Goal: Task Accomplishment & Management: Manage account settings

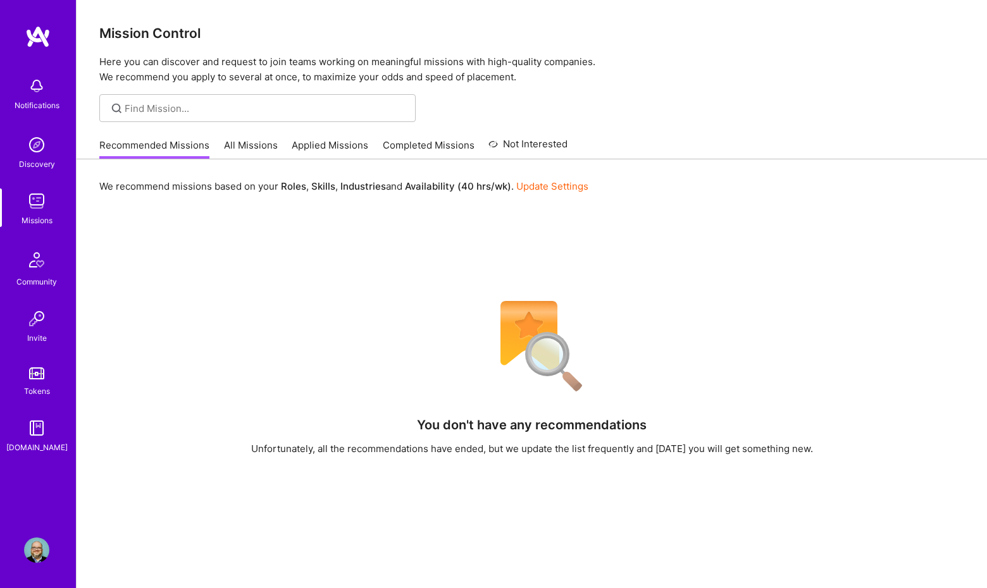
click at [335, 146] on link "Applied Missions" at bounding box center [330, 149] width 77 height 21
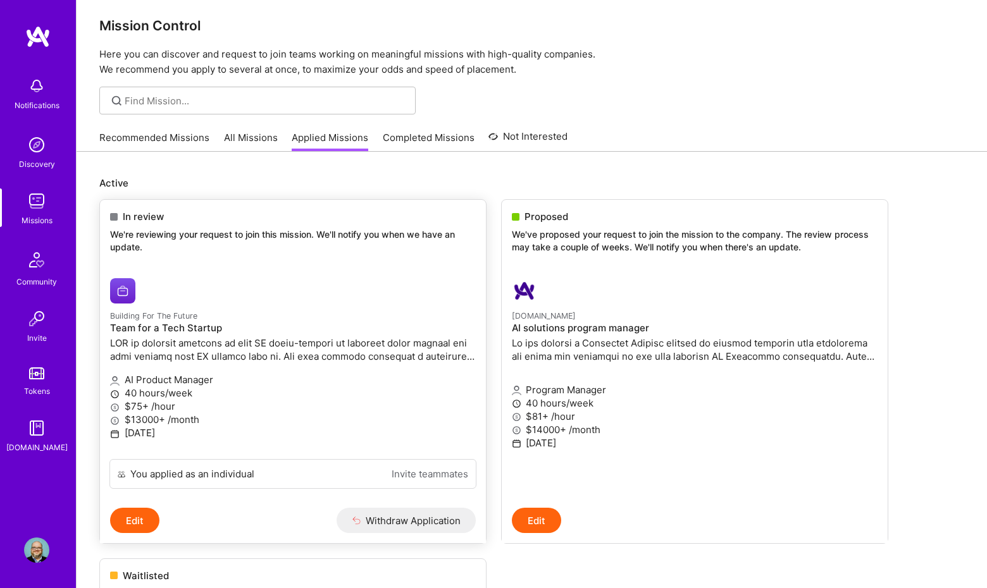
scroll to position [6, 0]
click at [607, 324] on h4 "AI solutions program manager" at bounding box center [695, 329] width 366 height 11
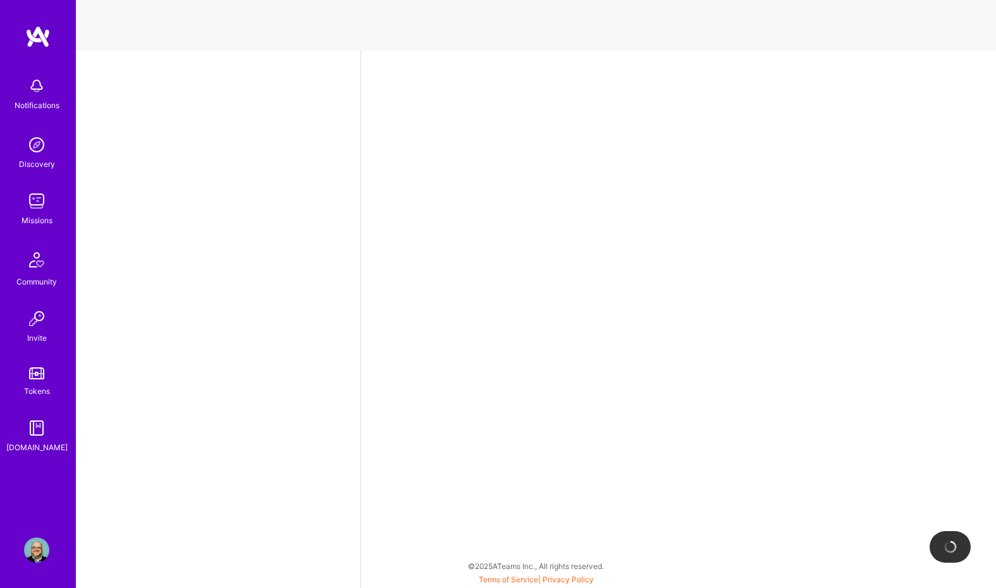
select select "US"
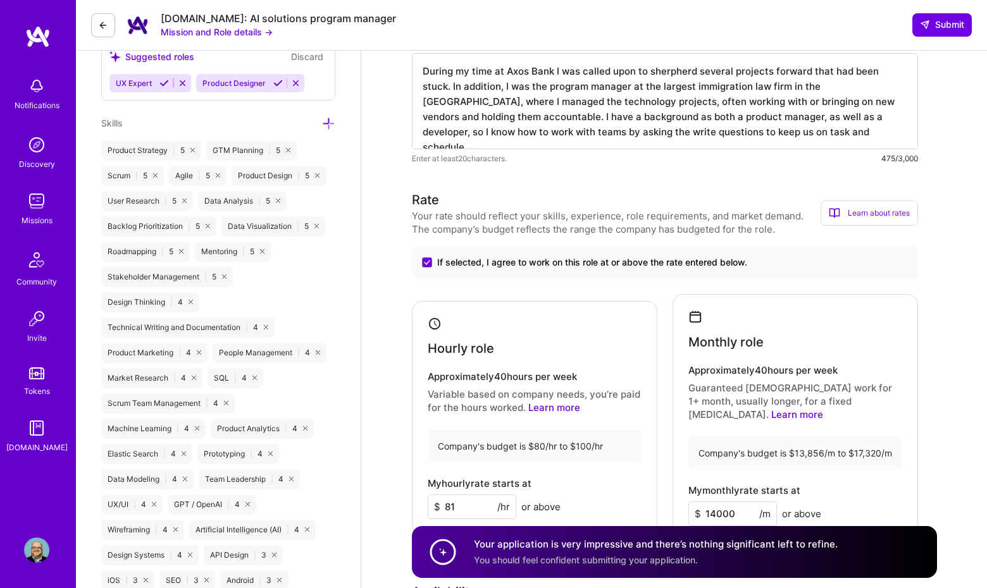
scroll to position [643, 0]
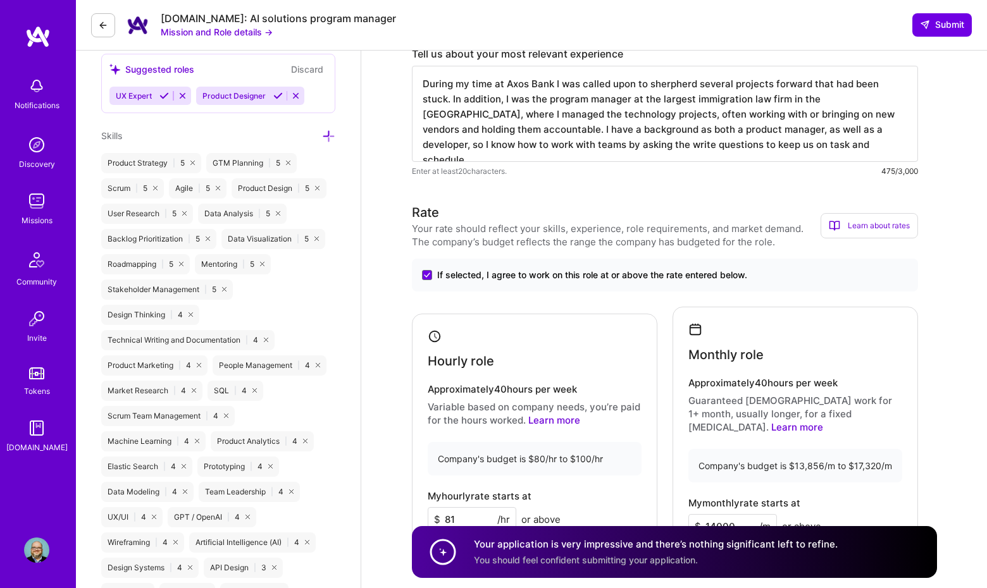
click at [111, 30] on button at bounding box center [103, 25] width 24 height 24
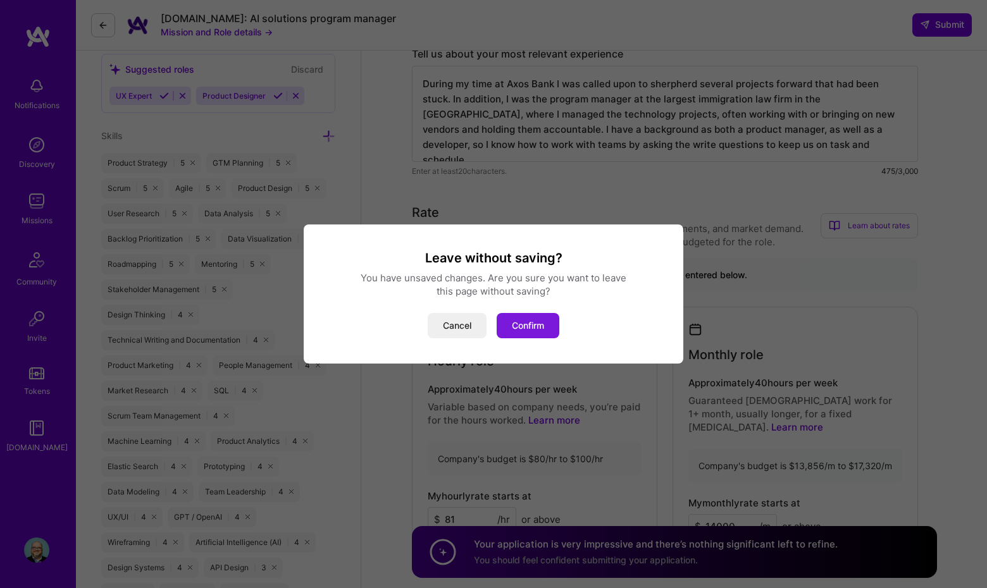
click at [544, 330] on button "Confirm" at bounding box center [528, 325] width 63 height 25
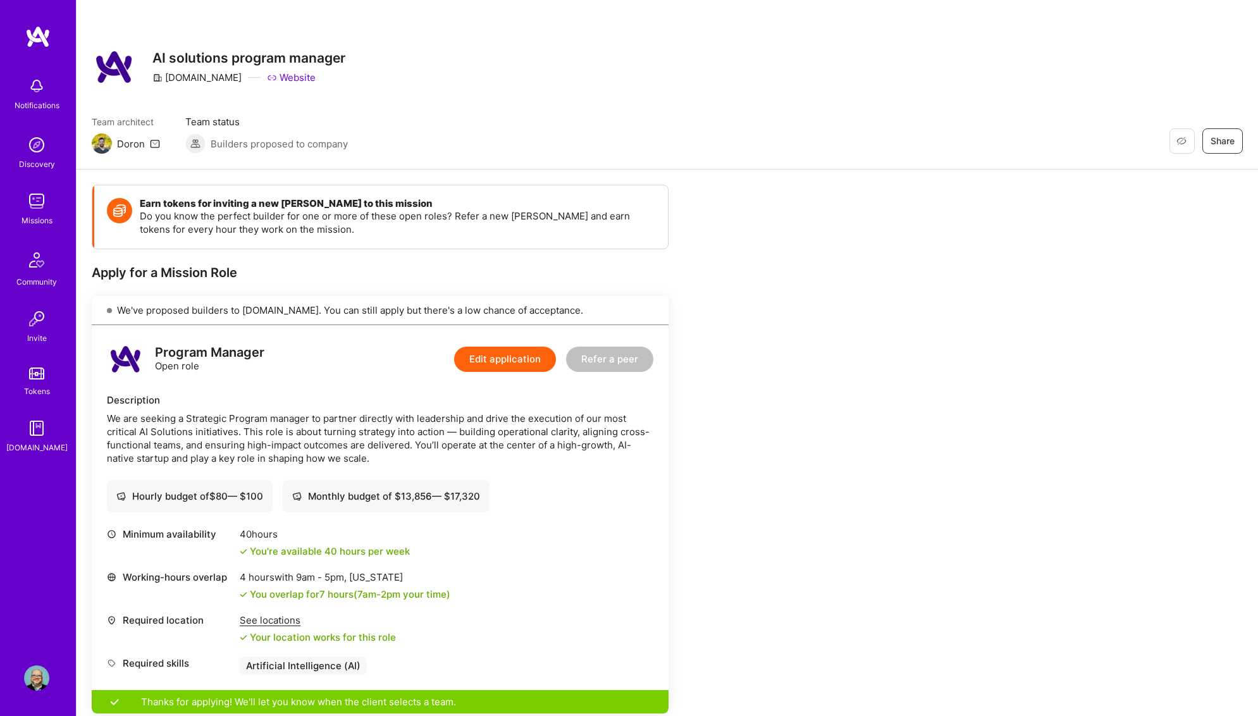
click at [33, 205] on img at bounding box center [36, 201] width 25 height 25
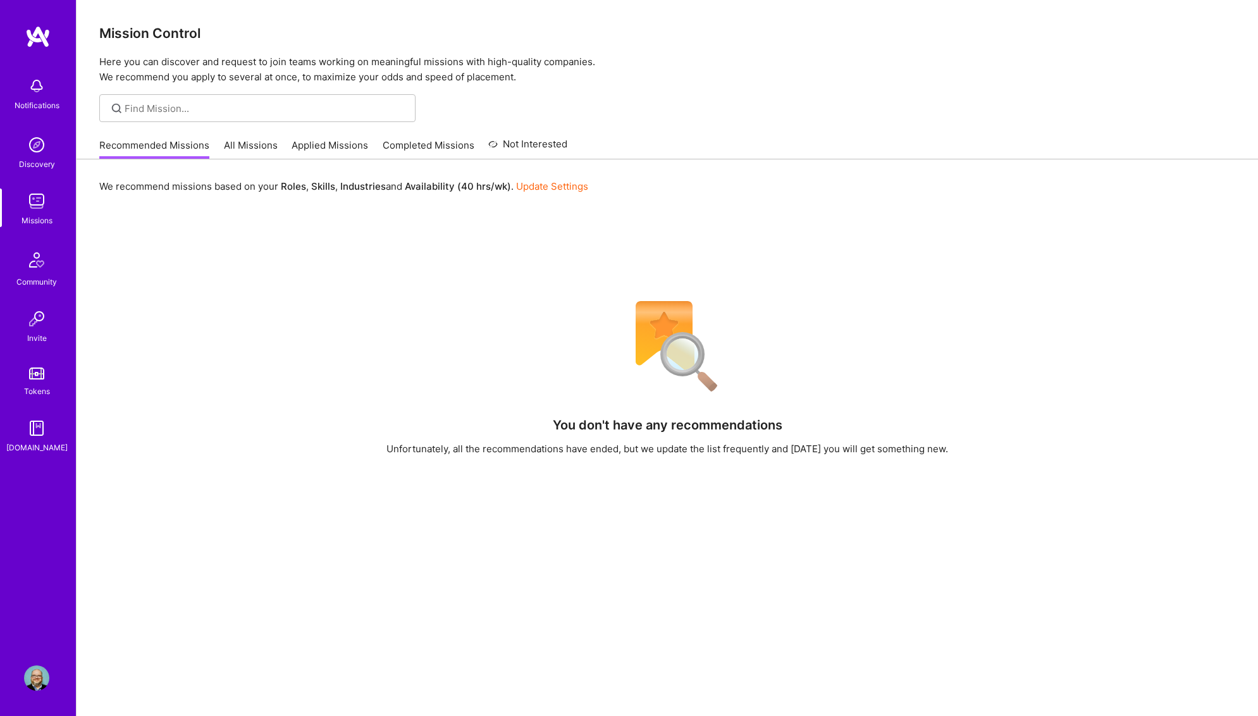
click at [501, 141] on link "Not Interested" at bounding box center [527, 148] width 79 height 23
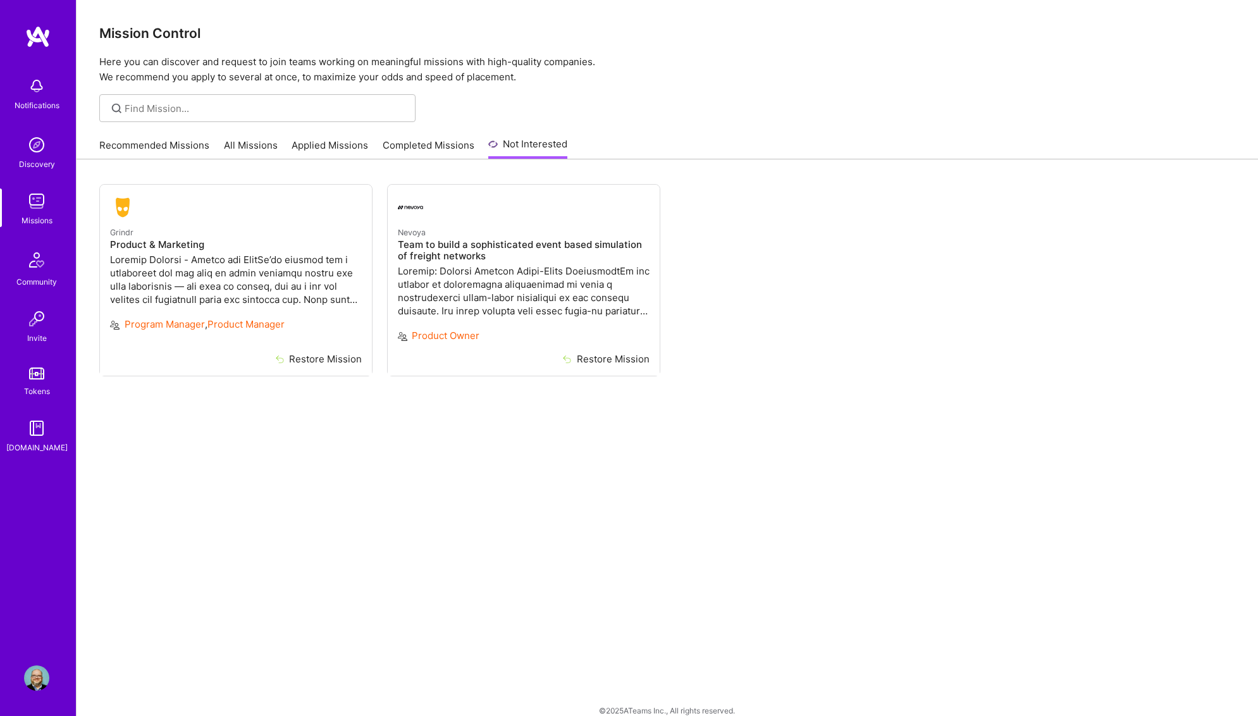
click at [187, 148] on link "Recommended Missions" at bounding box center [154, 149] width 110 height 21
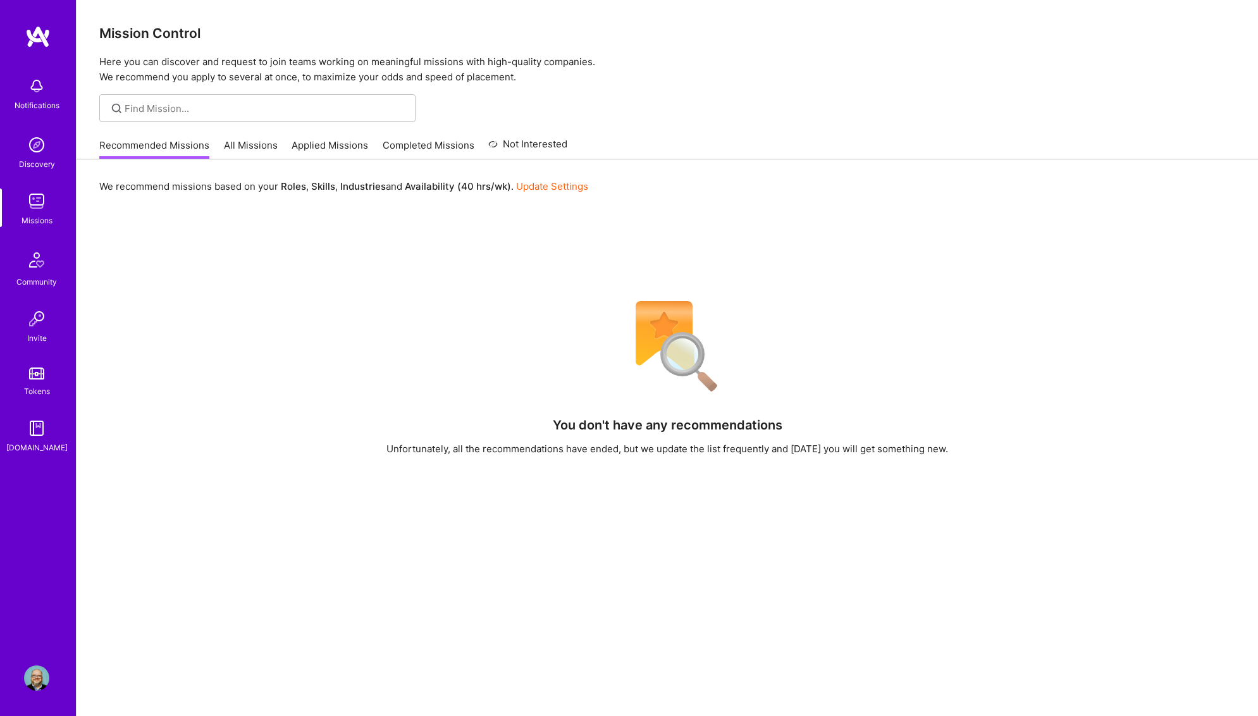
click at [325, 147] on link "Applied Missions" at bounding box center [330, 149] width 77 height 21
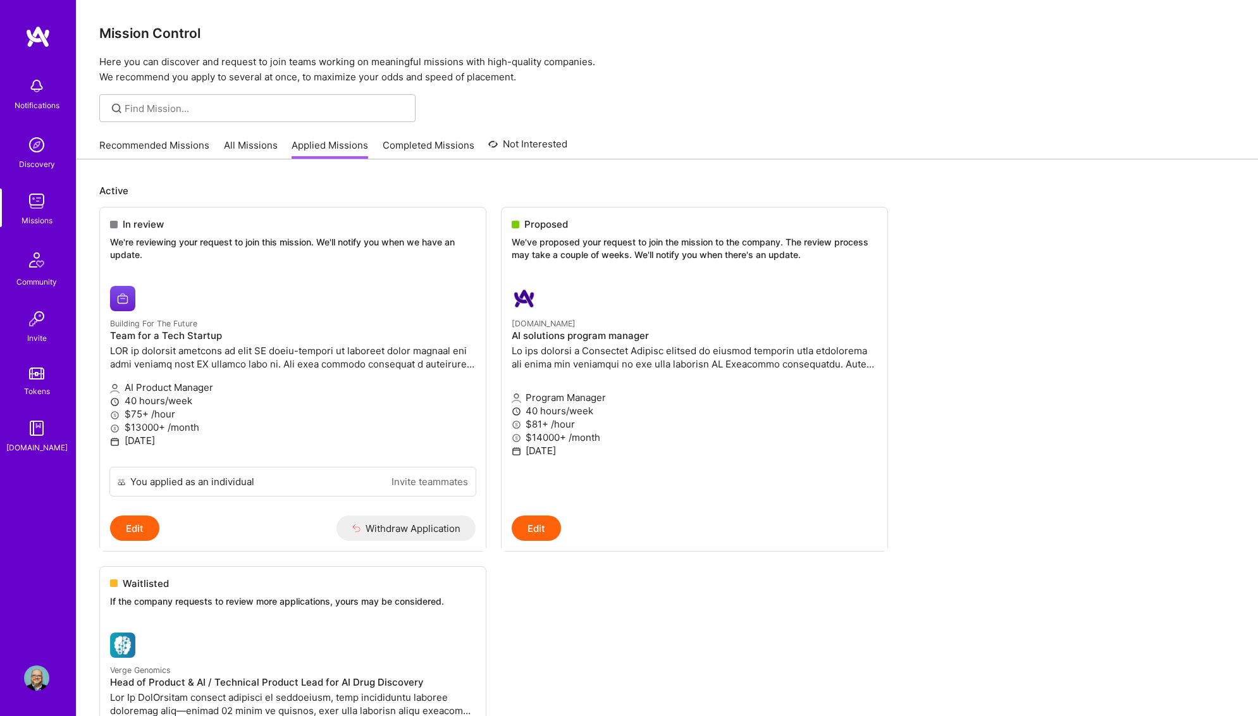
click at [30, 588] on img at bounding box center [36, 677] width 25 height 25
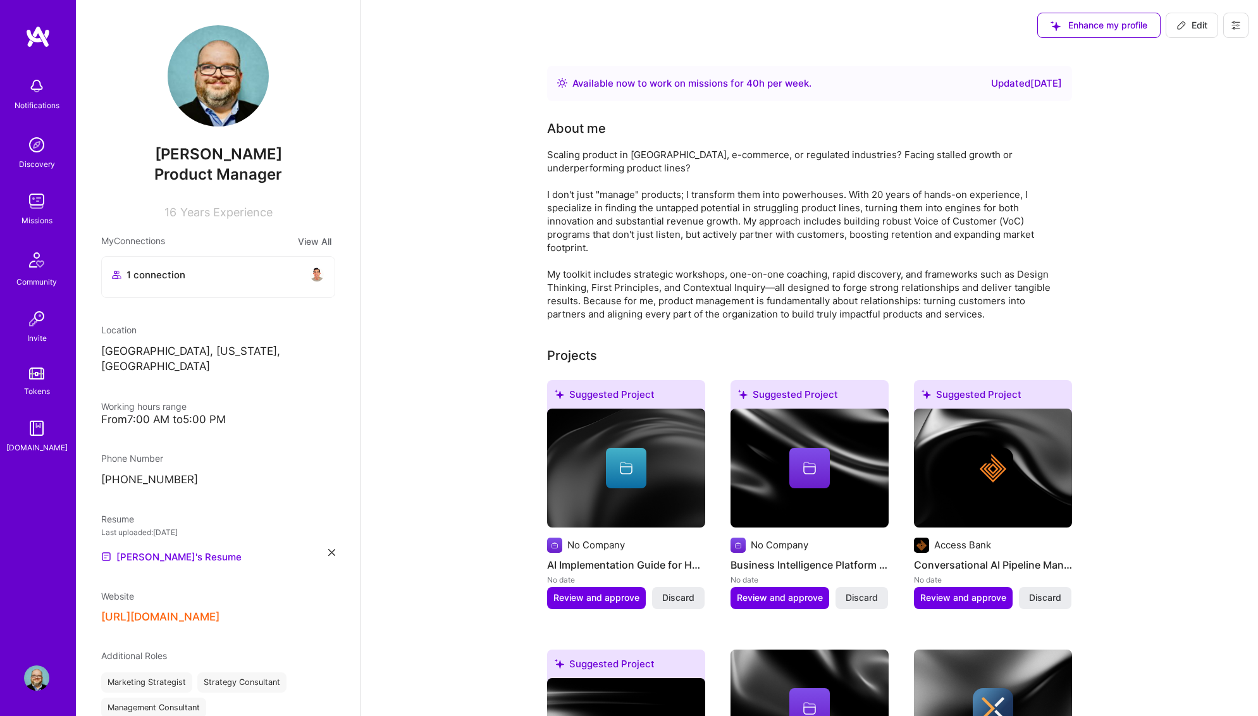
click at [996, 26] on icon at bounding box center [1236, 25] width 10 height 10
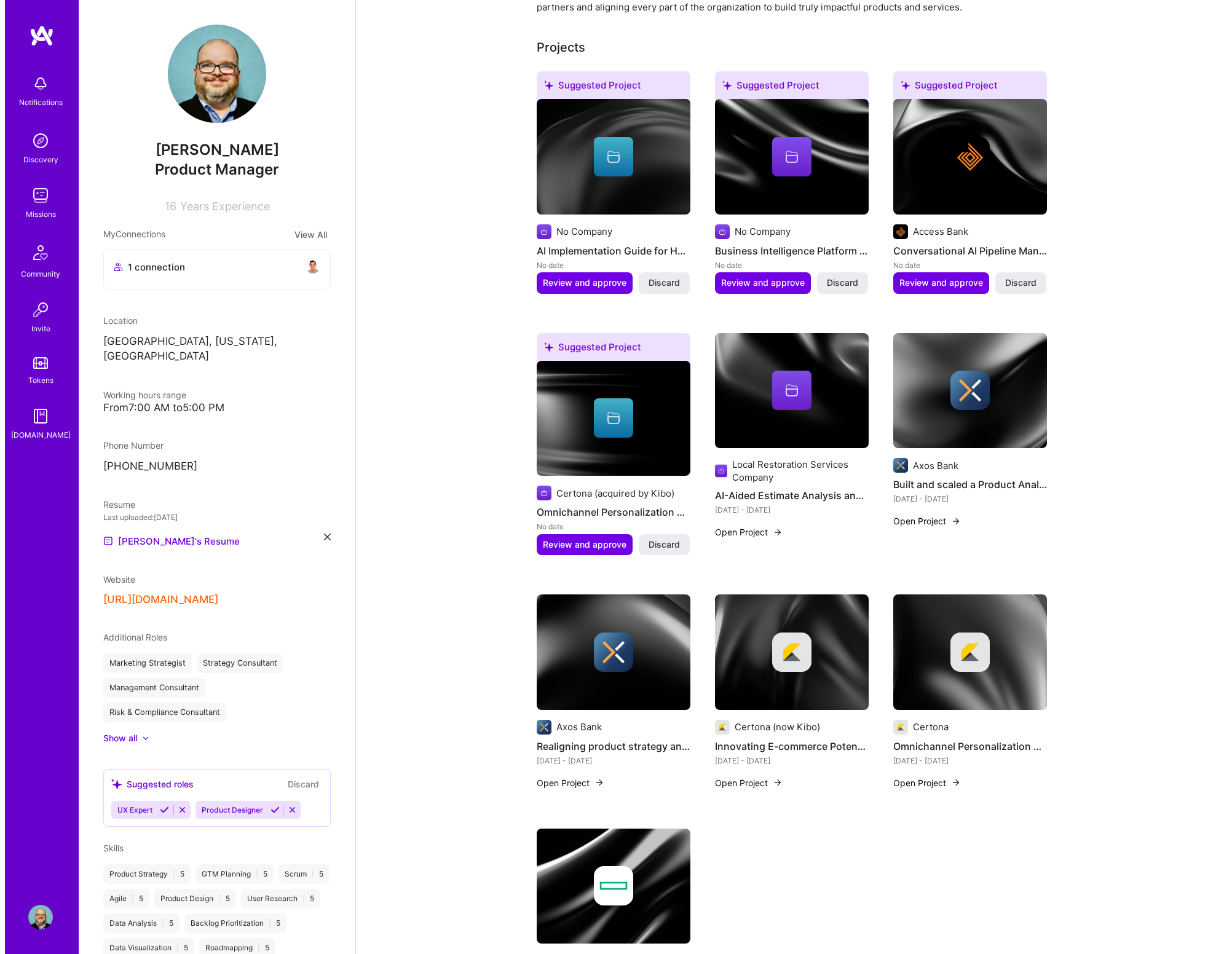
scroll to position [118, 0]
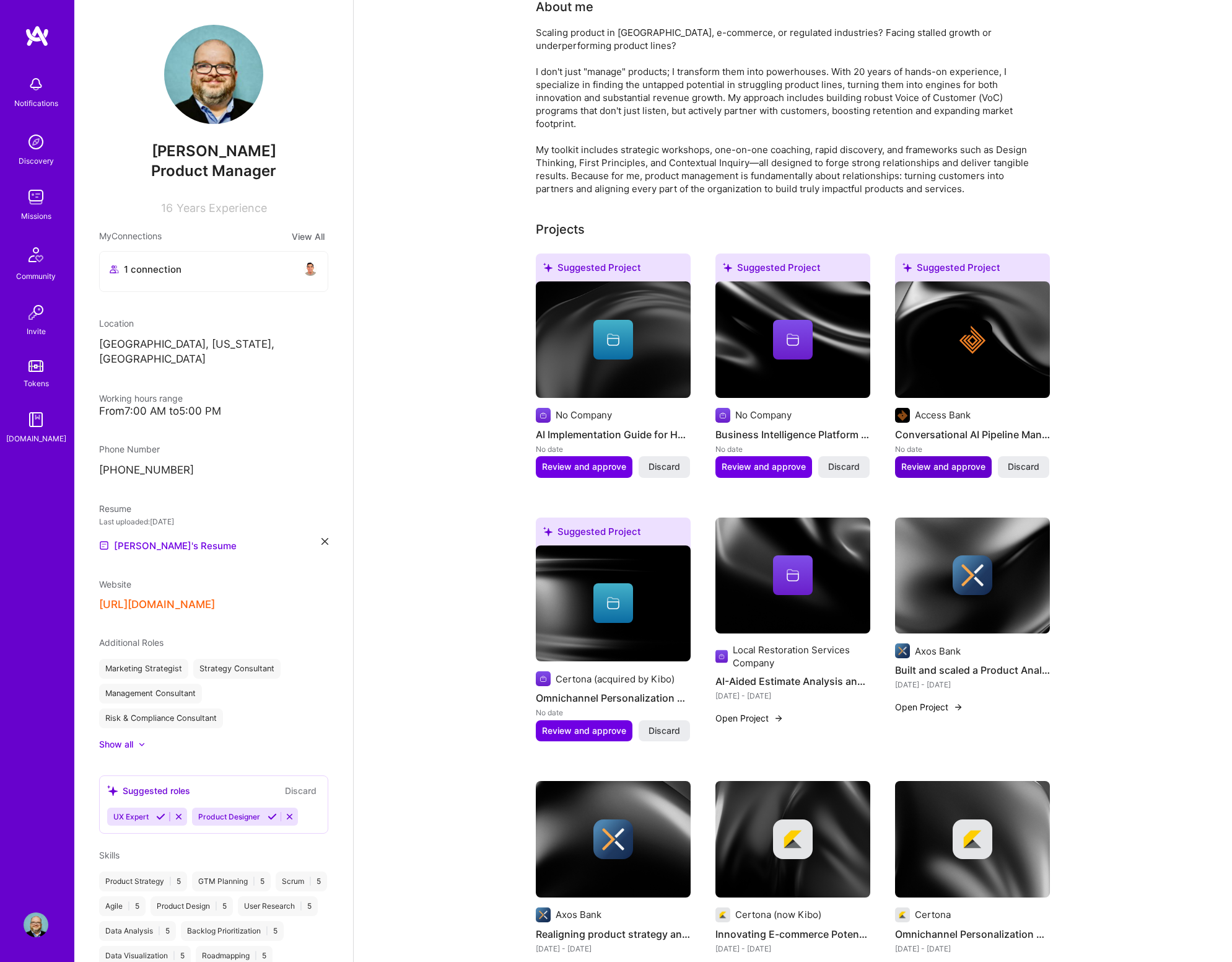
click at [917, 470] on span "Review and approve" at bounding box center [943, 466] width 84 height 13
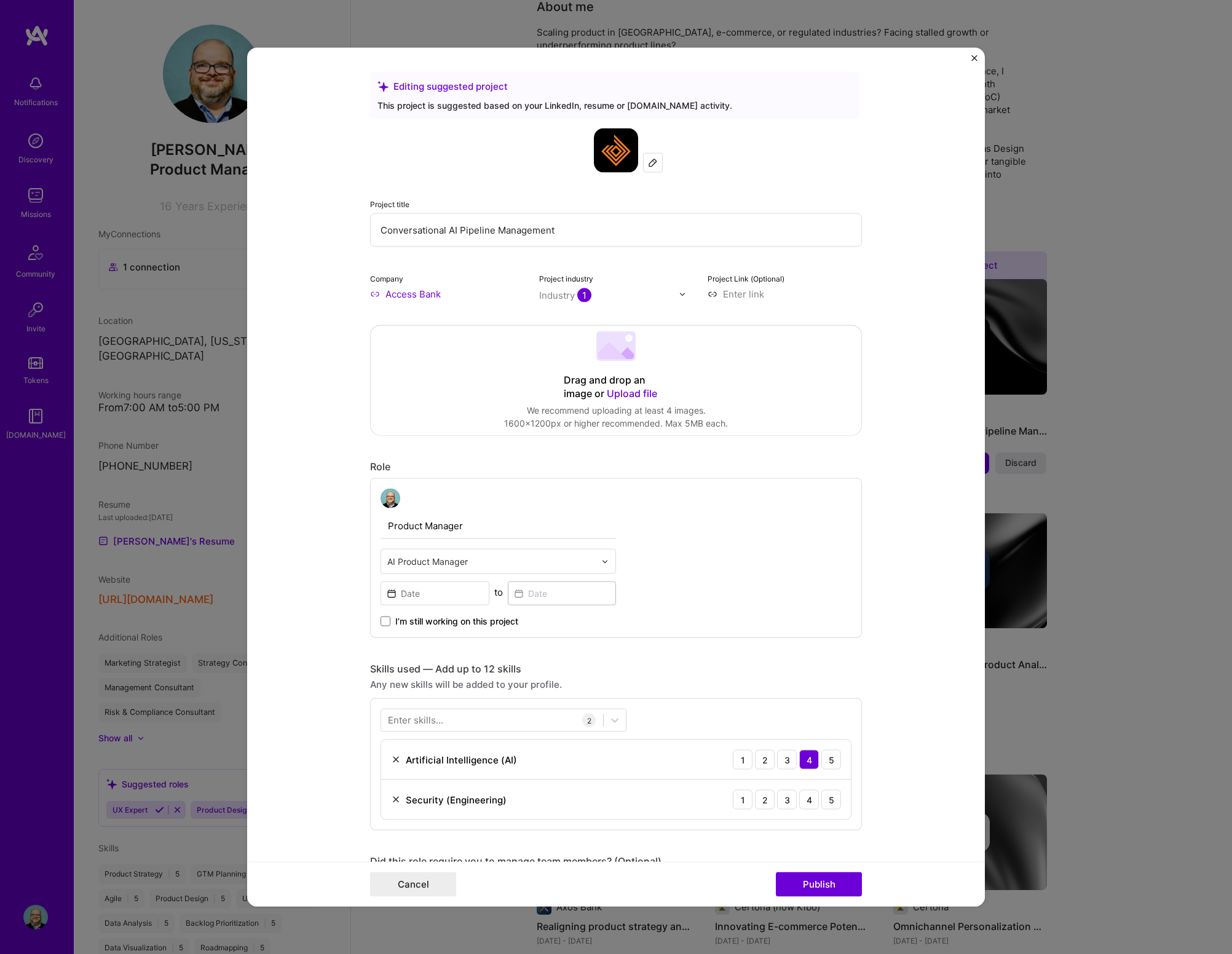
click at [648, 158] on img at bounding box center [653, 163] width 10 height 10
click at [412, 290] on input "Access Bank" at bounding box center [447, 293] width 154 height 13
click at [411, 296] on input "Access Bank" at bounding box center [447, 293] width 154 height 13
click at [403, 297] on input "Access Bank" at bounding box center [447, 293] width 154 height 13
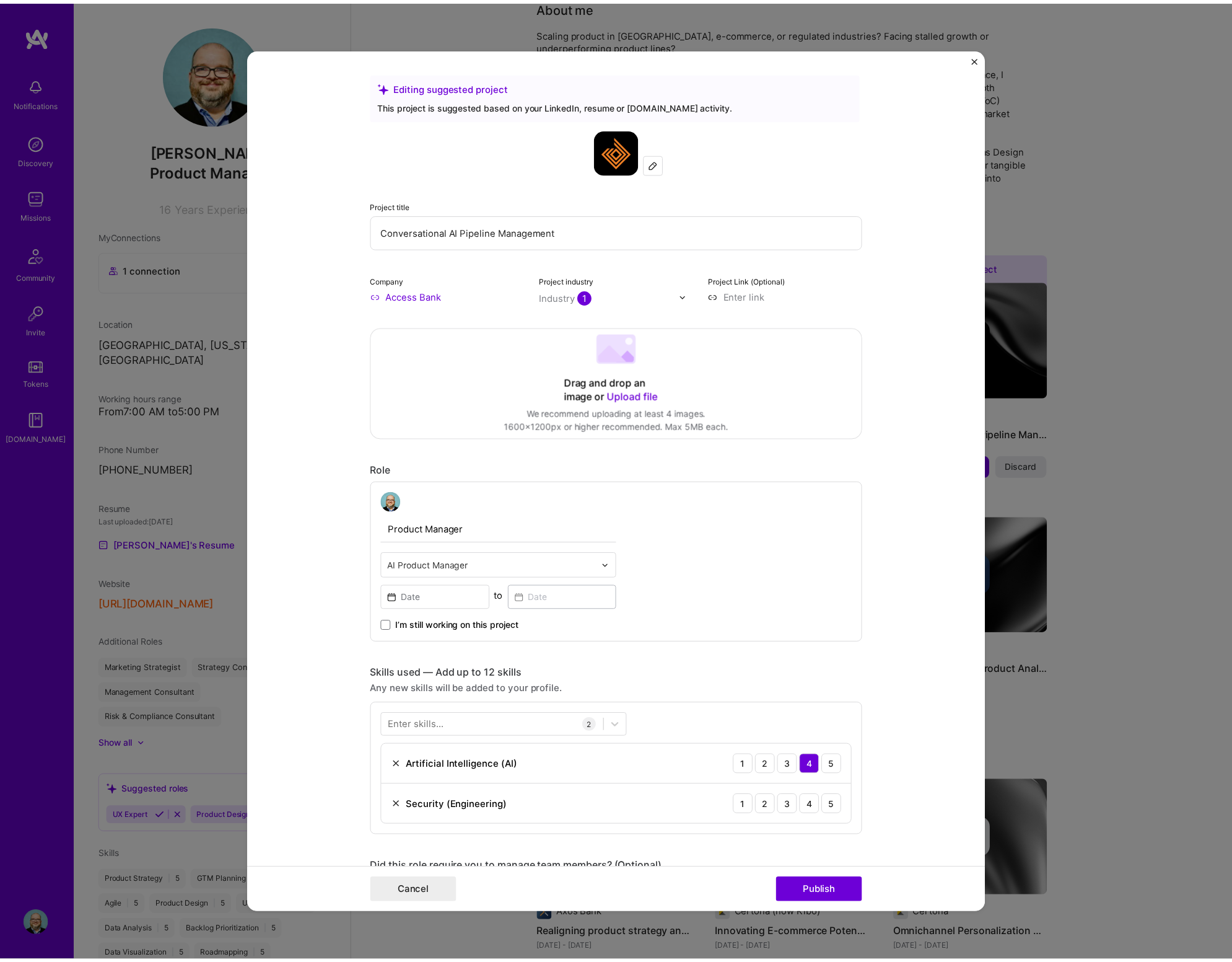
scroll to position [0, 0]
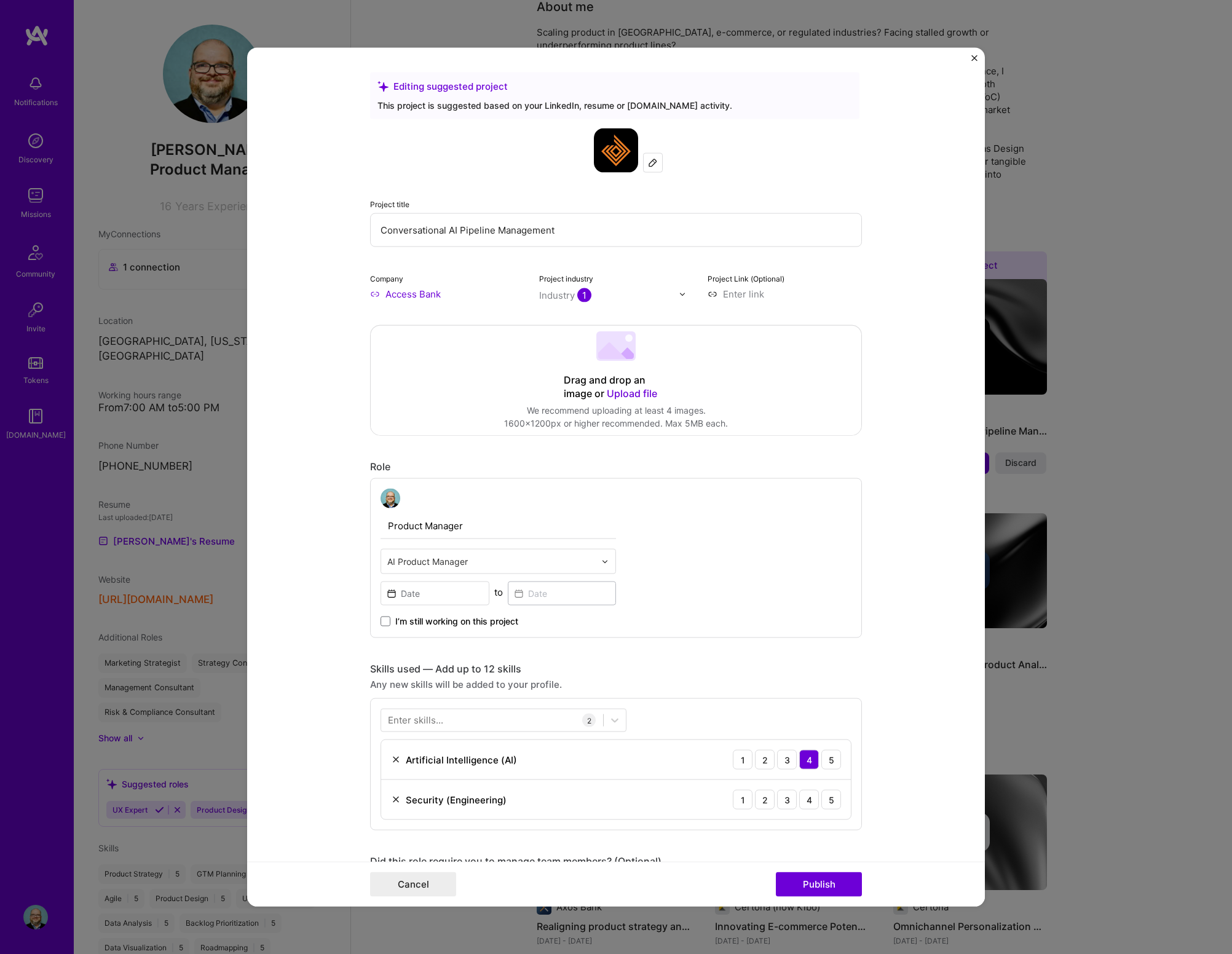
click at [968, 56] on img "Close" at bounding box center [974, 58] width 6 height 6
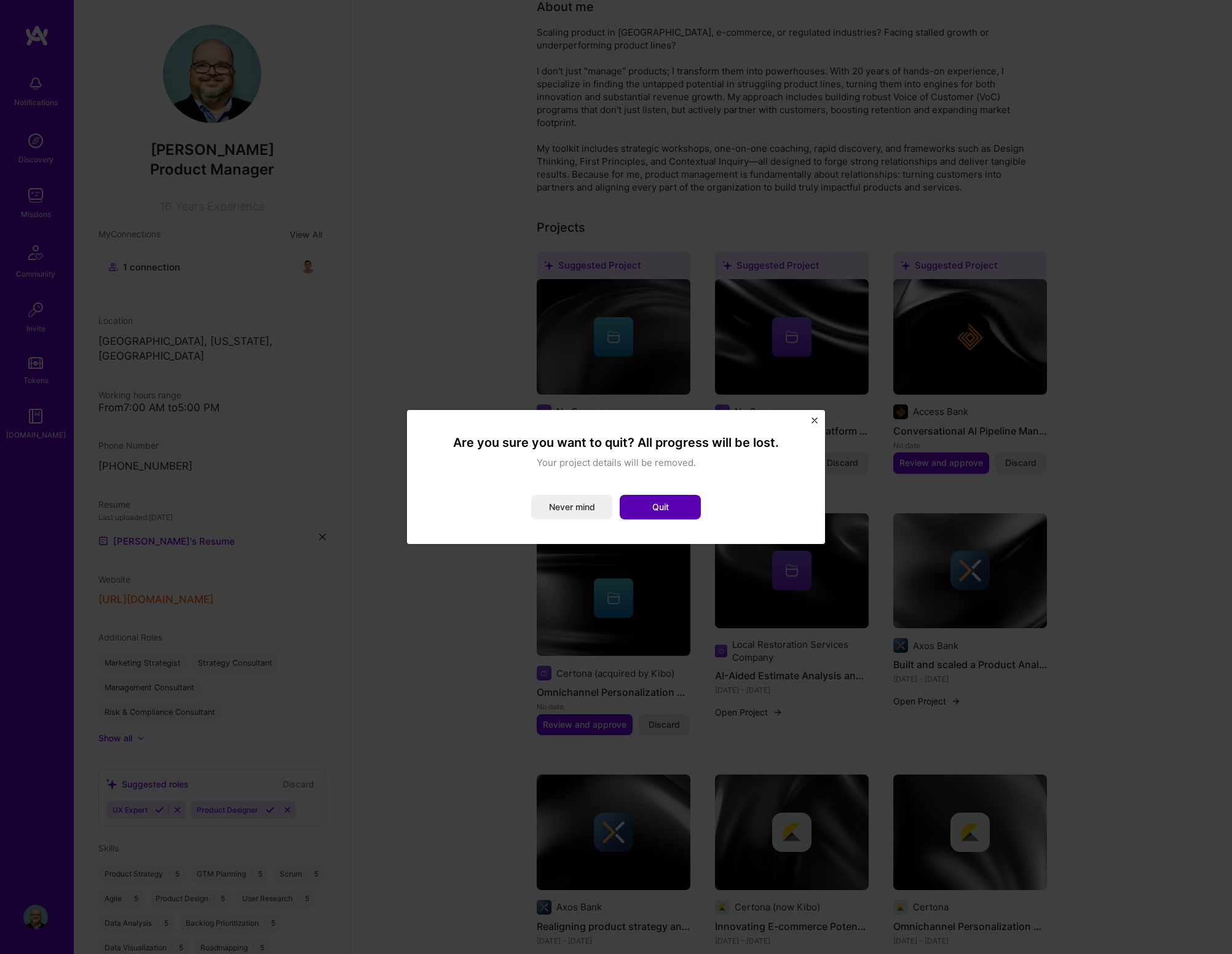
click at [644, 513] on button "Quit" at bounding box center [660, 506] width 81 height 24
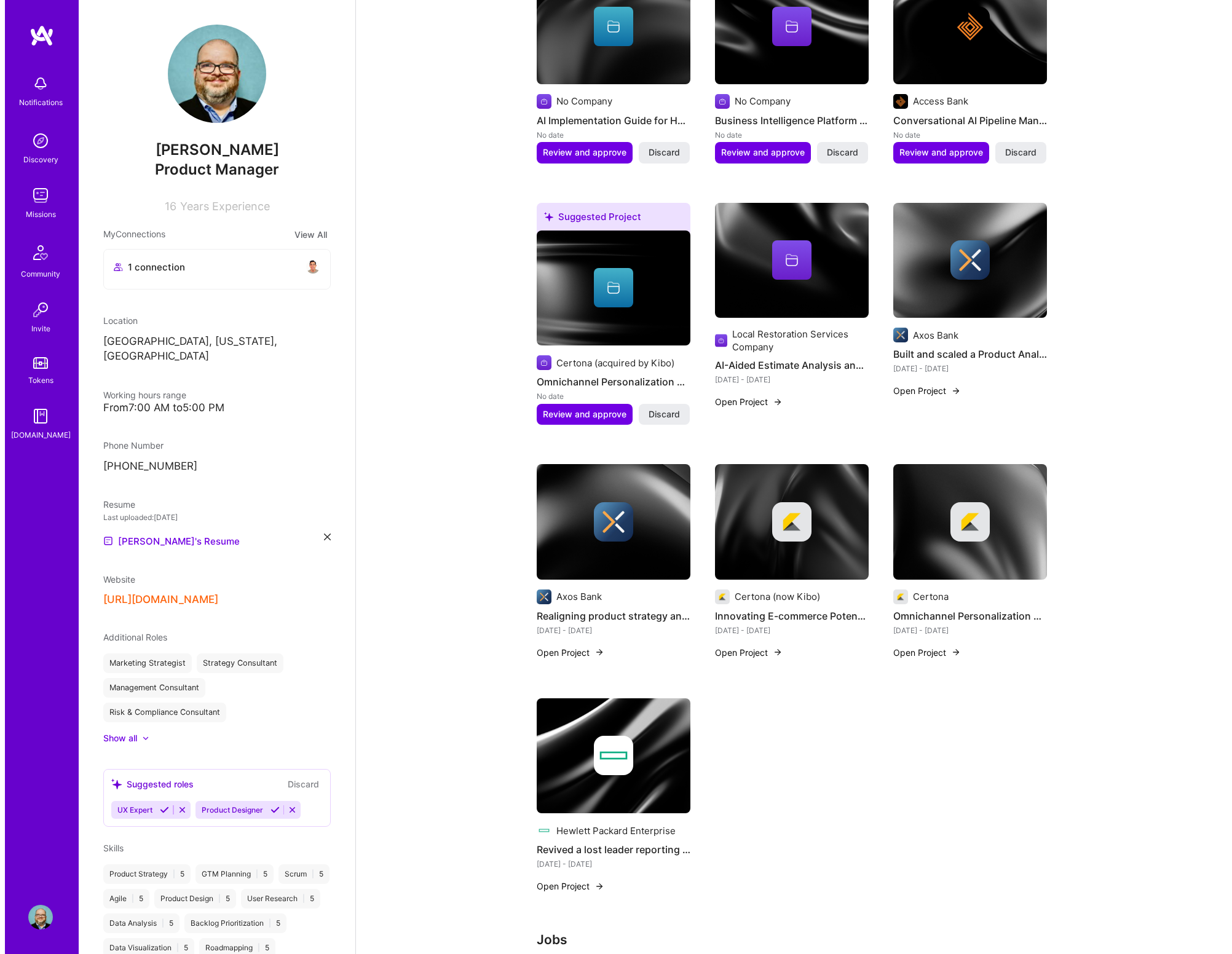
scroll to position [426, 0]
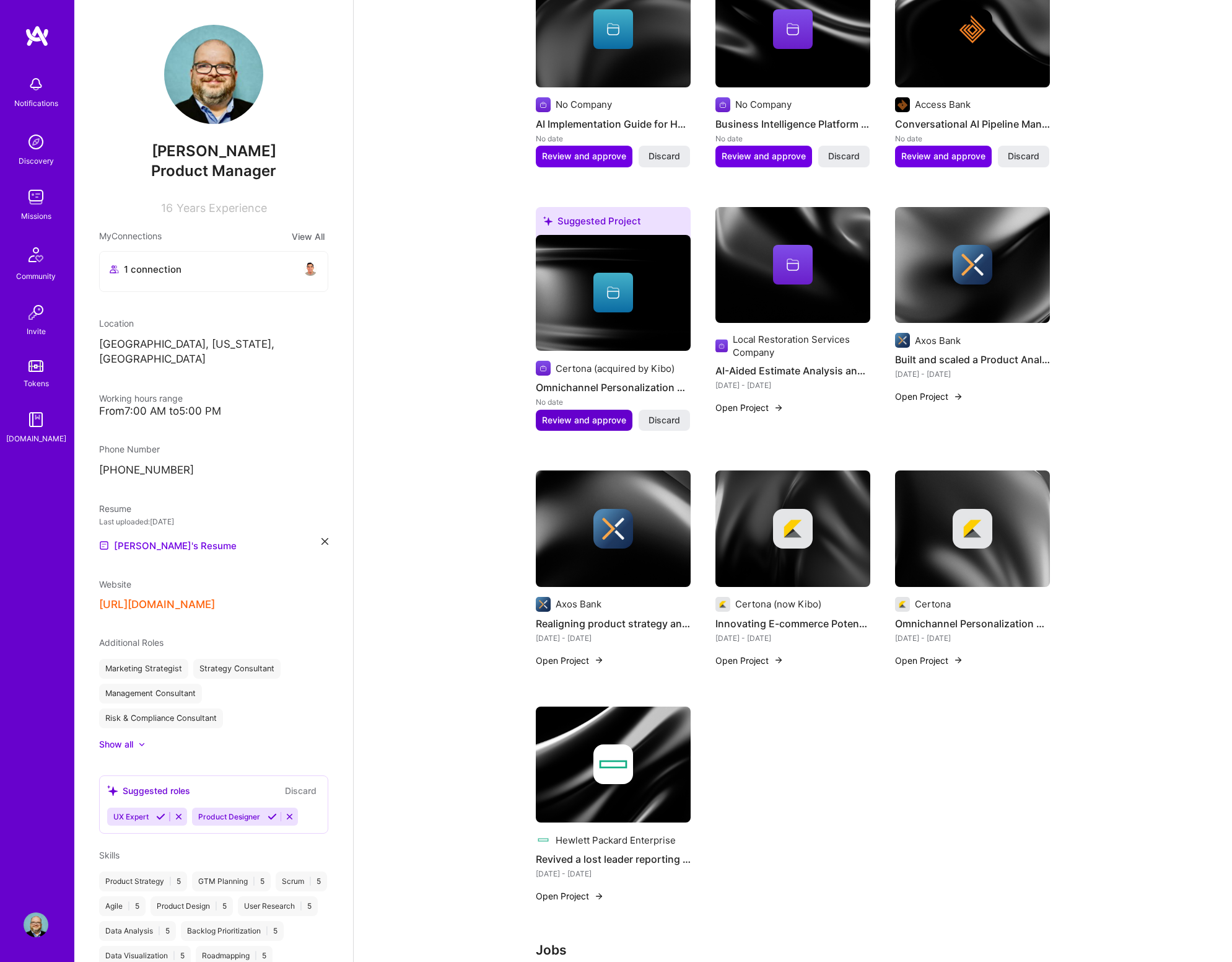
click at [565, 422] on span "Review and approve" at bounding box center [584, 420] width 84 height 13
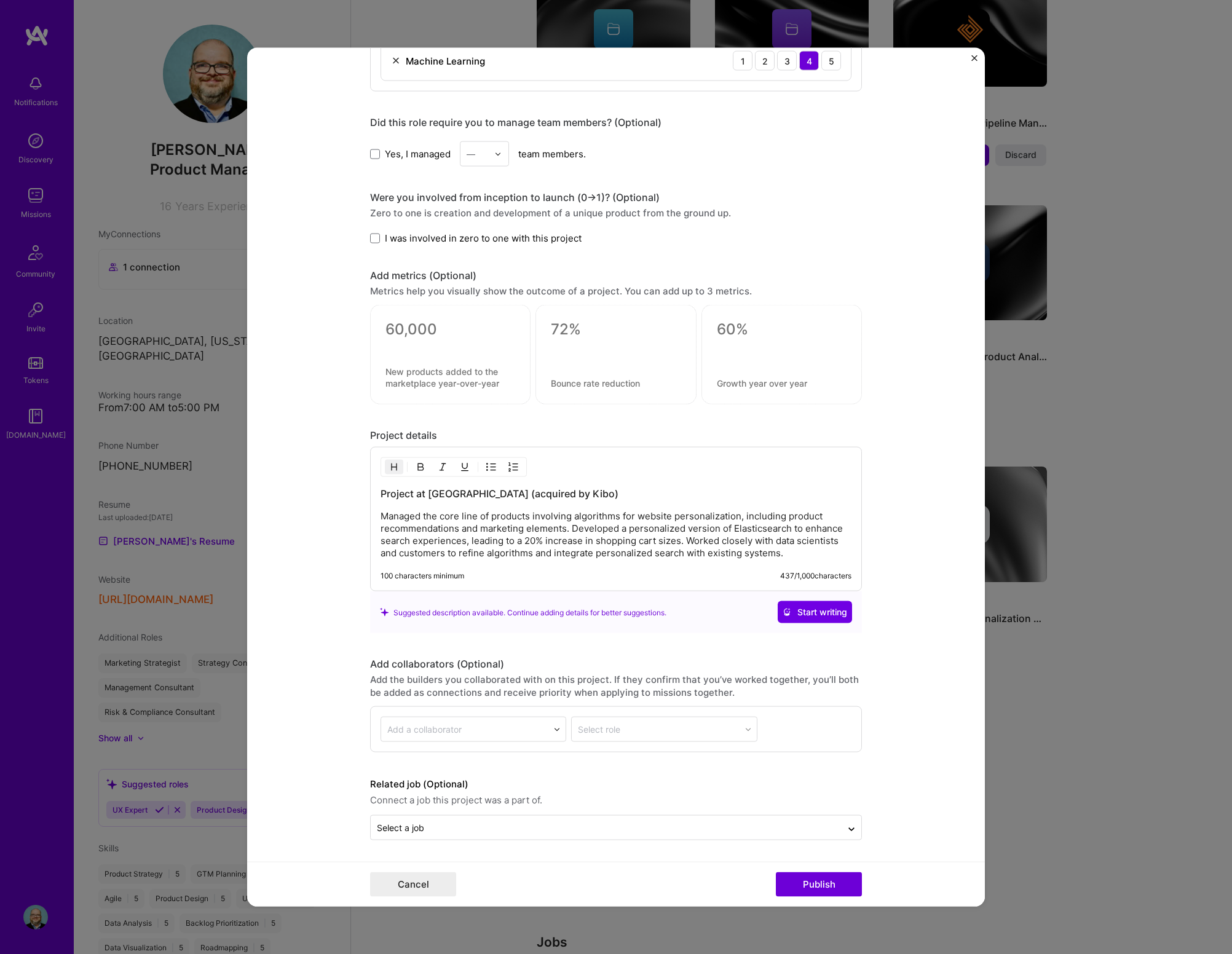
scroll to position [740, 0]
click at [836, 571] on button "Publish" at bounding box center [818, 883] width 86 height 24
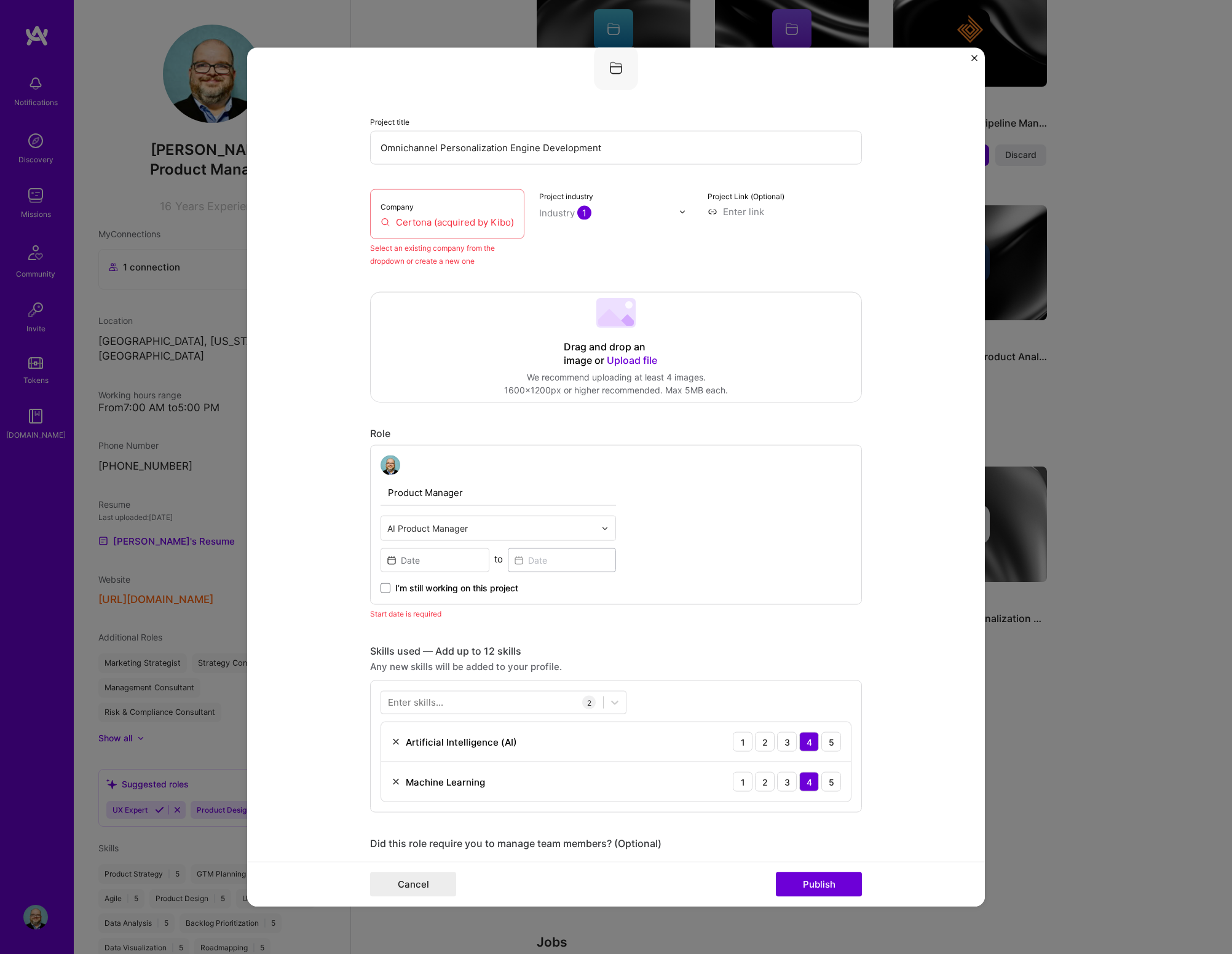
scroll to position [81, 0]
click at [424, 227] on input "Certona (acquired by Kibo)" at bounding box center [447, 223] width 133 height 13
click at [406, 223] on input "Certona (acquired by Kibo)" at bounding box center [447, 223] width 133 height 13
click at [401, 223] on input "Certona (acquired by Kibo)" at bounding box center [447, 223] width 133 height 13
click at [381, 223] on input "Certona (acquired by Kibo)" at bounding box center [447, 223] width 133 height 13
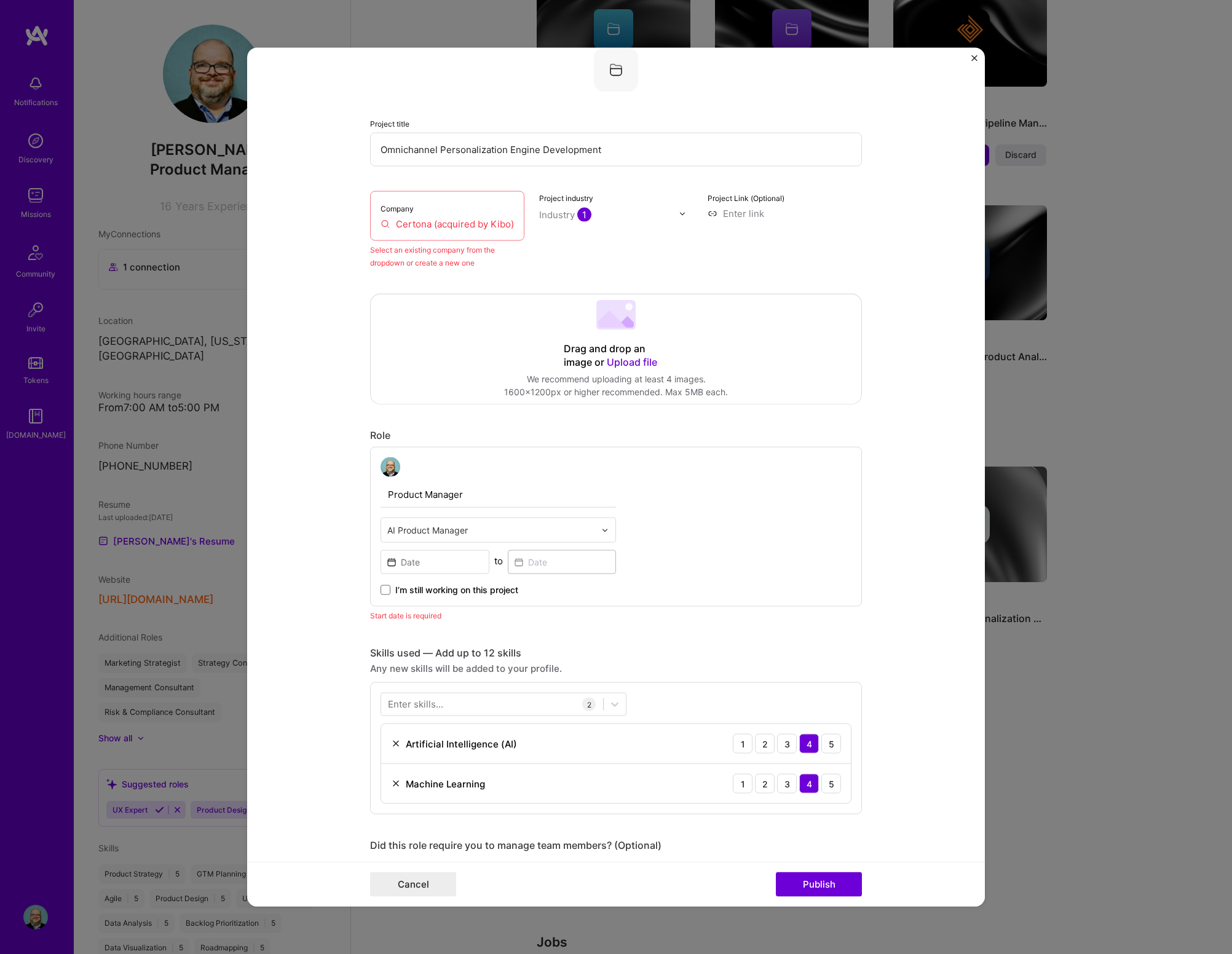
click at [424, 225] on input "Certona (acquired by Kibo)" at bounding box center [447, 223] width 133 height 13
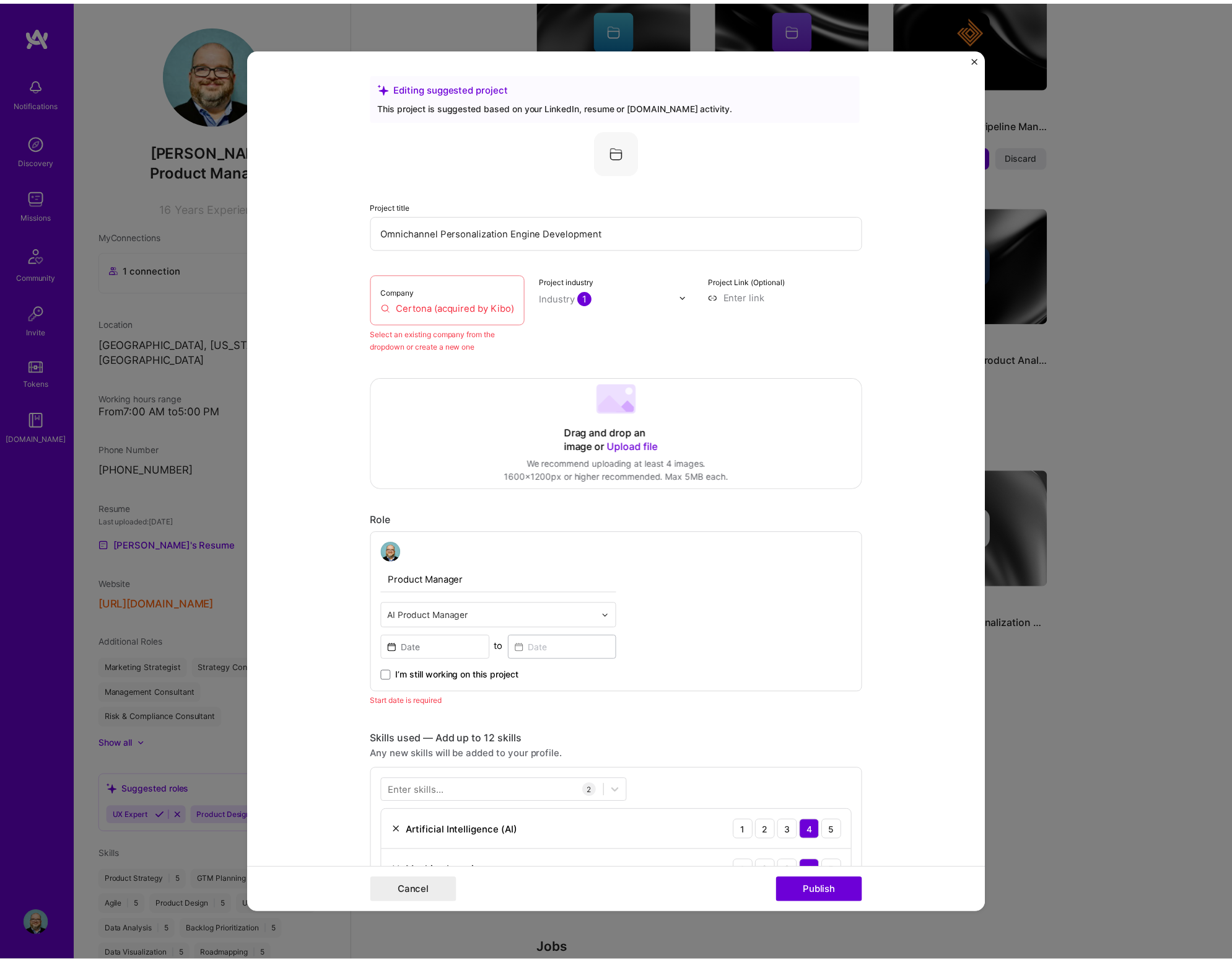
scroll to position [0, 0]
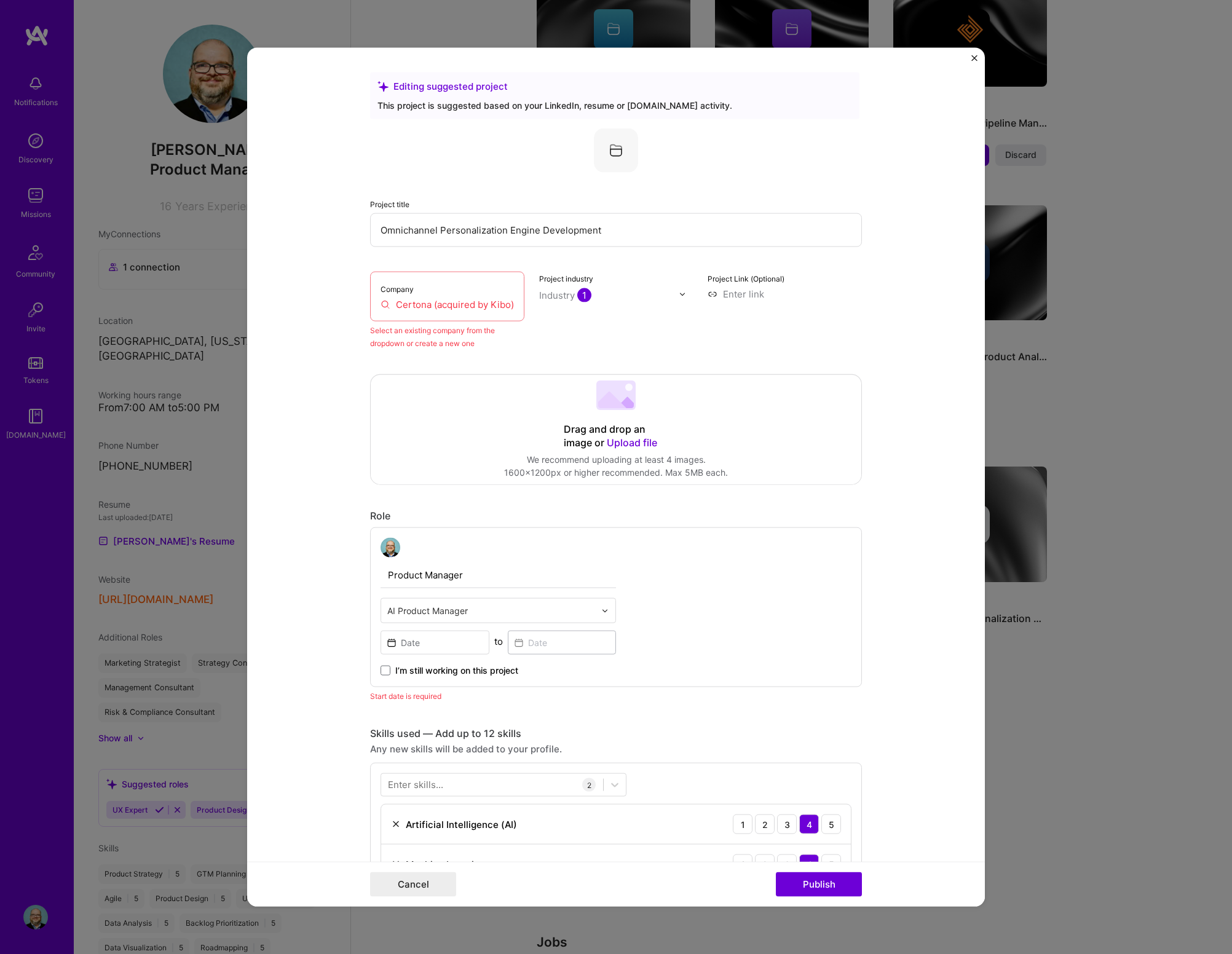
click at [440, 87] on div "Editing suggested project" at bounding box center [614, 85] width 474 height 13
click at [502, 230] on input "Omnichannel Personalization Engine Development" at bounding box center [616, 229] width 492 height 34
click at [458, 310] on input "Certona (acquired by Kibo)" at bounding box center [447, 304] width 133 height 13
click at [432, 302] on input "Certona (acquired by Kibo)" at bounding box center [447, 304] width 133 height 13
click at [411, 571] on button "Cancel" at bounding box center [413, 883] width 86 height 24
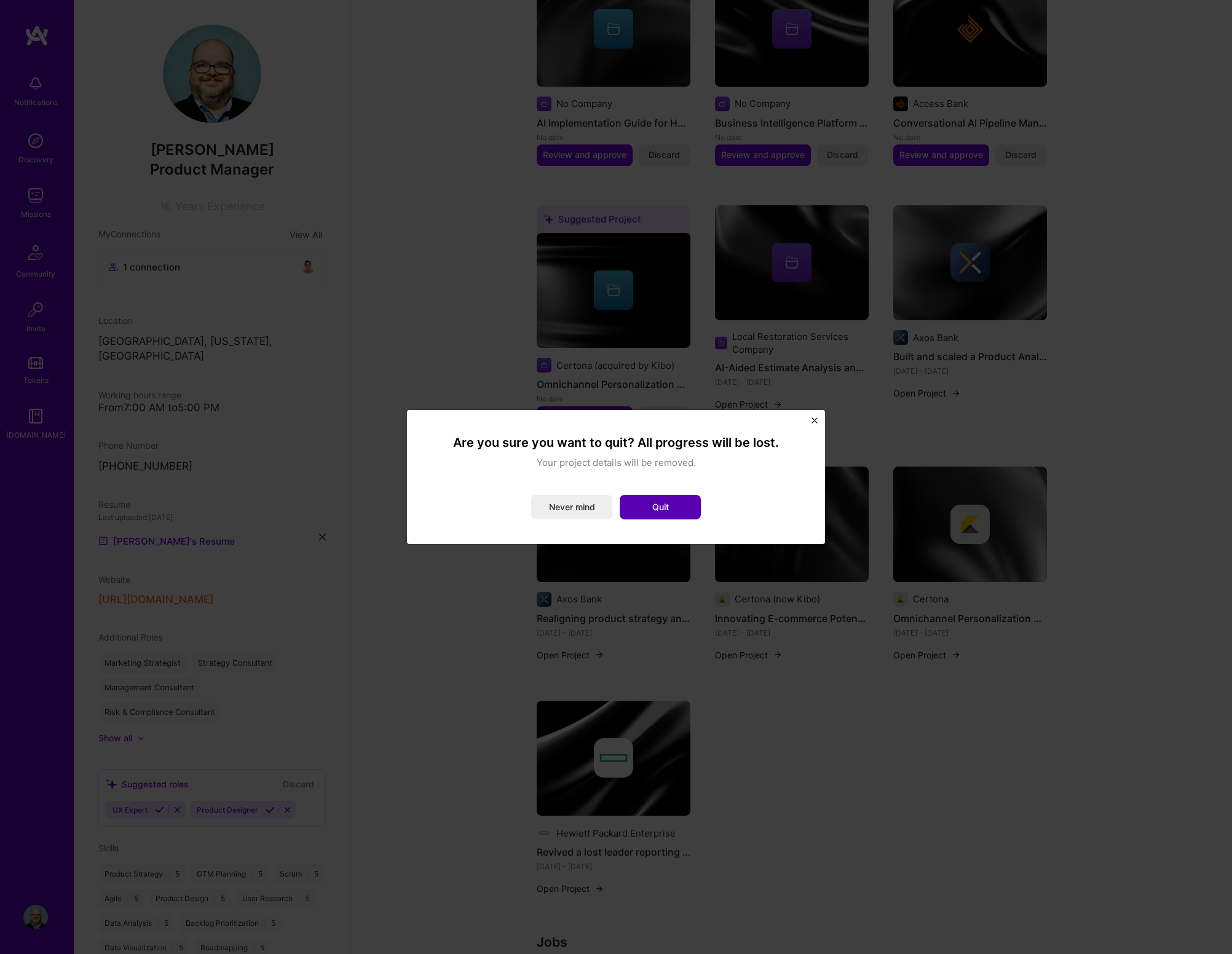
click at [643, 506] on button "Quit" at bounding box center [660, 506] width 81 height 24
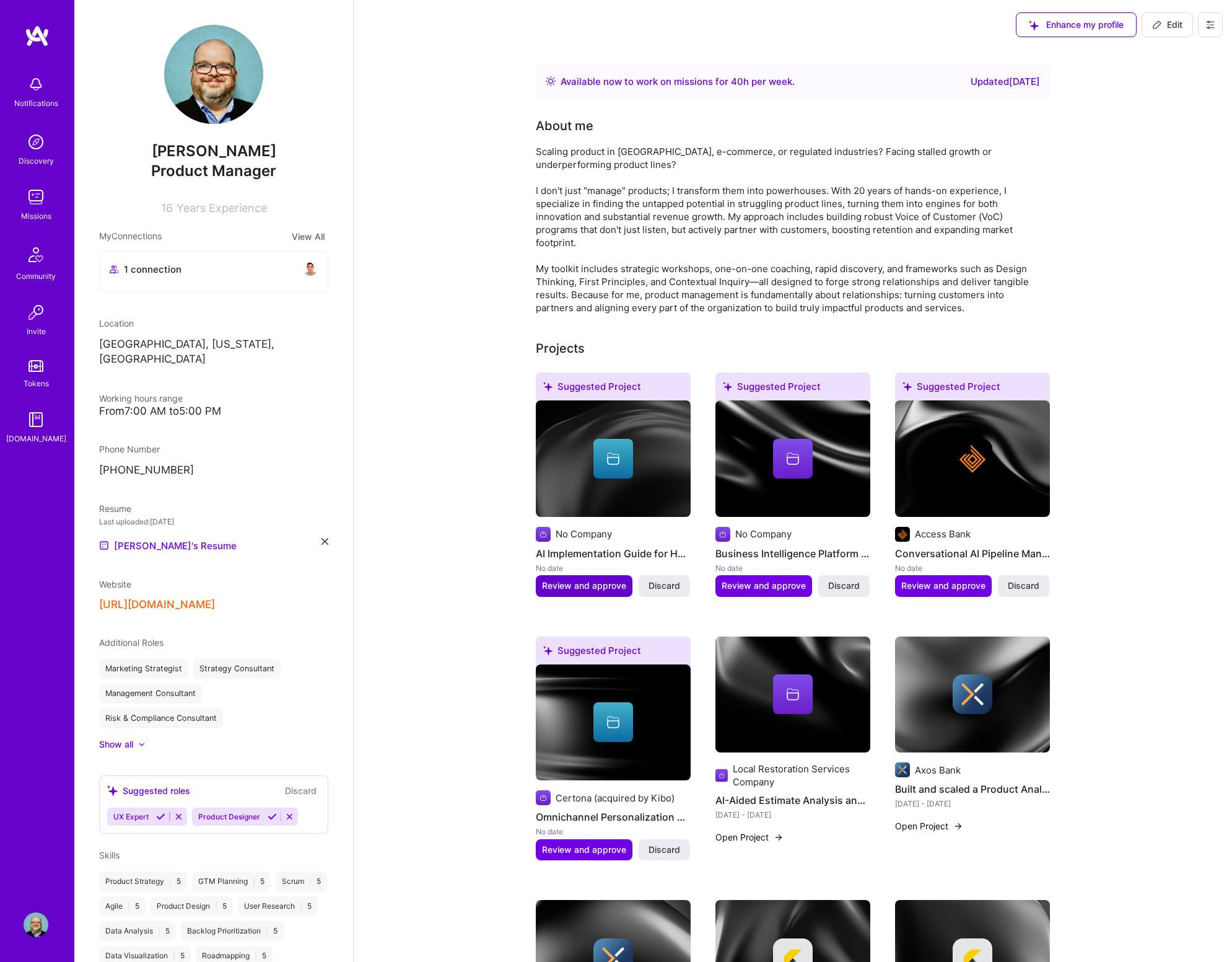
click at [584, 576] on span "Review and approve" at bounding box center [584, 585] width 84 height 13
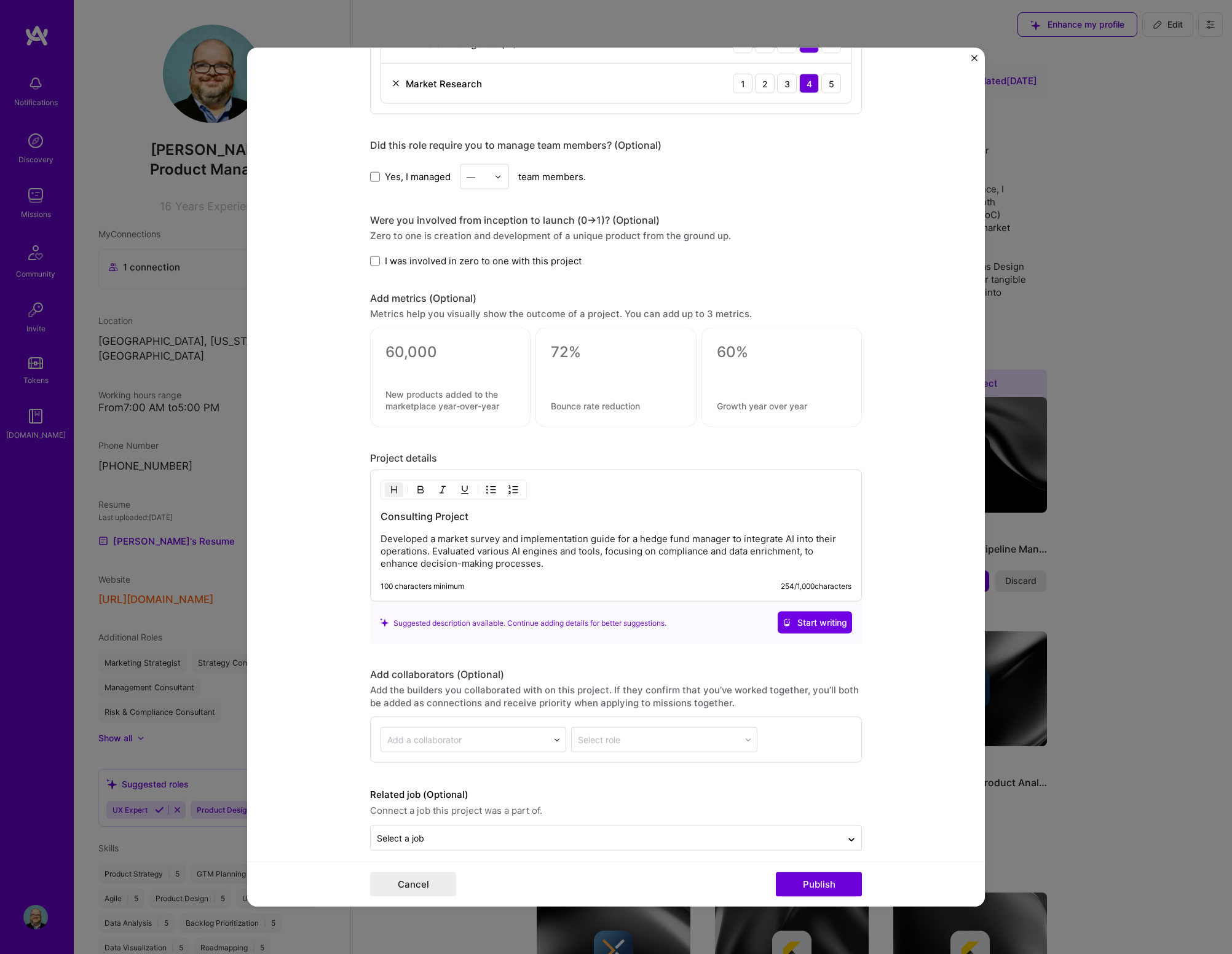
scroll to position [729, 0]
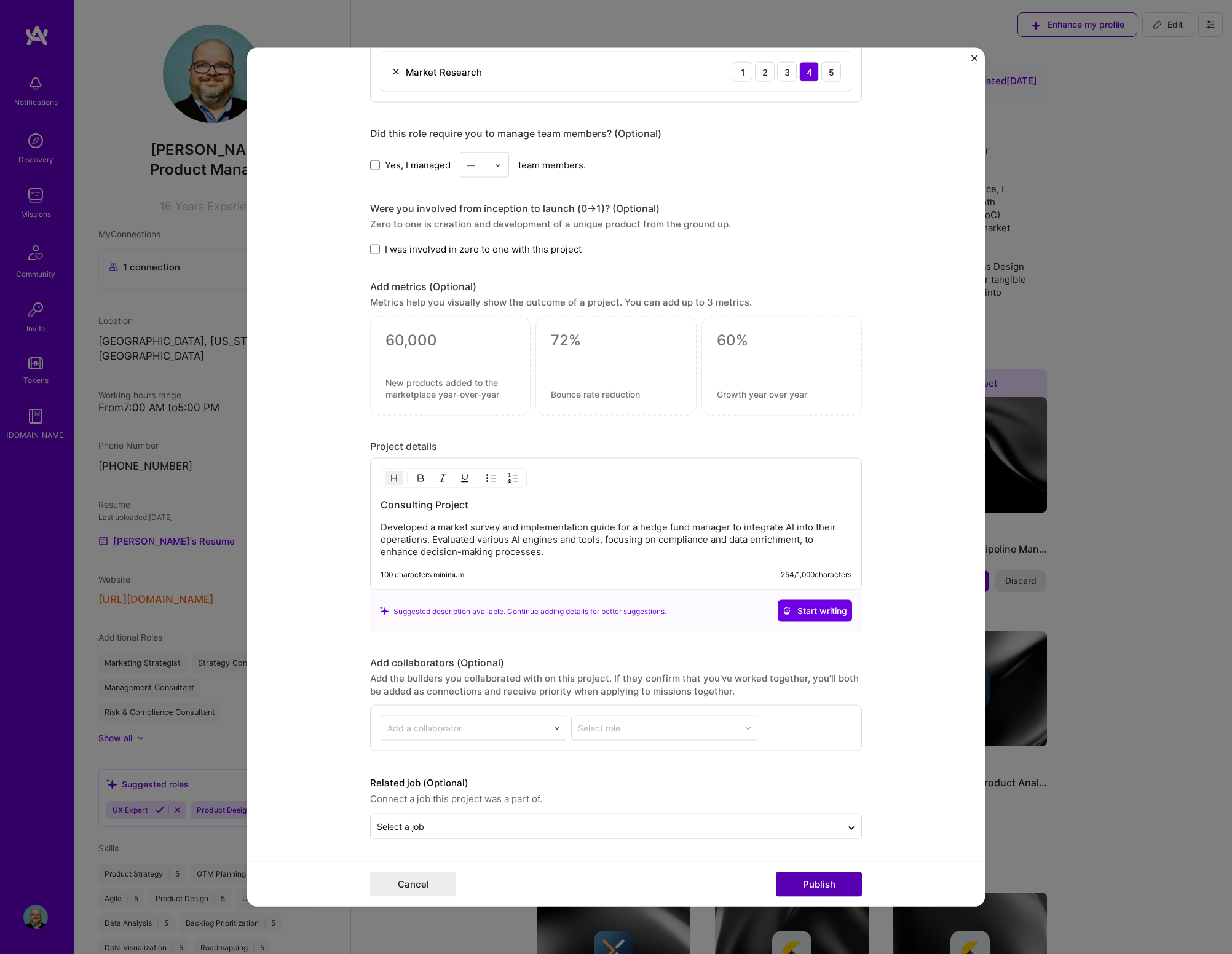
click at [824, 571] on button "Publish" at bounding box center [818, 883] width 86 height 24
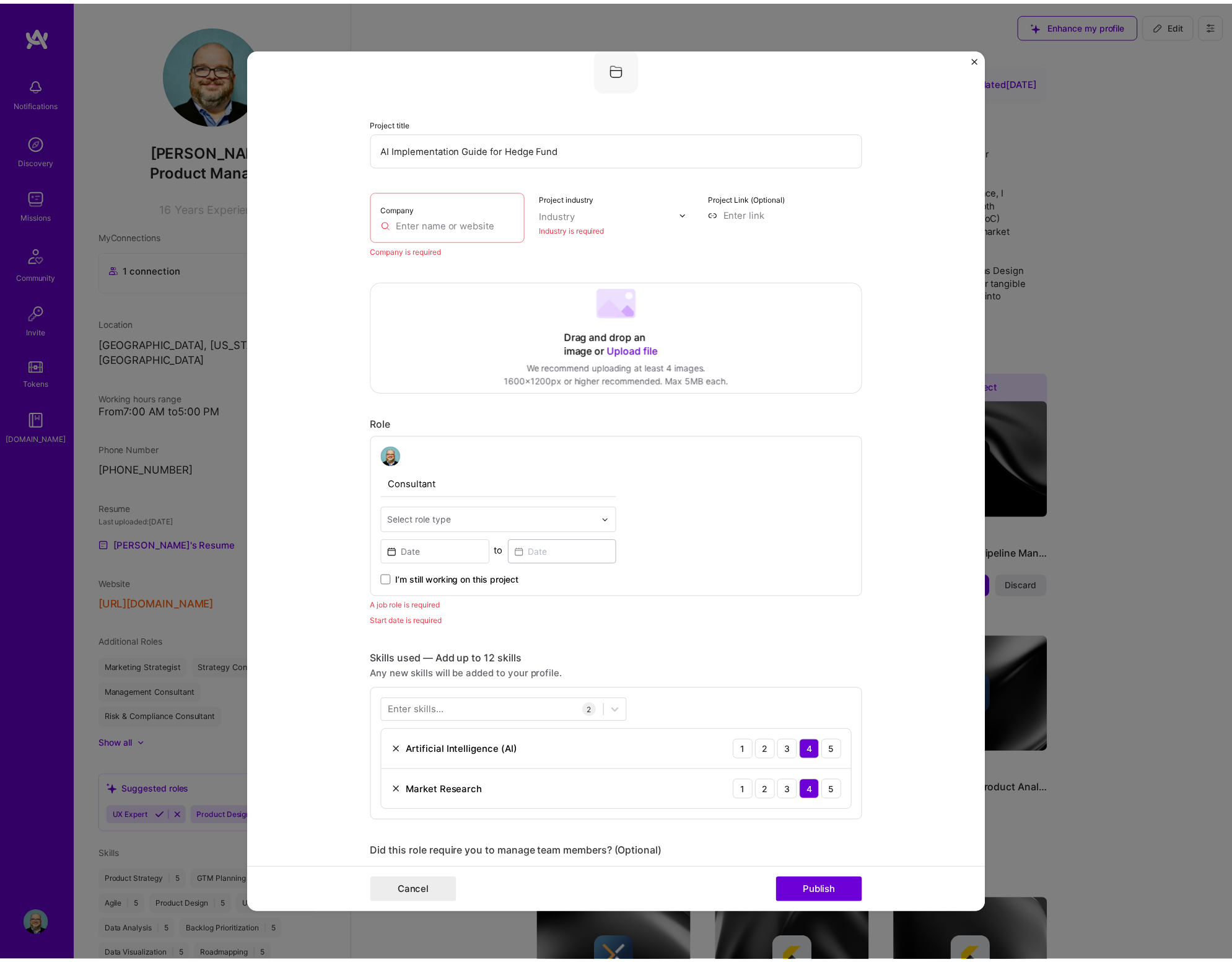
scroll to position [81, 0]
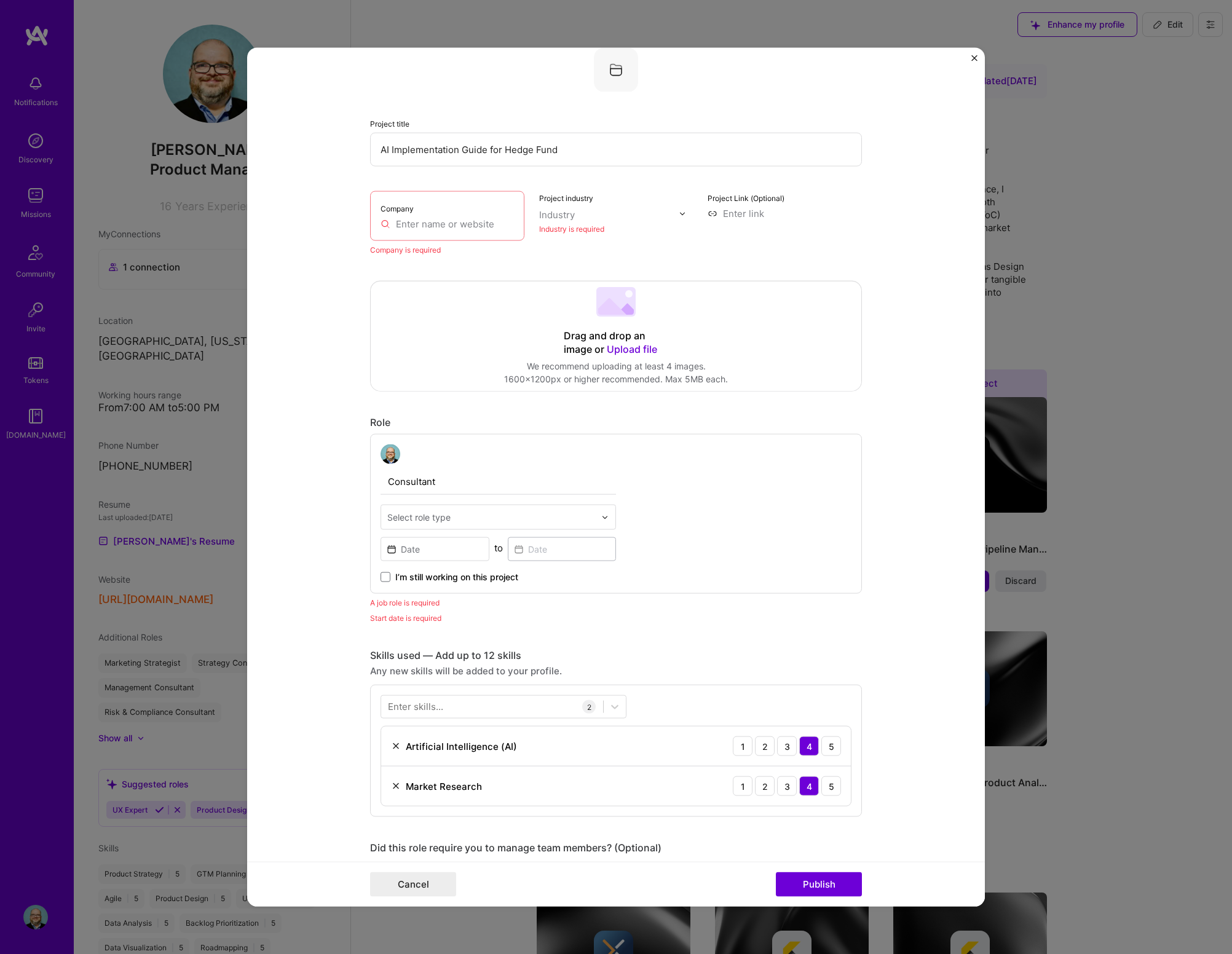
click at [391, 223] on input "text" at bounding box center [447, 223] width 133 height 13
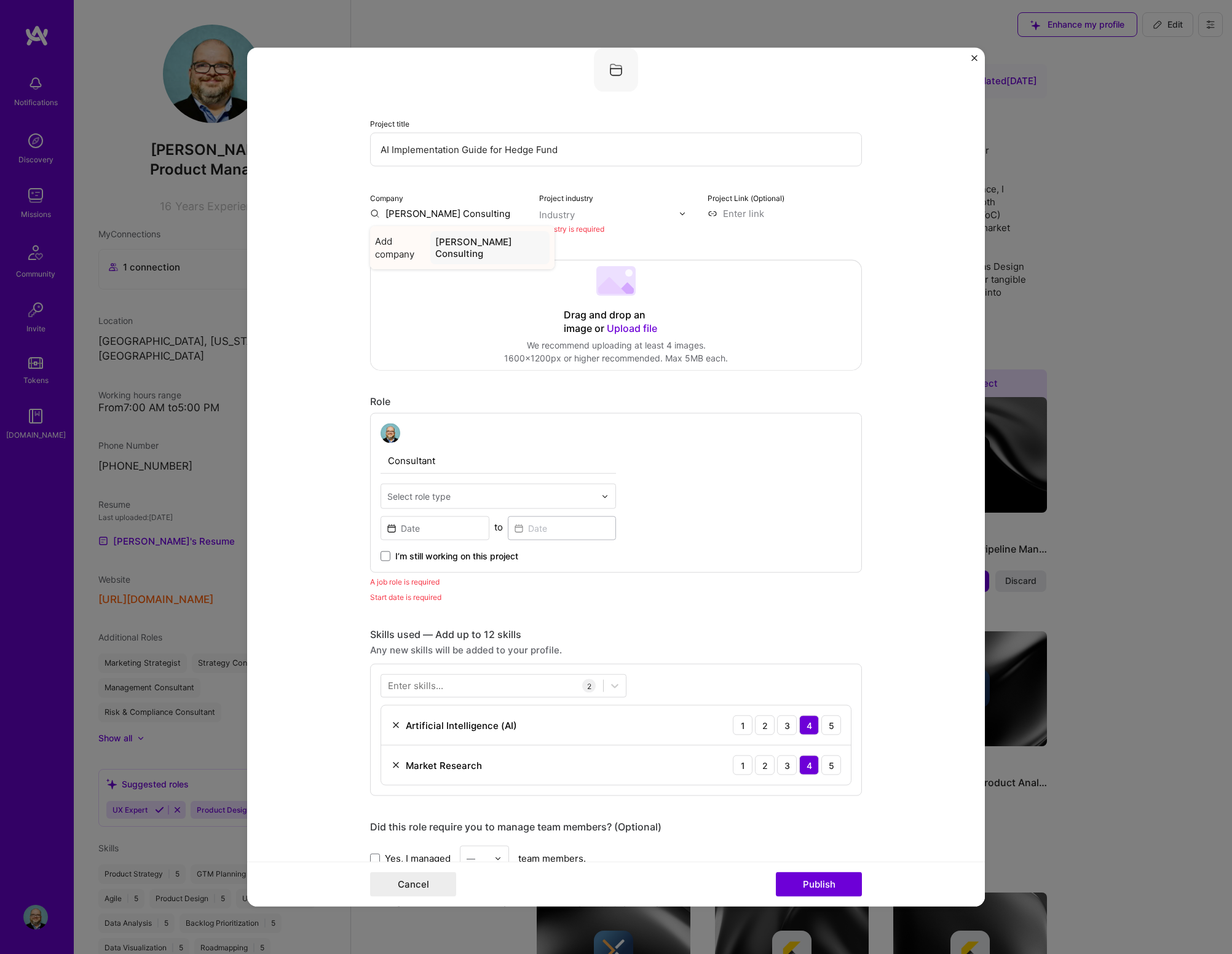
type input "[PERSON_NAME] Consulting"
click at [461, 252] on div "[PERSON_NAME] Consulting" at bounding box center [490, 248] width 120 height 33
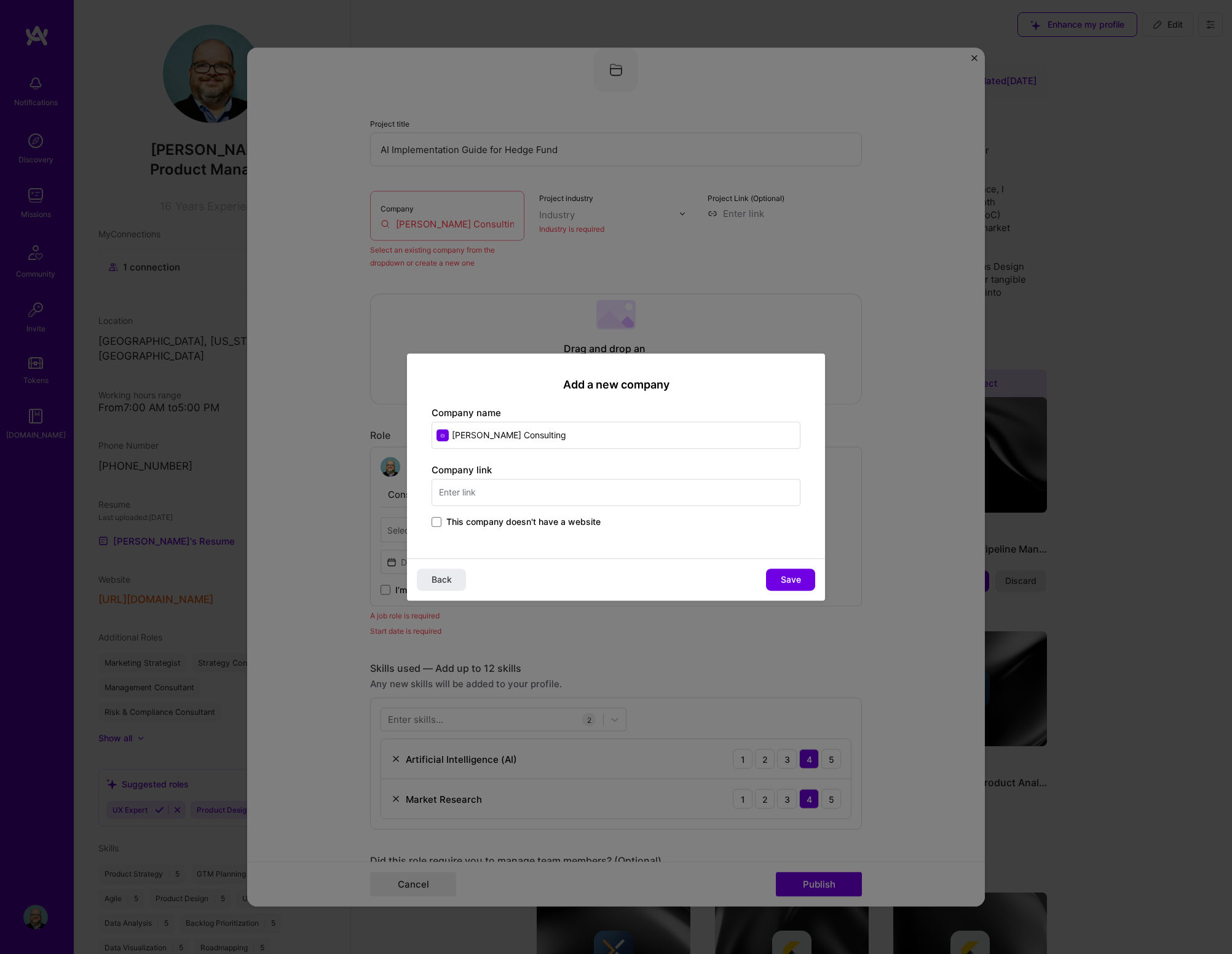
click at [524, 490] on input "text" at bounding box center [616, 493] width 369 height 27
type input "[DOMAIN_NAME]"
click at [774, 571] on button "Save" at bounding box center [790, 579] width 50 height 22
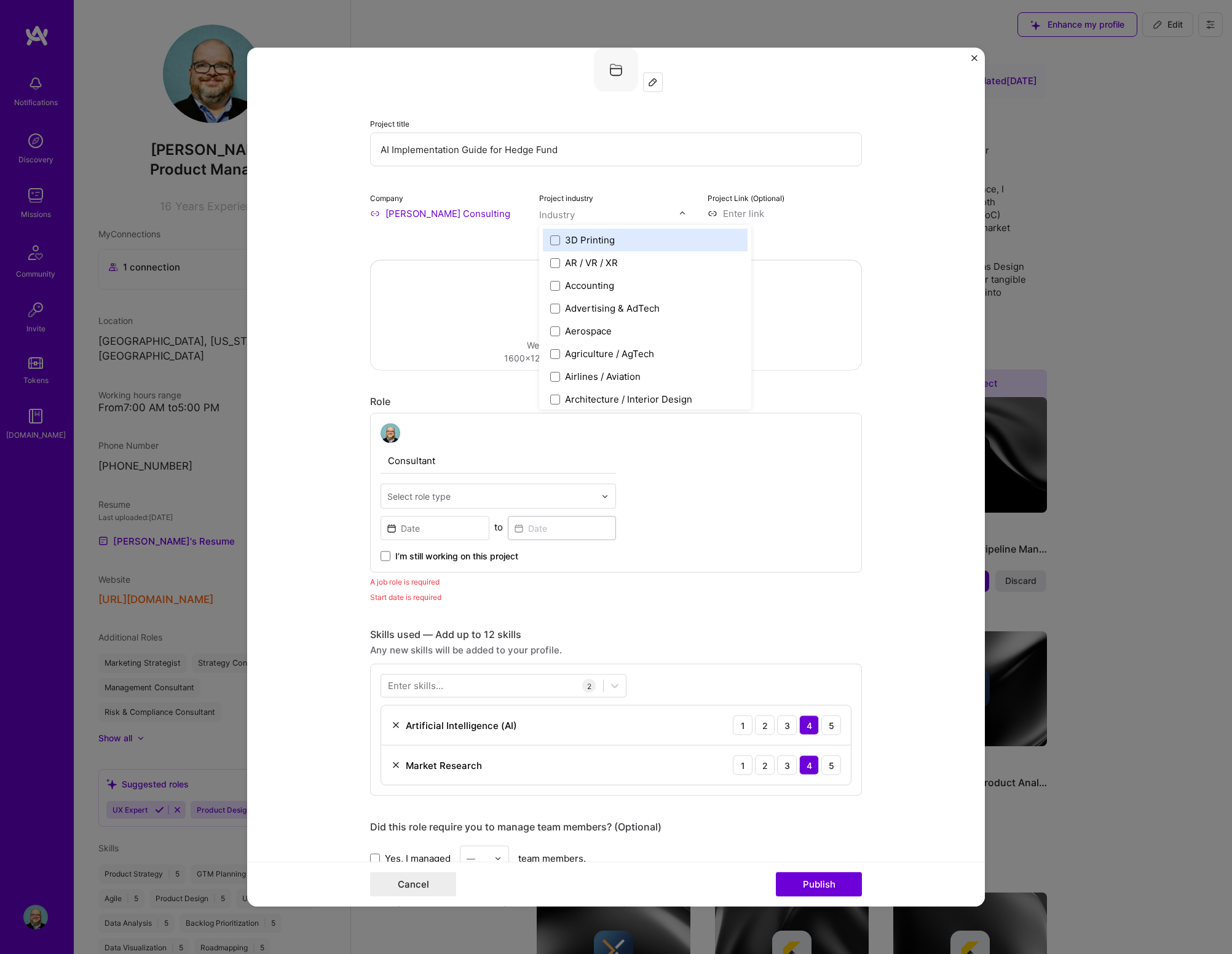
click at [601, 208] on div at bounding box center [609, 215] width 140 height 16
type input "consu"
click at [551, 239] on span at bounding box center [555, 240] width 10 height 10
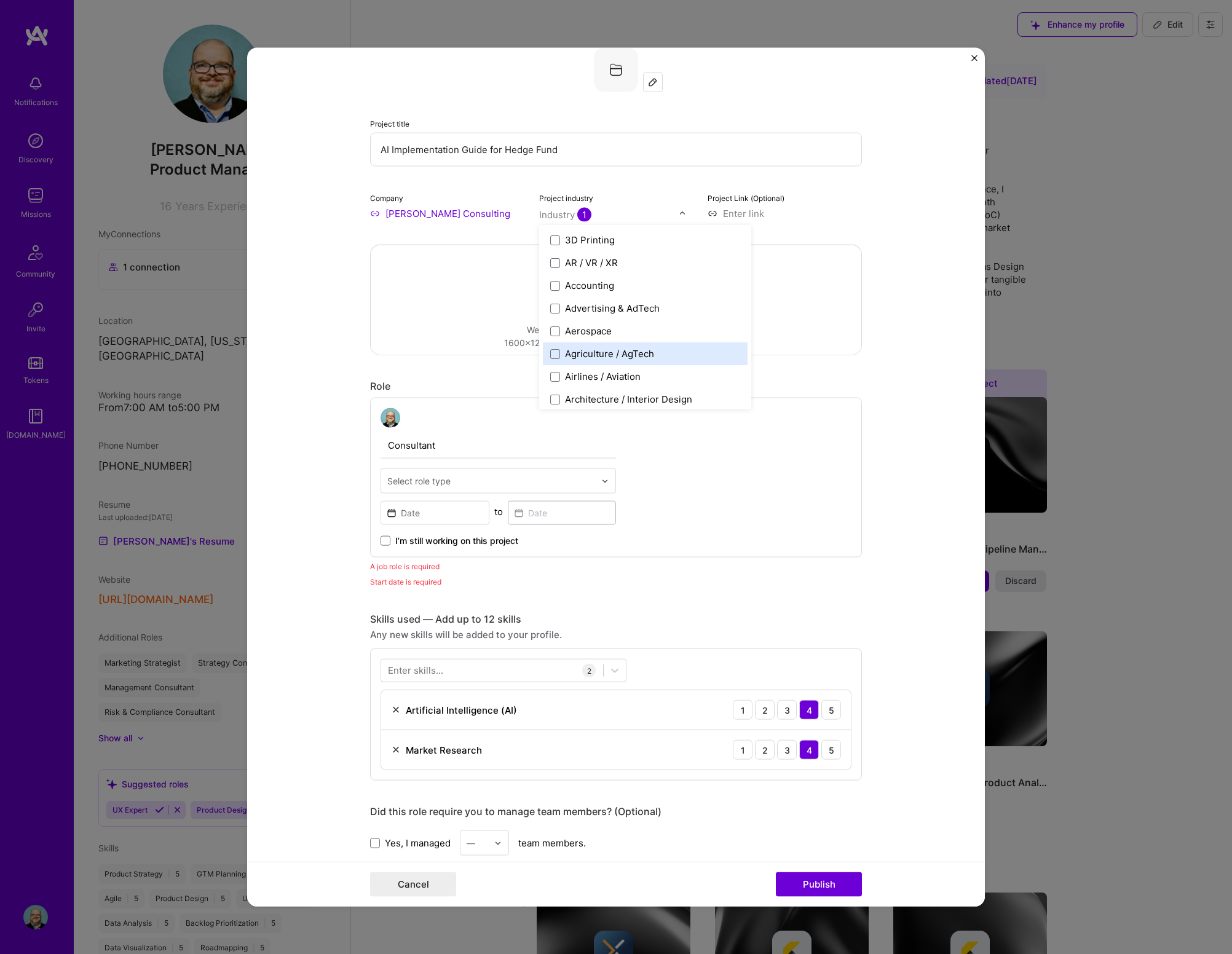
click at [953, 374] on form "Editing suggested project This project is suggested based on your LinkedIn, res…" at bounding box center [615, 477] width 737 height 859
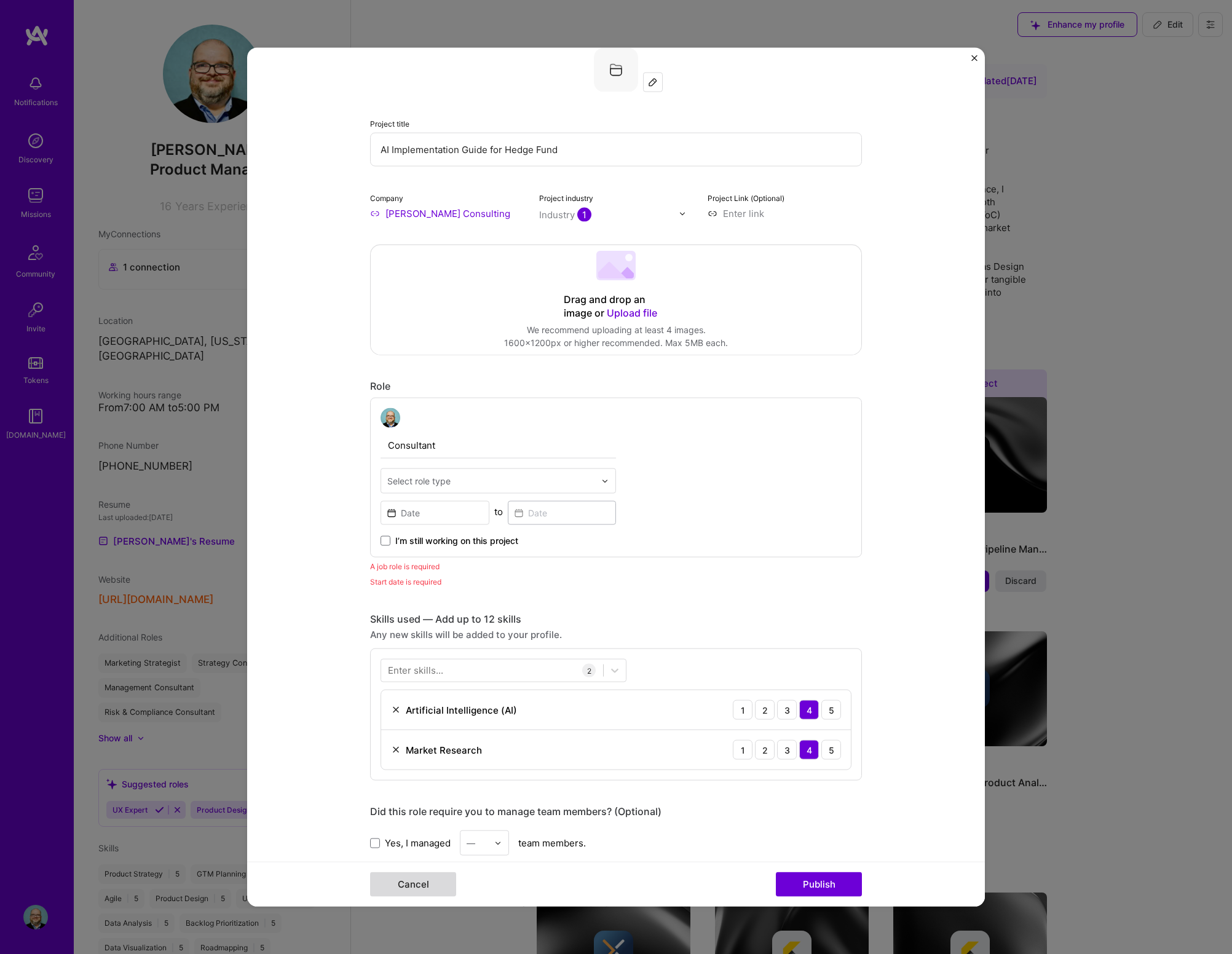
click at [418, 571] on button "Cancel" at bounding box center [413, 883] width 86 height 24
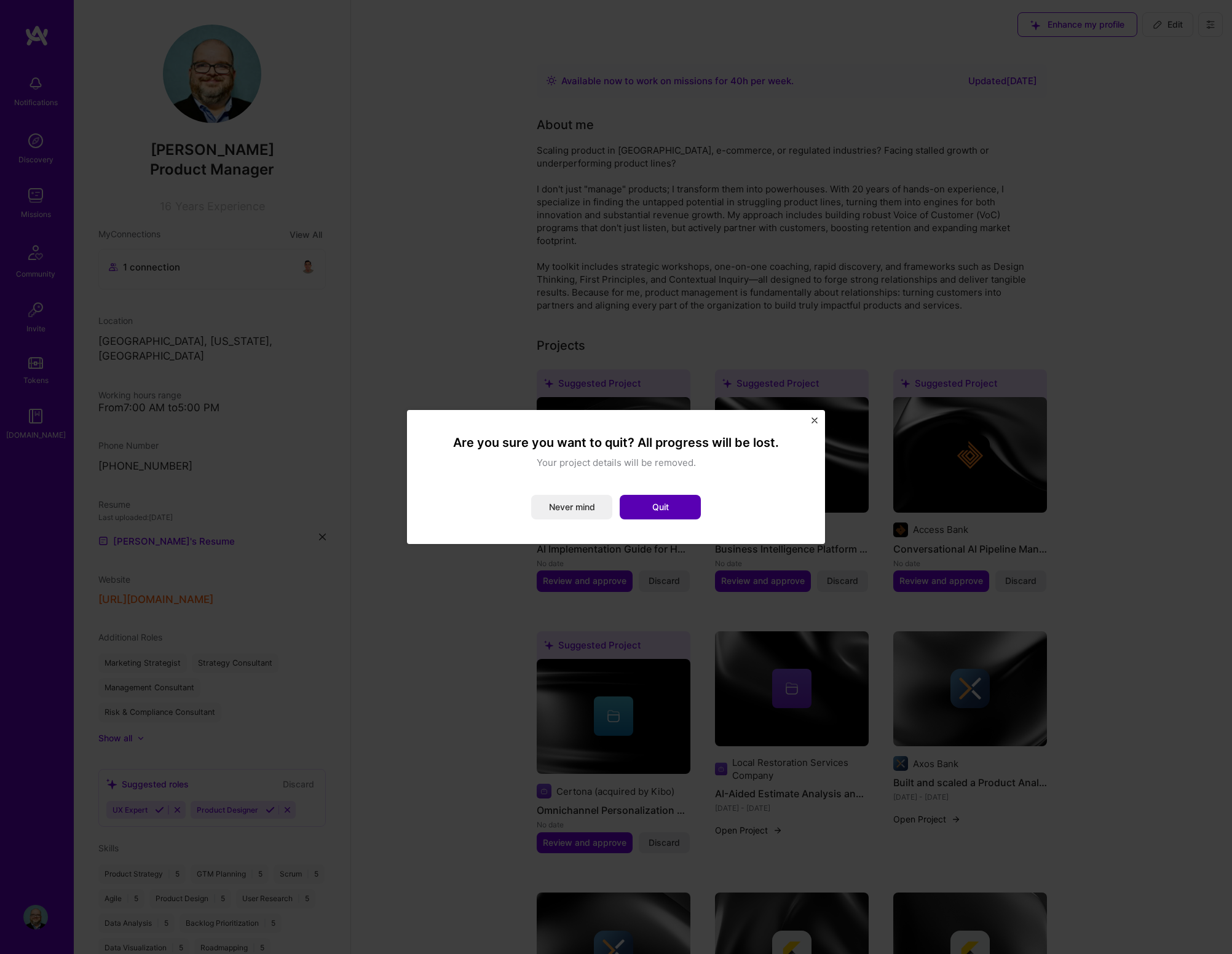
click at [668, 504] on button "Quit" at bounding box center [660, 506] width 81 height 24
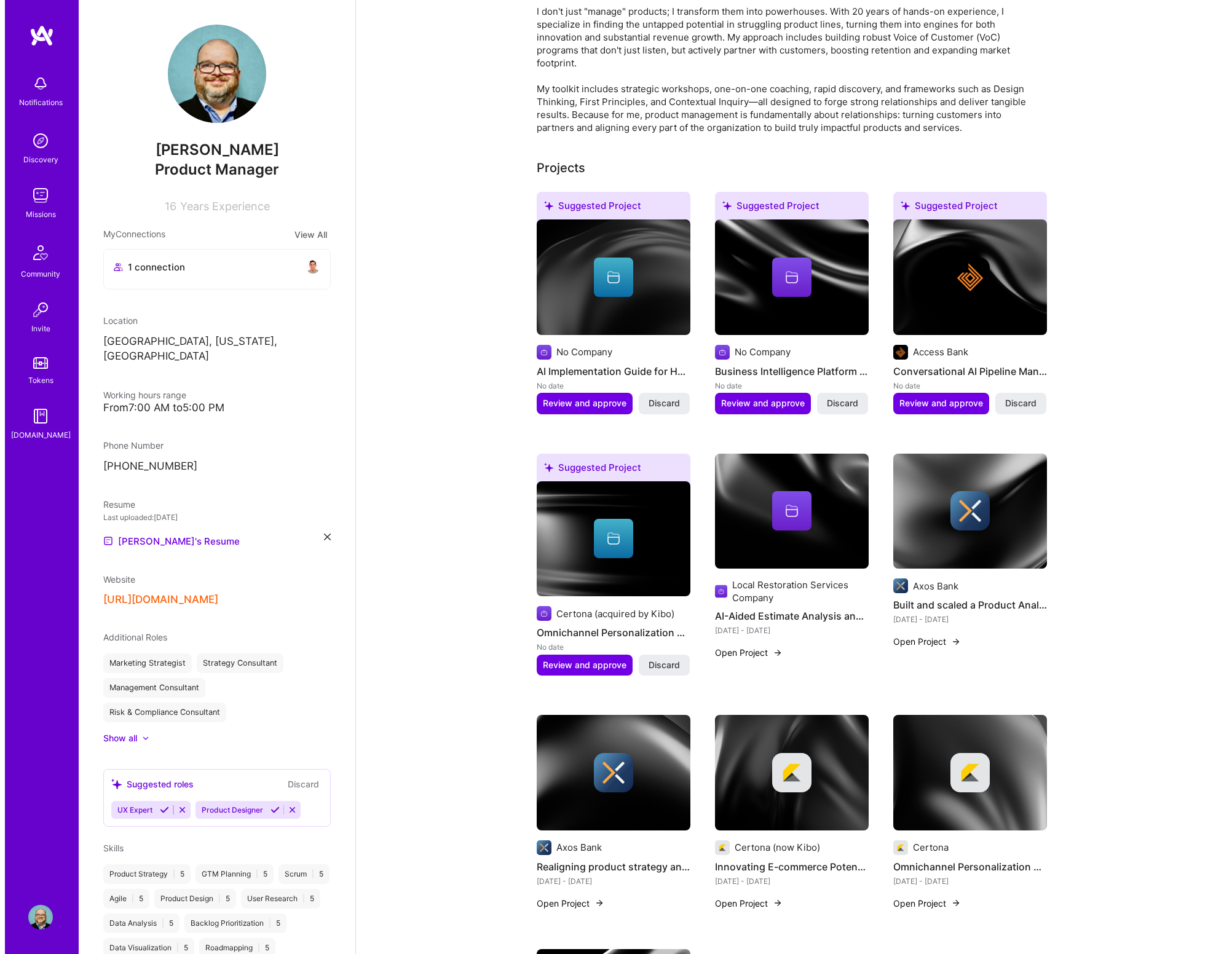
scroll to position [173, 0]
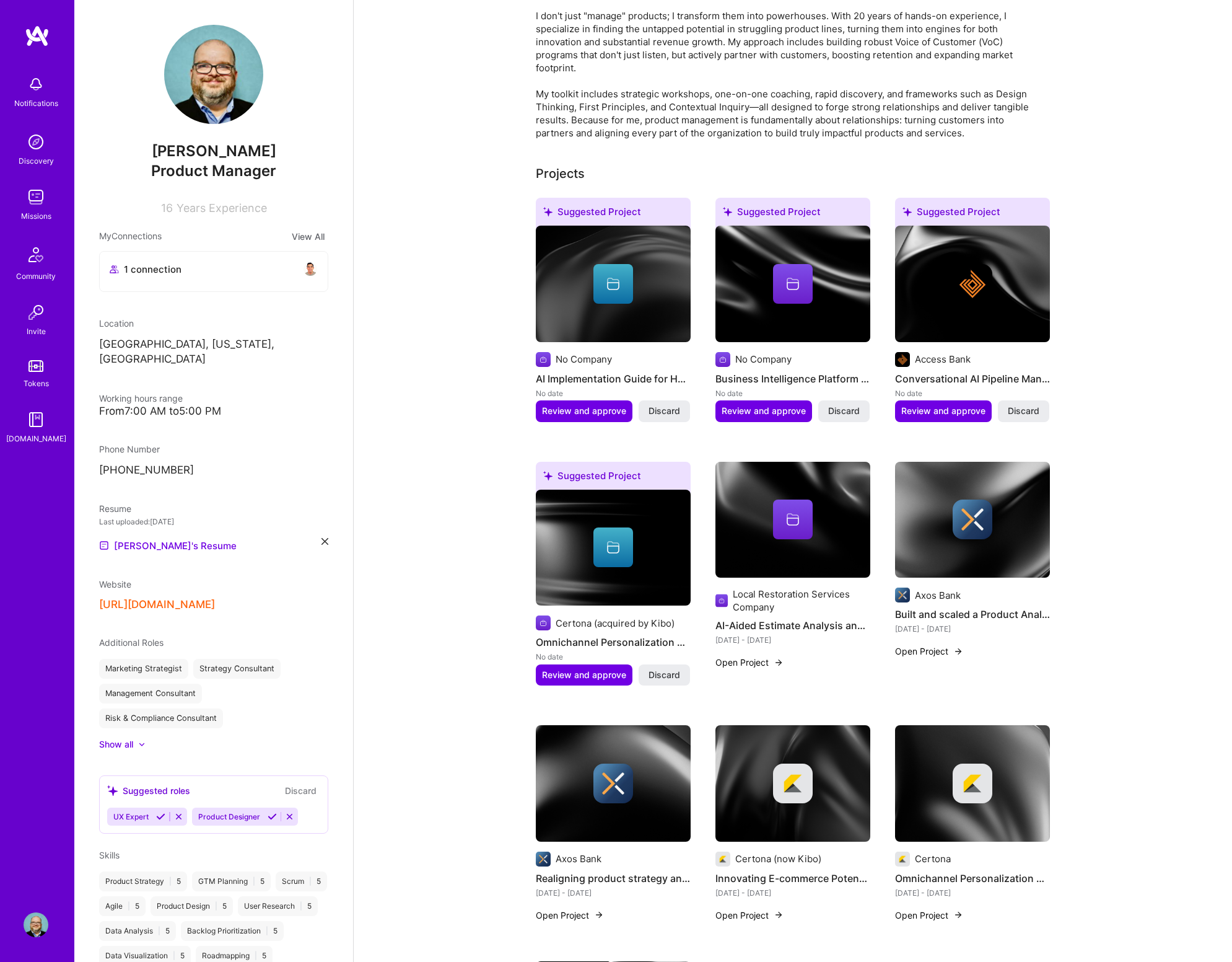
click at [613, 553] on icon at bounding box center [613, 550] width 13 height 8
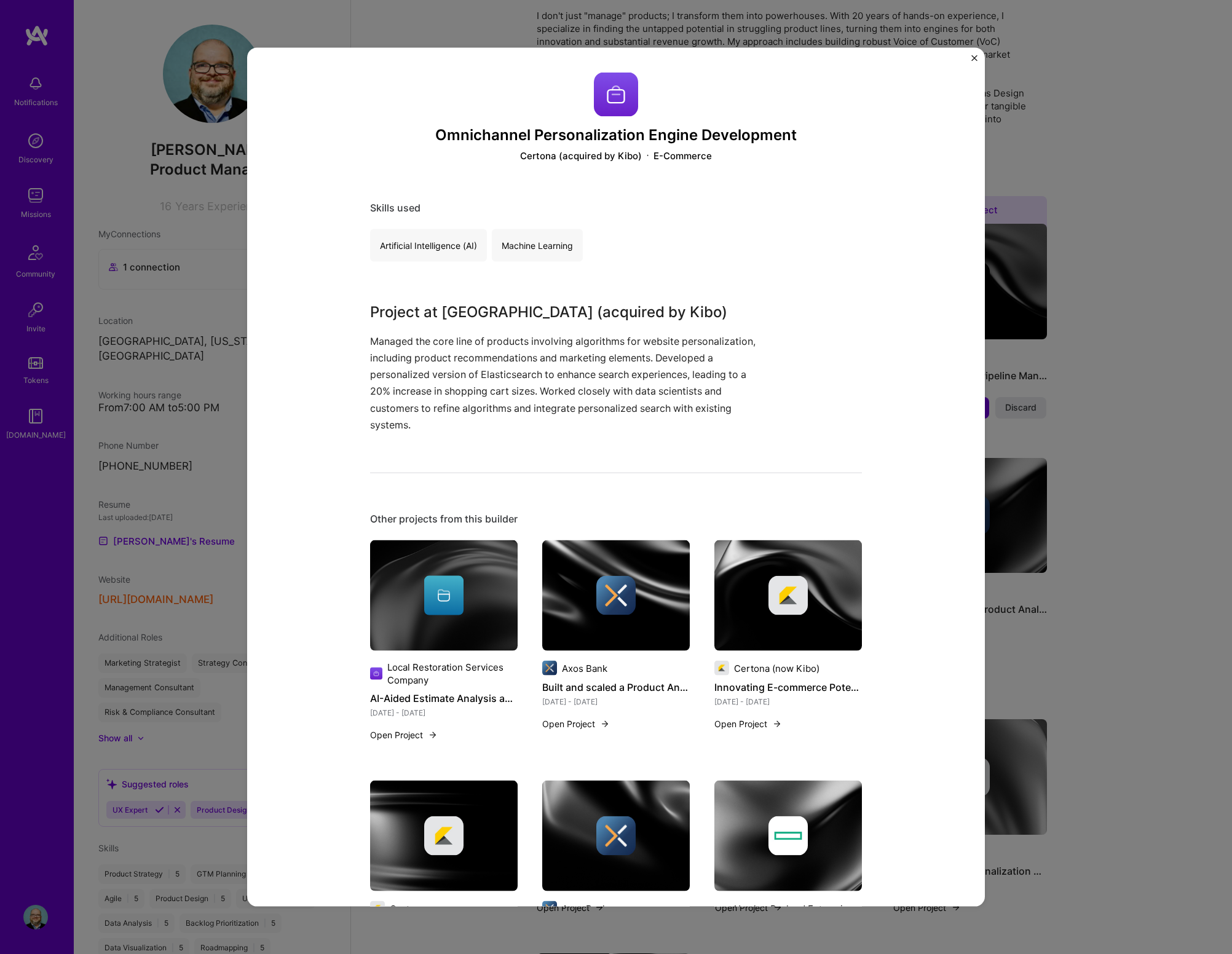
click at [968, 61] on img "Close" at bounding box center [974, 58] width 6 height 6
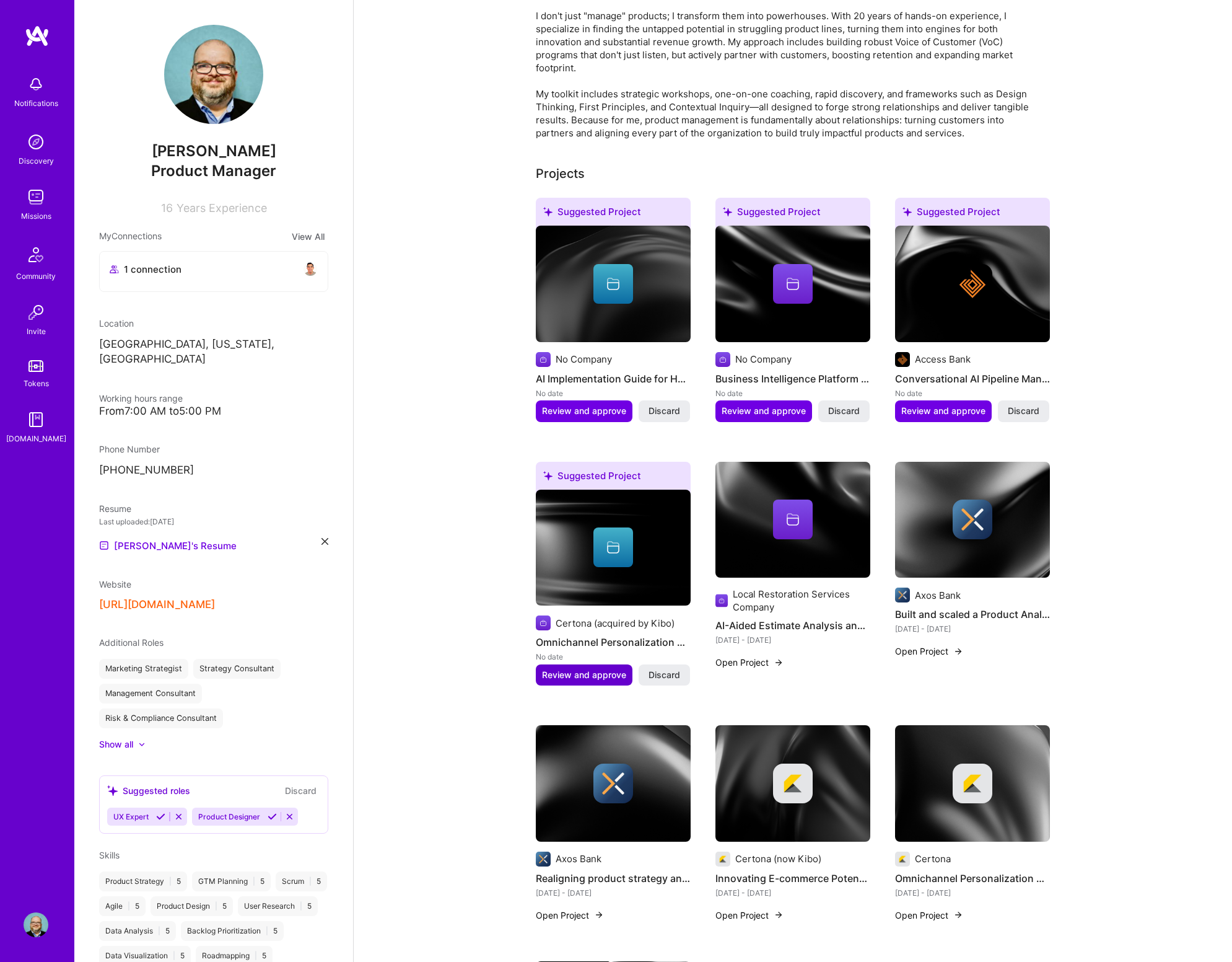
click at [568, 576] on span "Review and approve" at bounding box center [584, 675] width 84 height 13
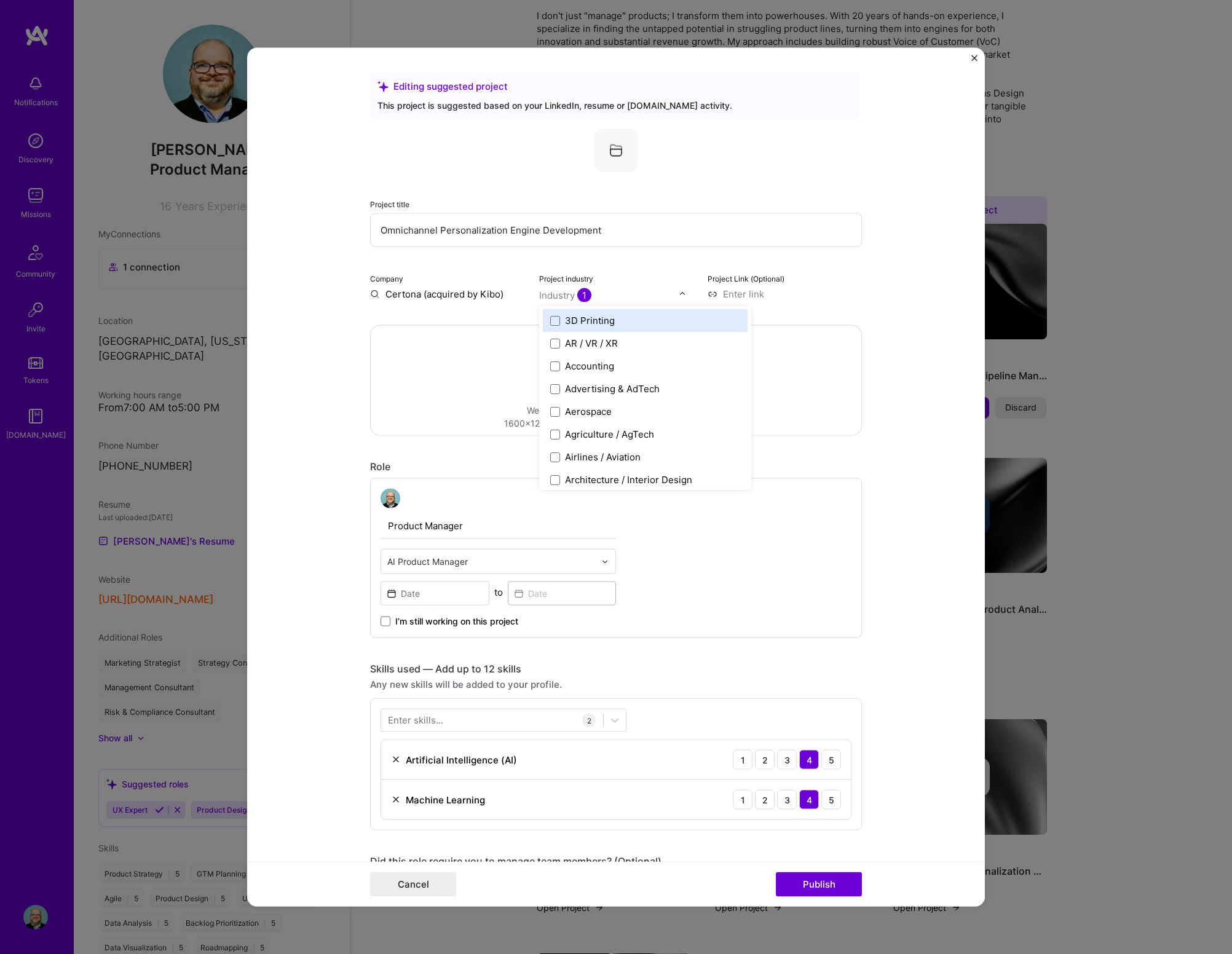
click at [574, 290] on div "Industry 1" at bounding box center [565, 294] width 52 height 13
type input "e-"
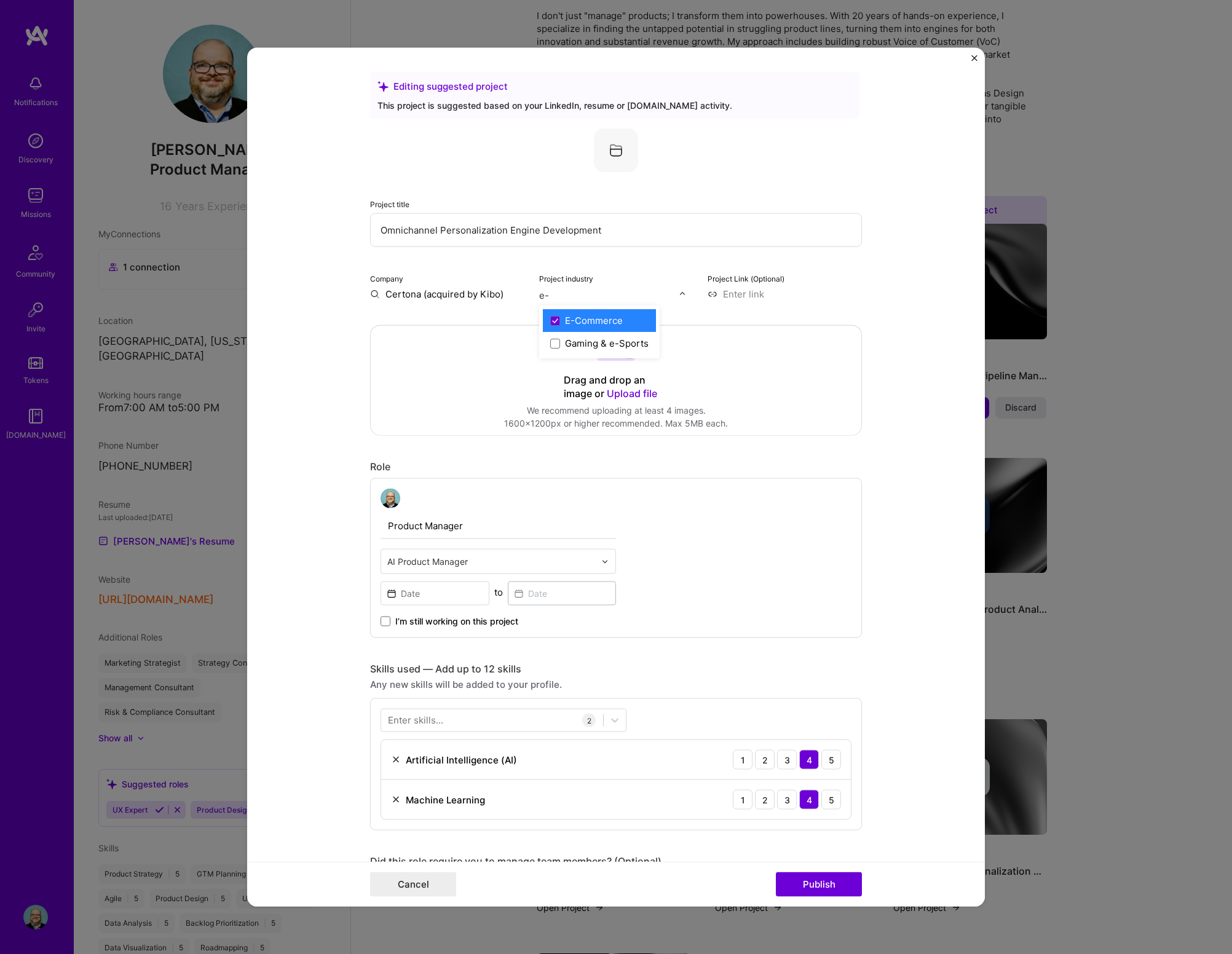
click at [594, 325] on div "E-Commerce" at bounding box center [593, 320] width 57 height 13
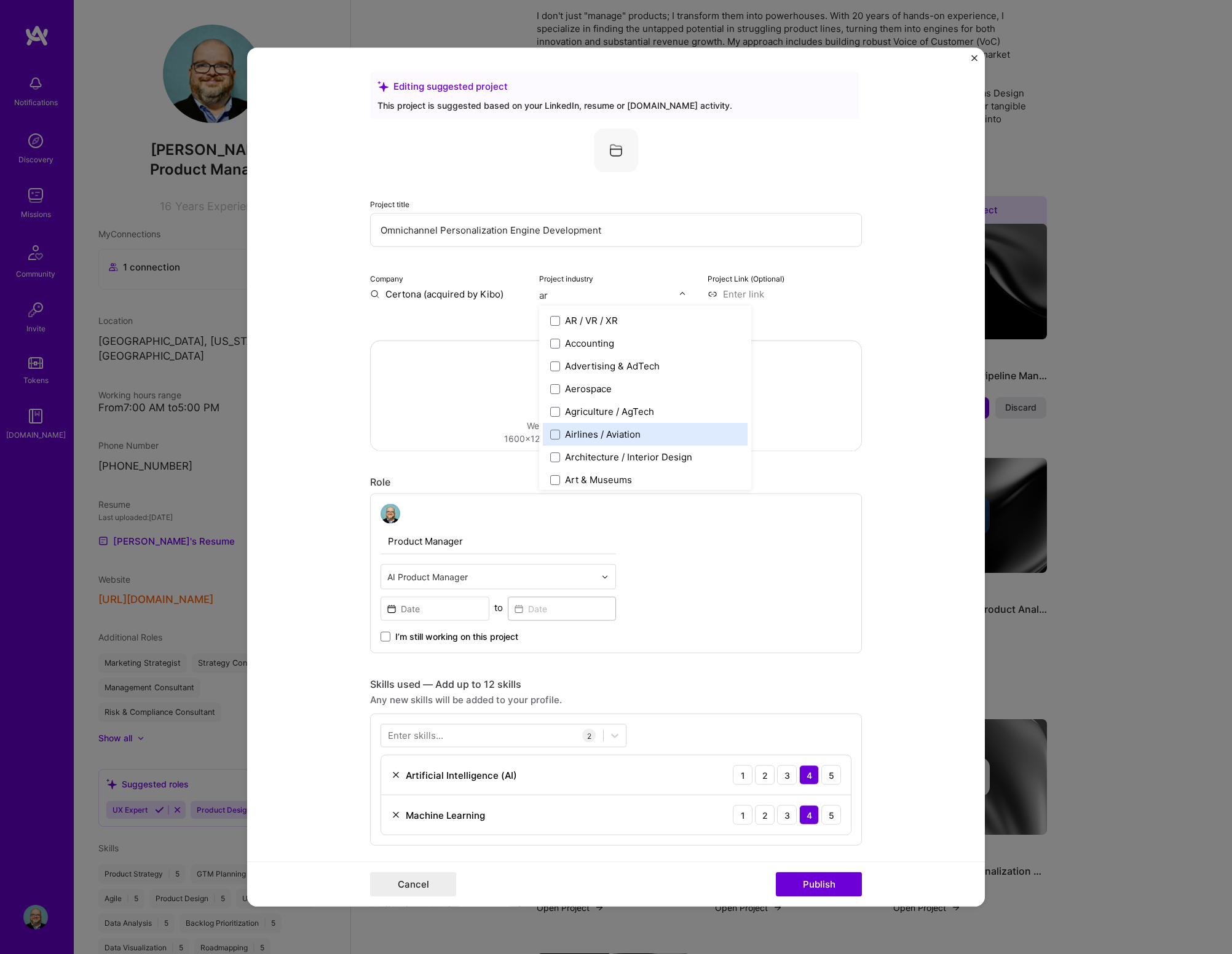
type input "art"
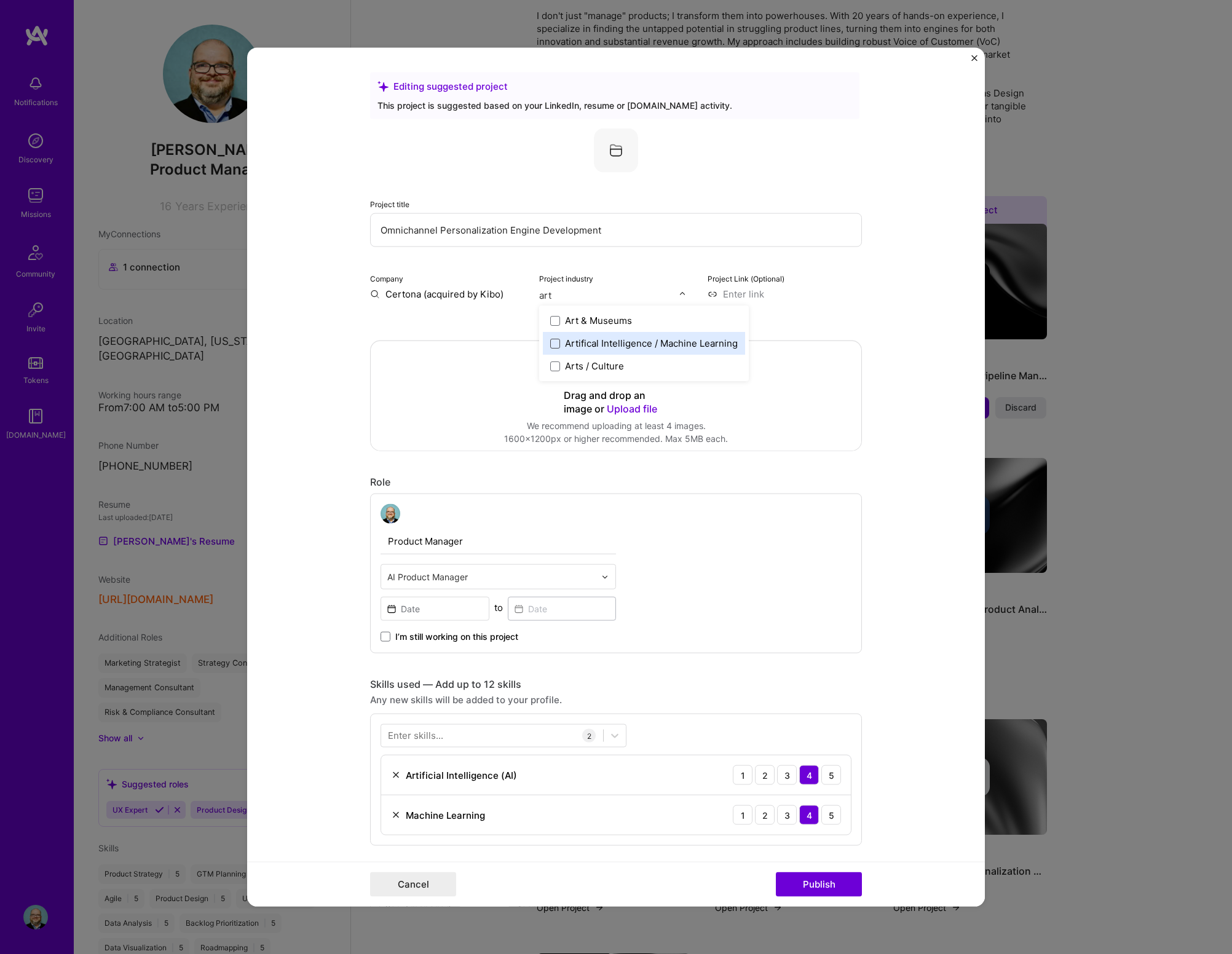
click at [550, 345] on span at bounding box center [555, 343] width 10 height 10
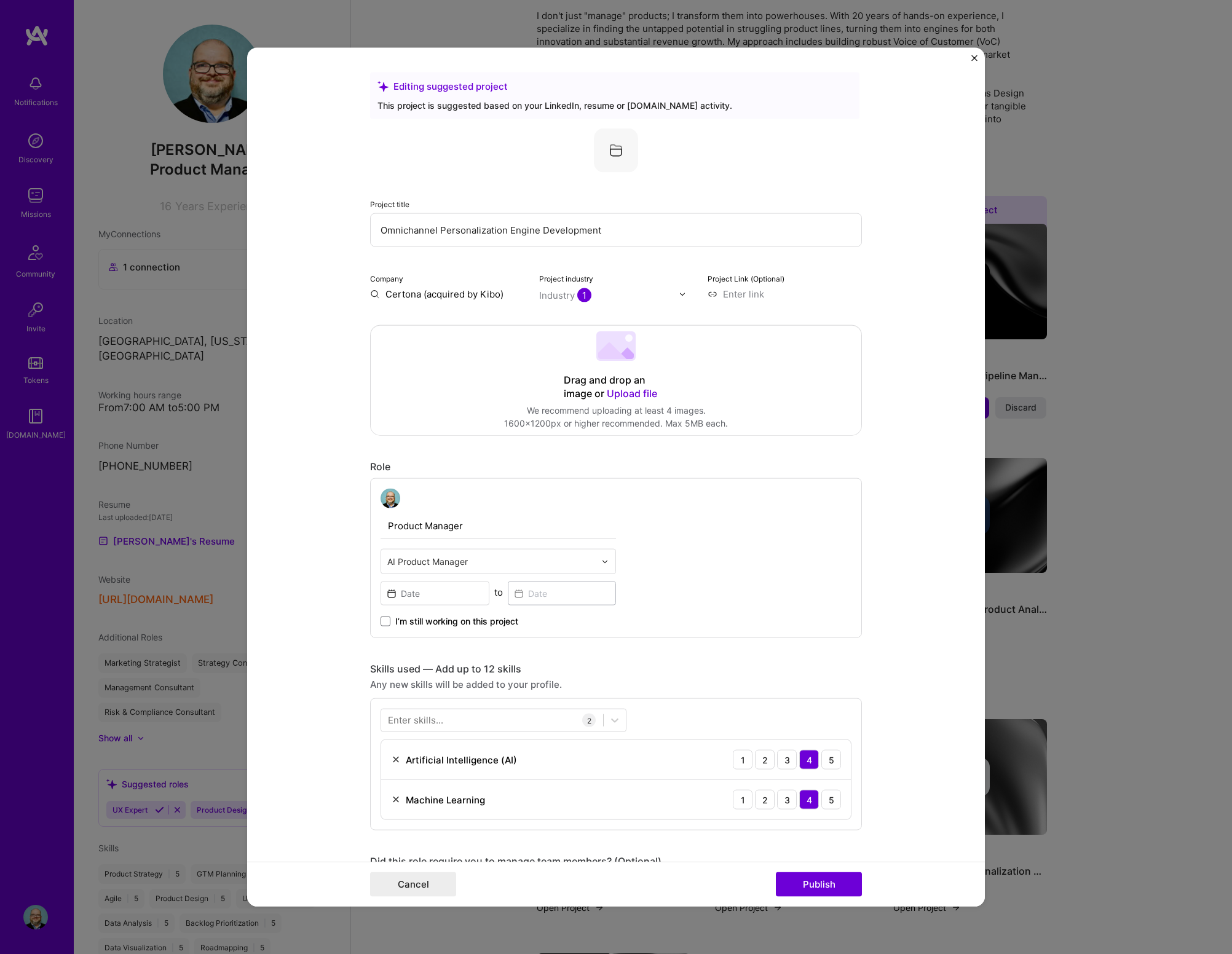
click at [909, 514] on form "Editing suggested project This project is suggested based on your LinkedIn, res…" at bounding box center [615, 477] width 737 height 859
click at [819, 571] on button "Publish" at bounding box center [818, 883] width 86 height 24
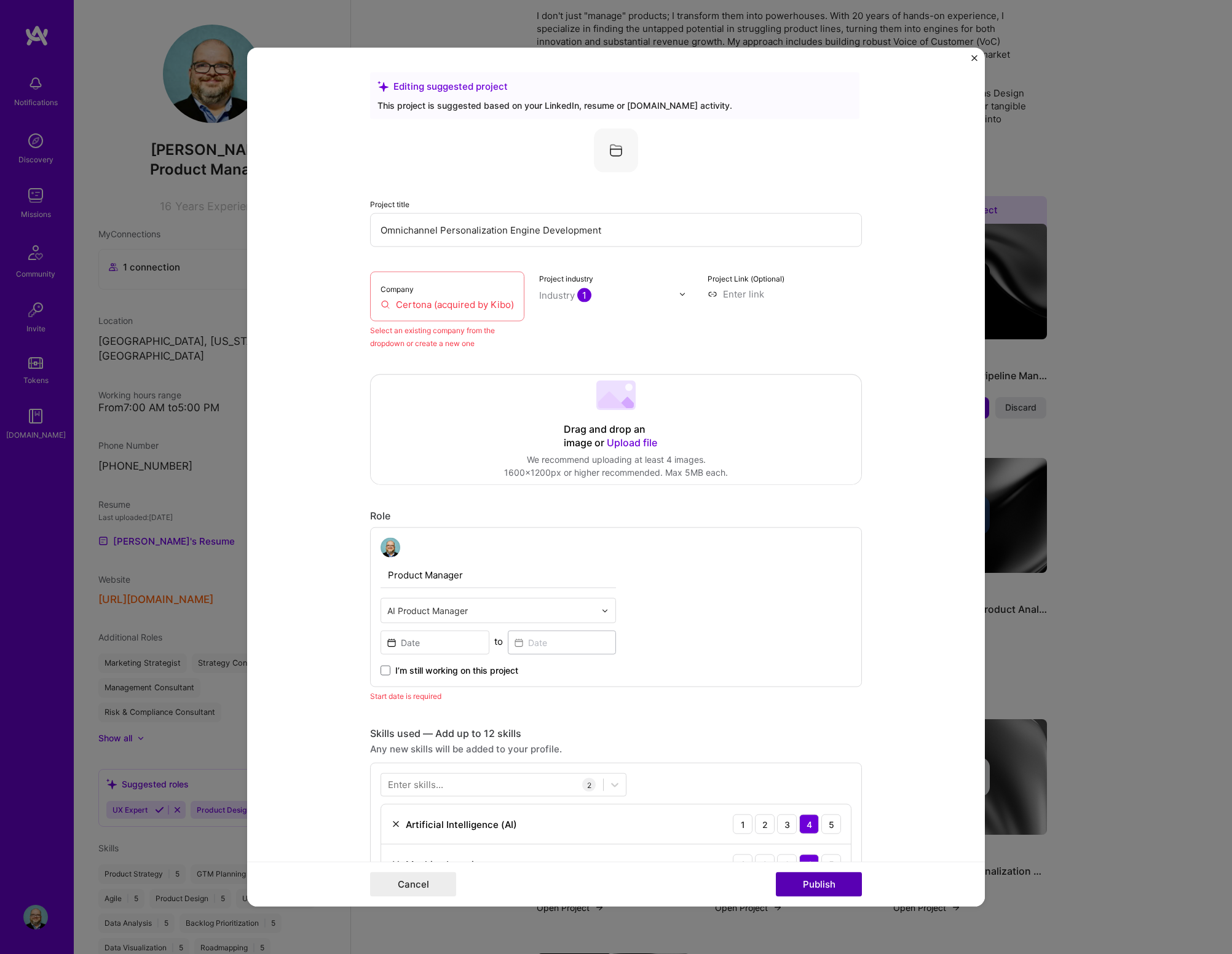
scroll to position [81, 0]
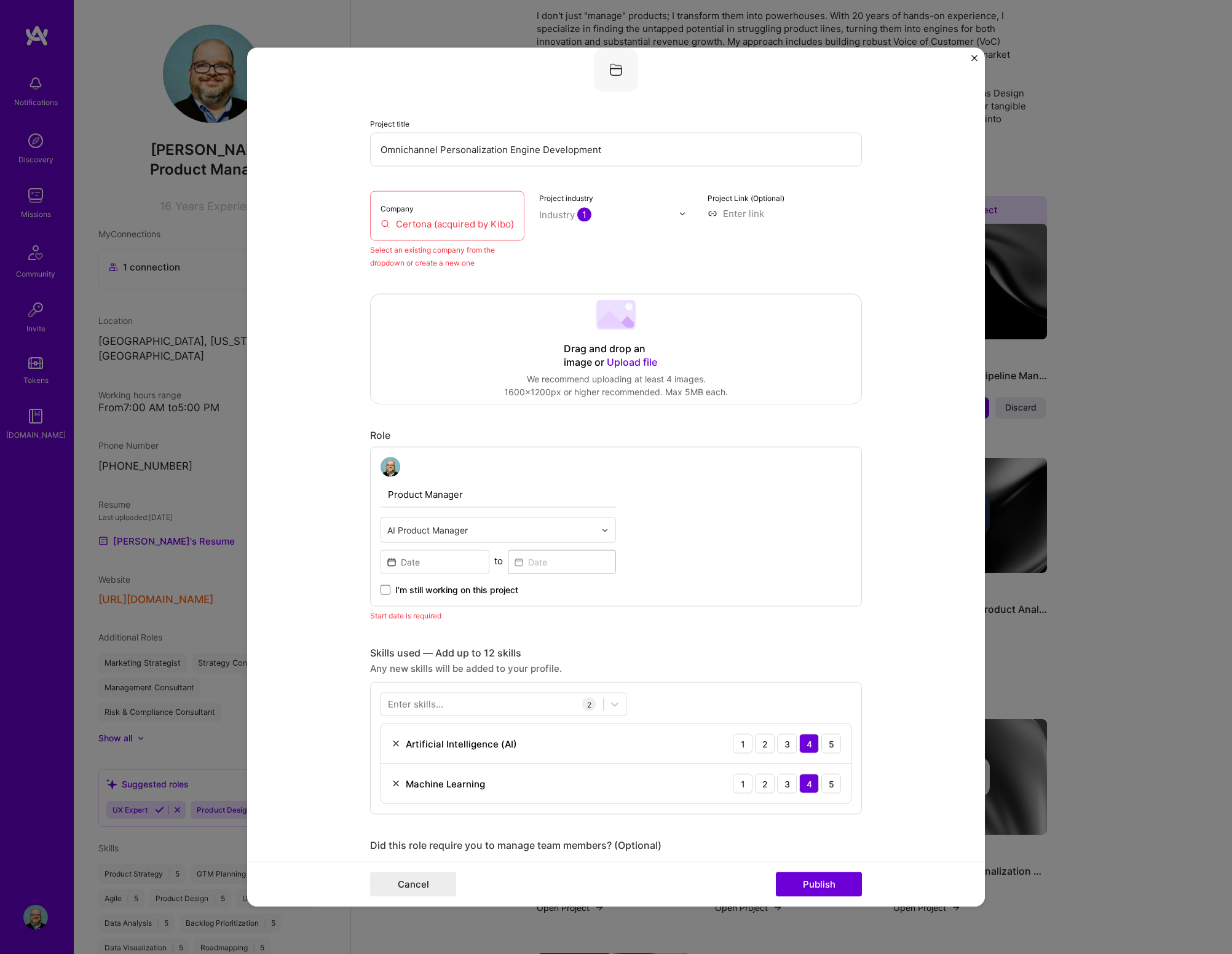
click at [407, 225] on input "Certona (acquired by Kibo)" at bounding box center [447, 223] width 133 height 13
click at [393, 223] on input "Certona (acquired by Kibo)" at bounding box center [447, 223] width 133 height 13
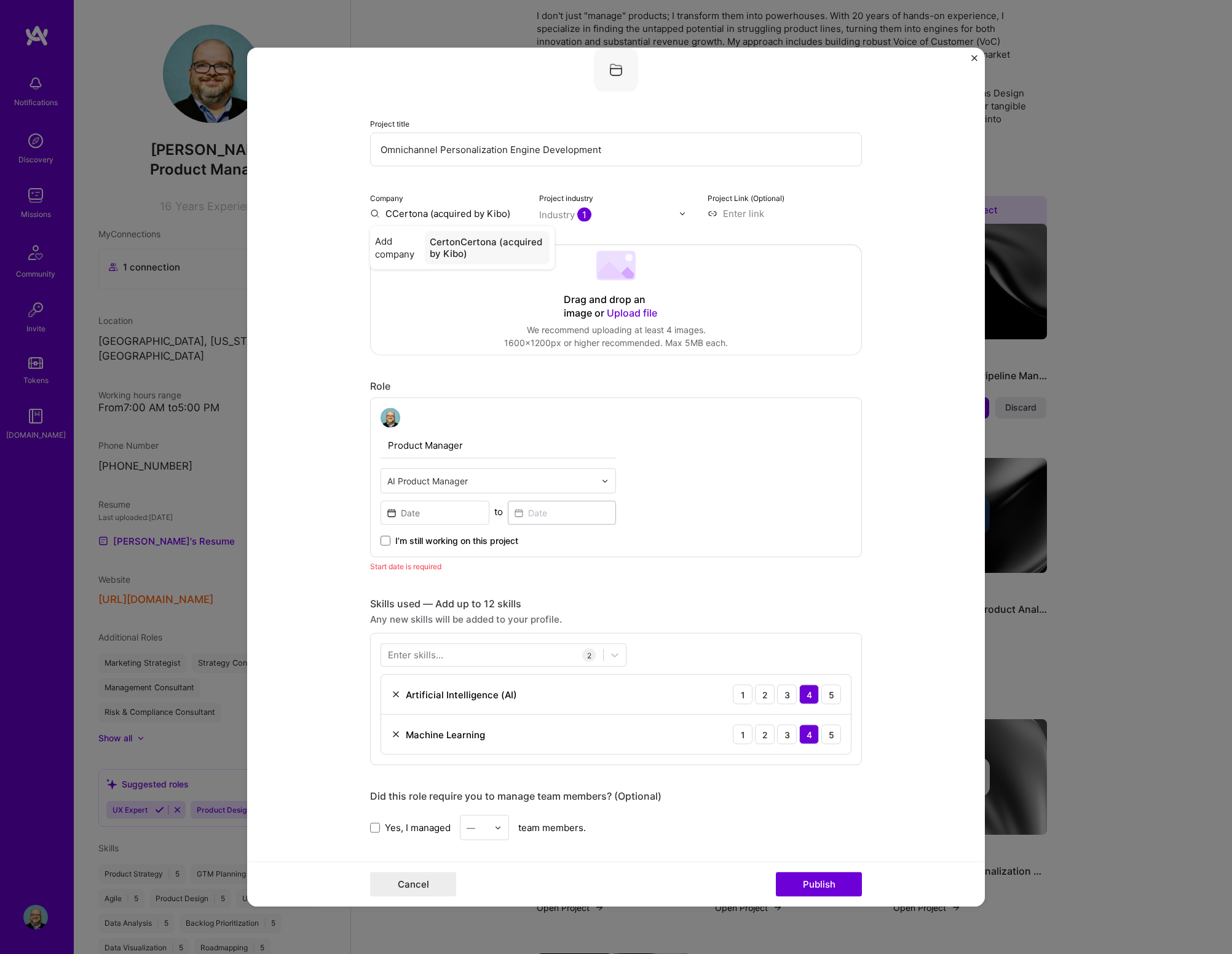
type input "Certona (acquired by Kibo)"
click at [446, 250] on div "Certona (acquired by Kibo)" at bounding box center [491, 248] width 118 height 33
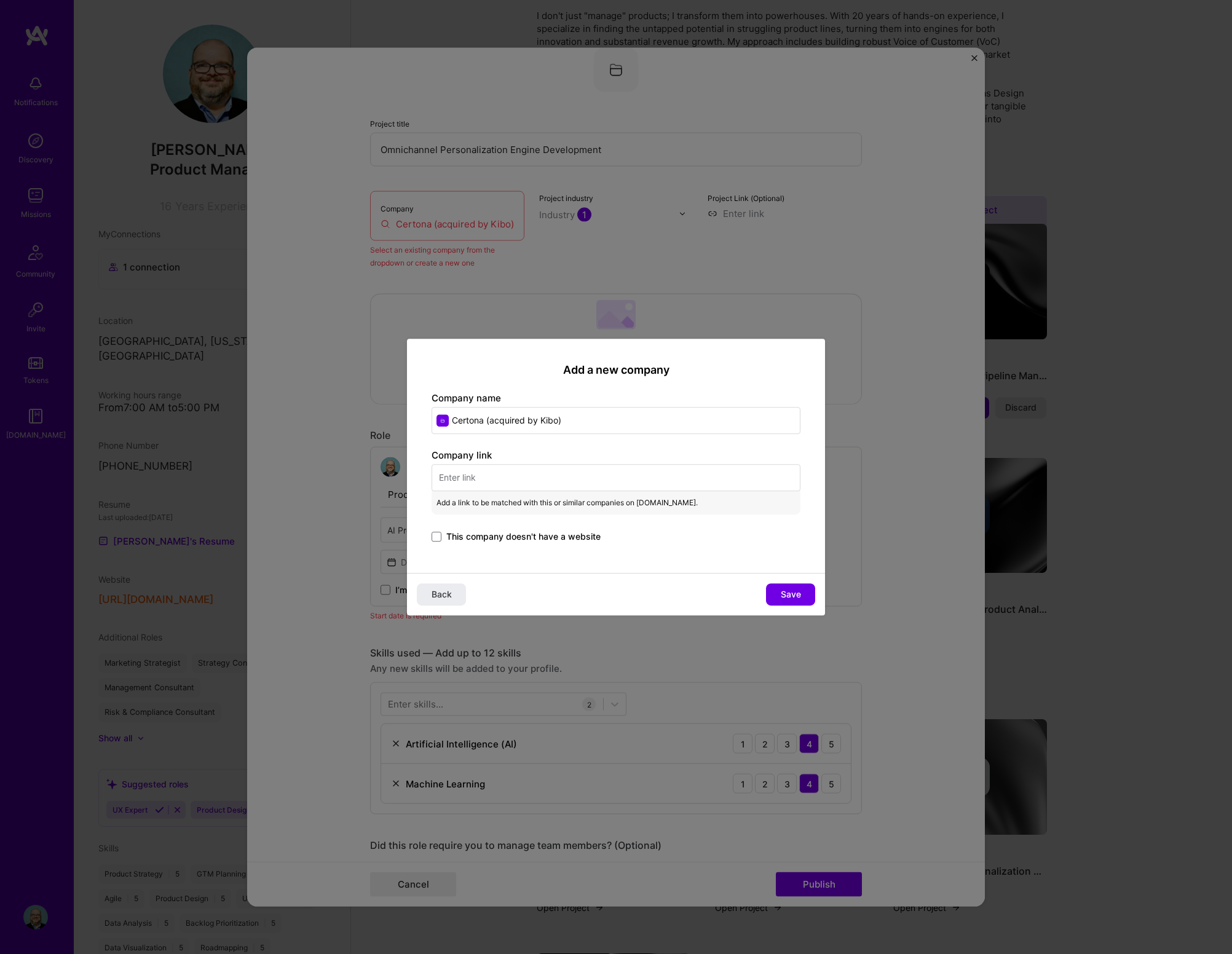
click at [456, 477] on input "text" at bounding box center [616, 478] width 369 height 27
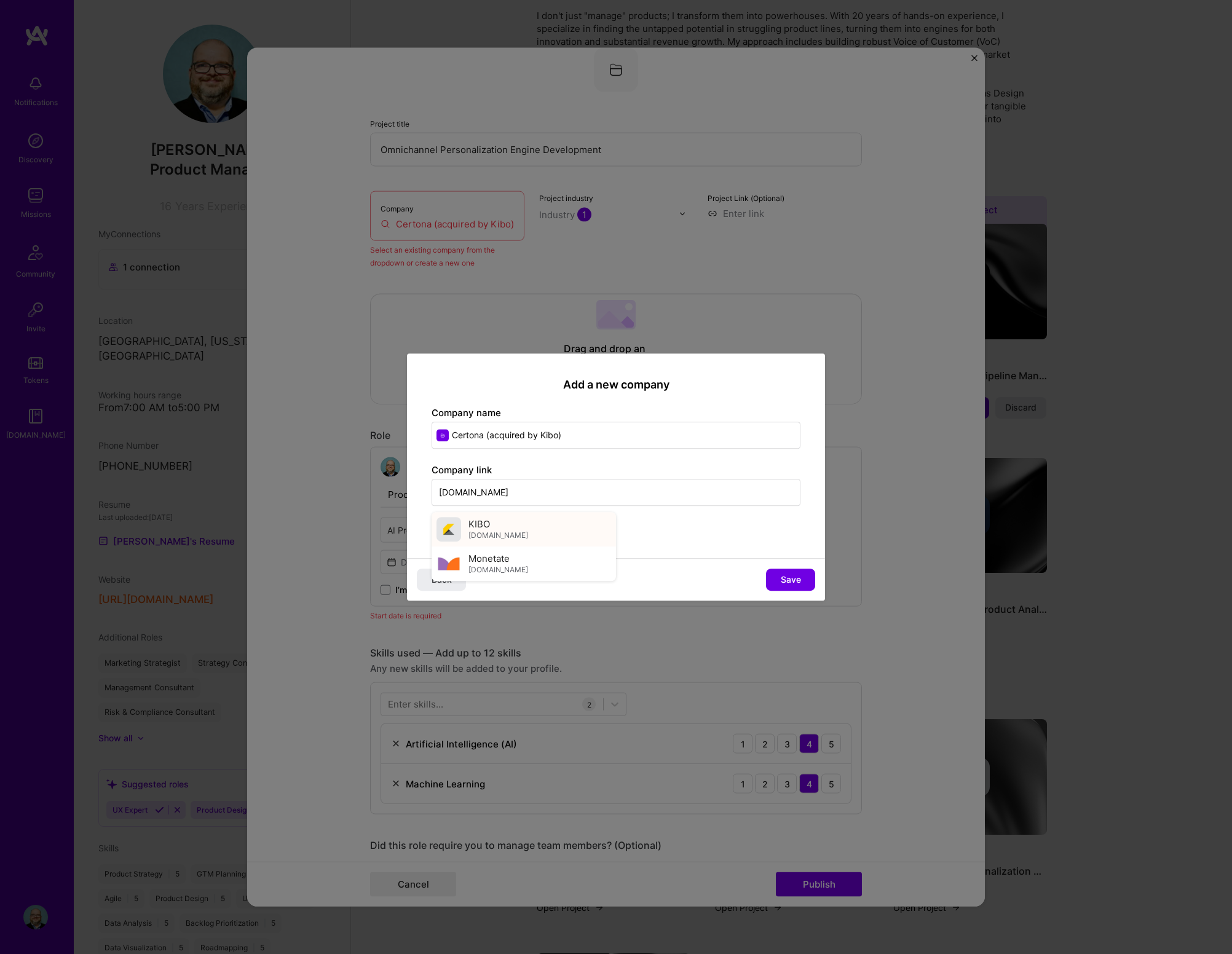
type input "[DOMAIN_NAME]"
click at [473, 536] on span "[DOMAIN_NAME]" at bounding box center [497, 535] width 59 height 10
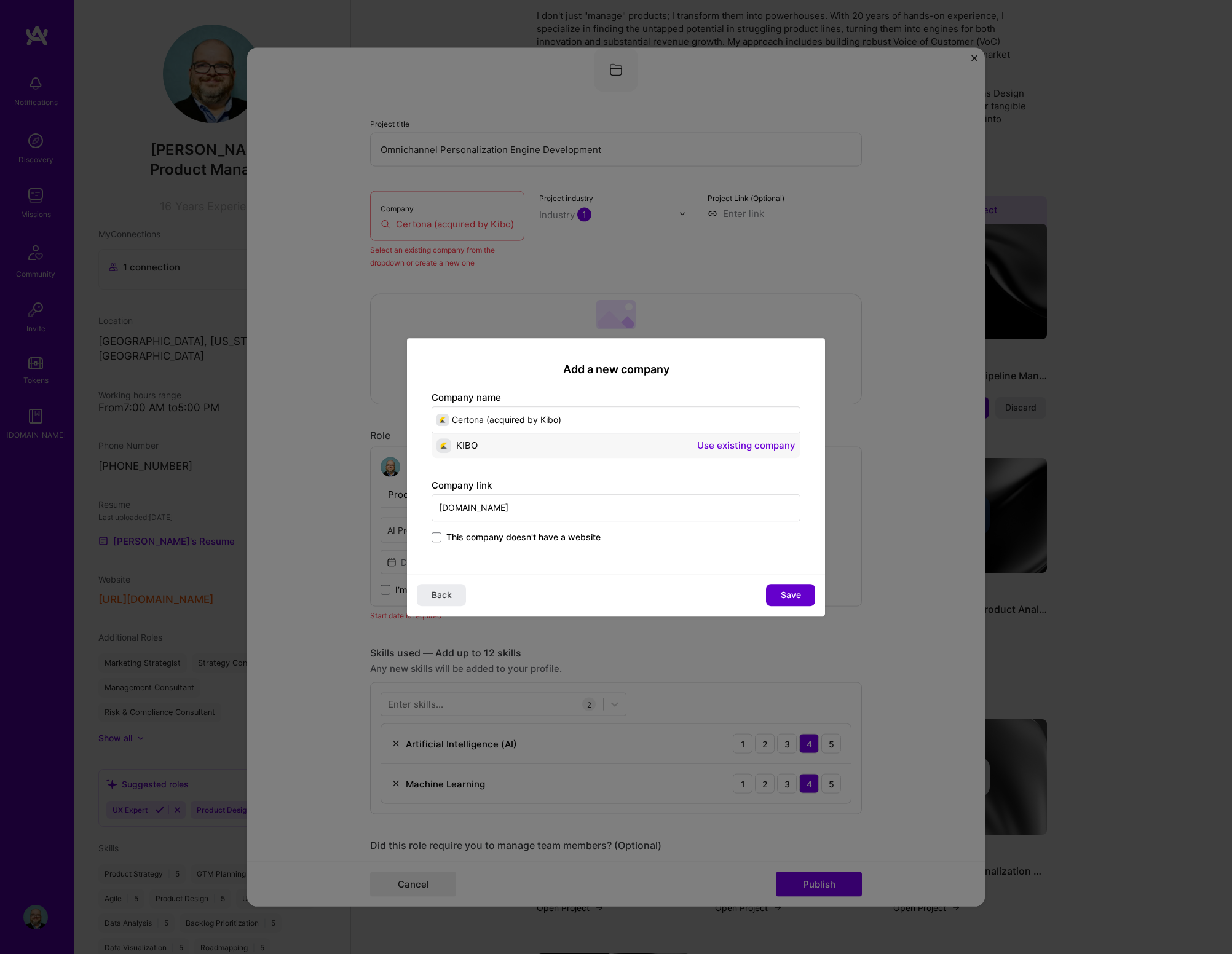
click at [801, 571] on button "Save" at bounding box center [790, 595] width 50 height 22
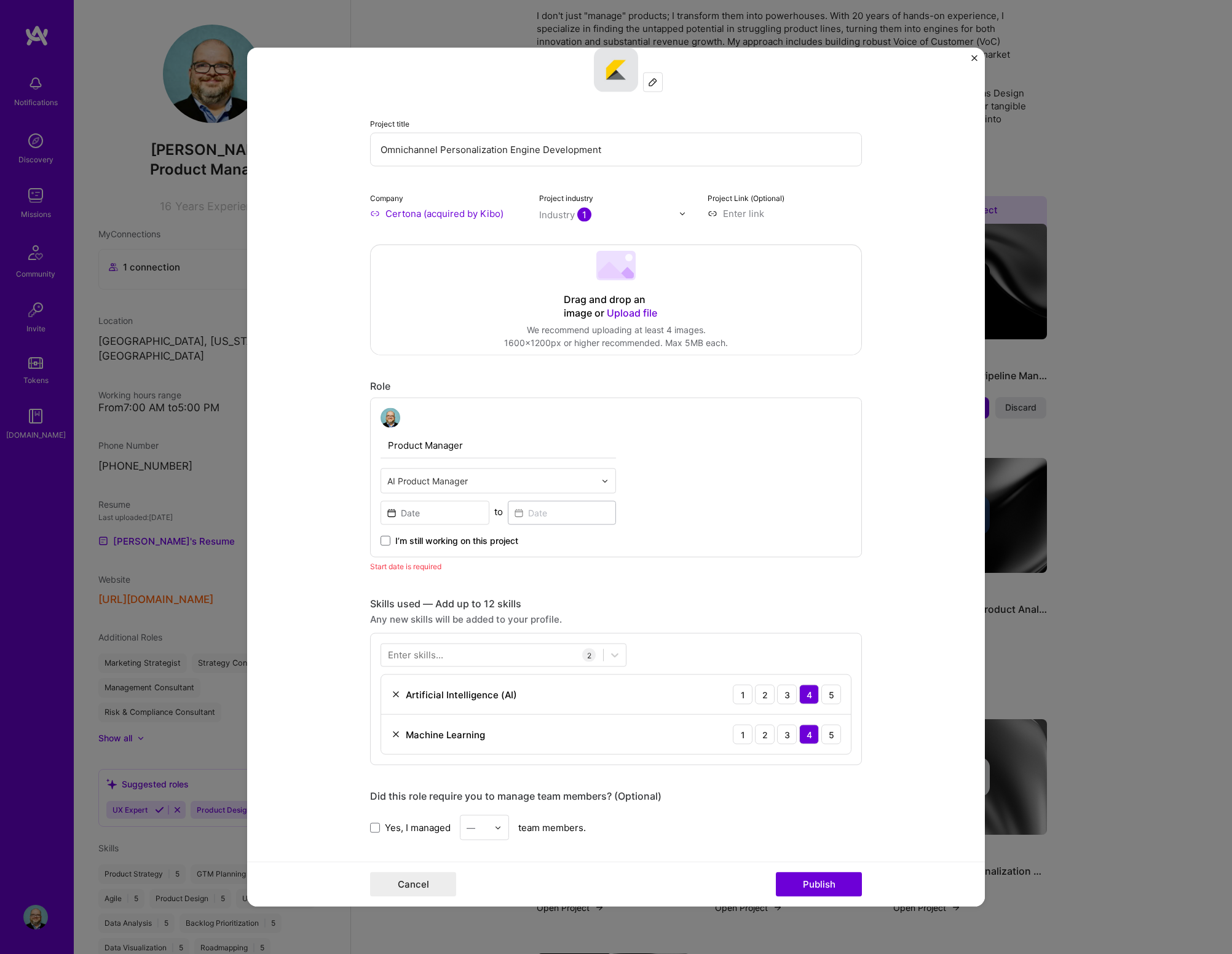
click at [381, 447] on input "Product Manager" at bounding box center [498, 445] width 235 height 26
type input "Senior Product Manager"
click at [458, 518] on input at bounding box center [435, 513] width 109 height 24
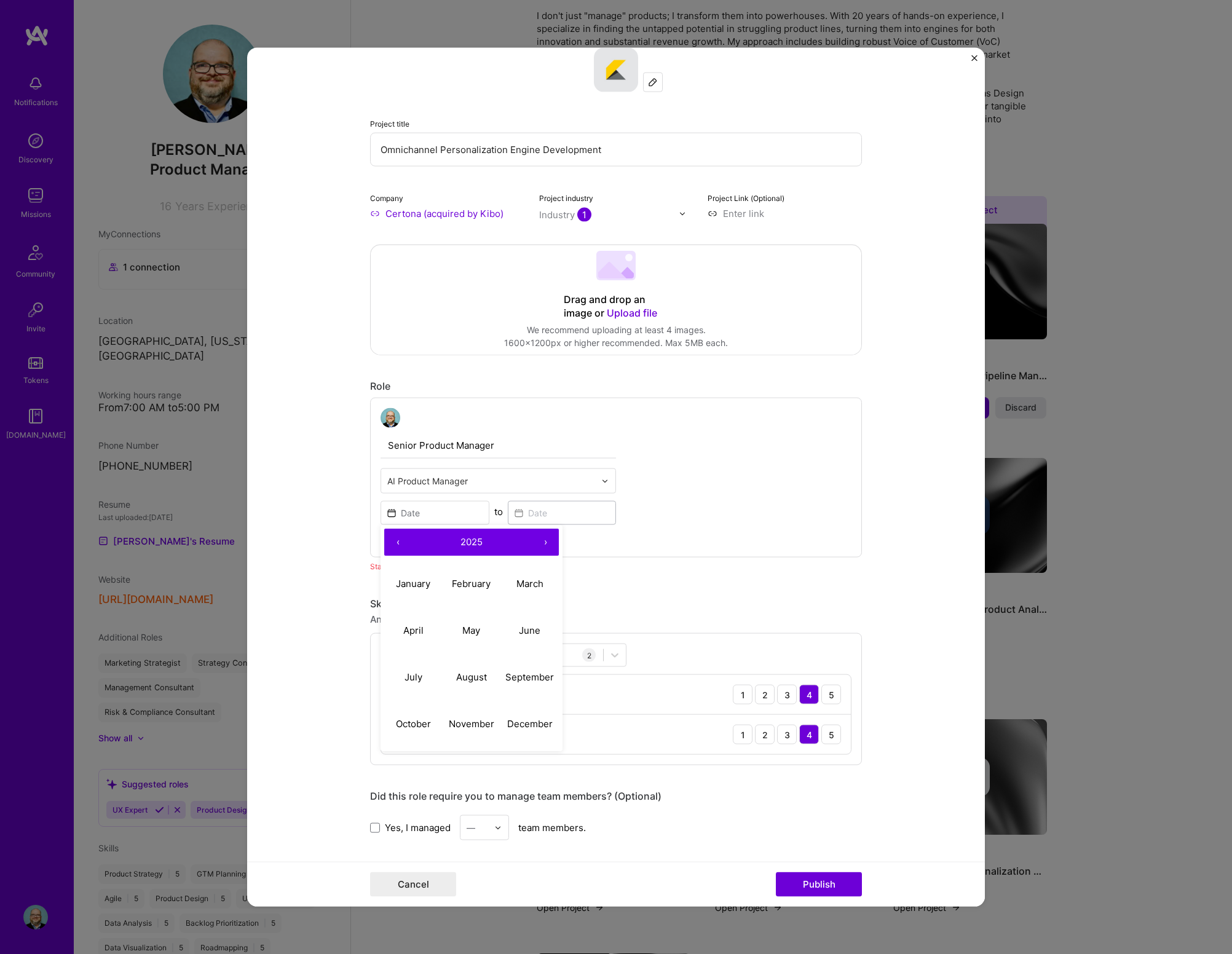
click at [395, 546] on button "‹" at bounding box center [397, 542] width 27 height 27
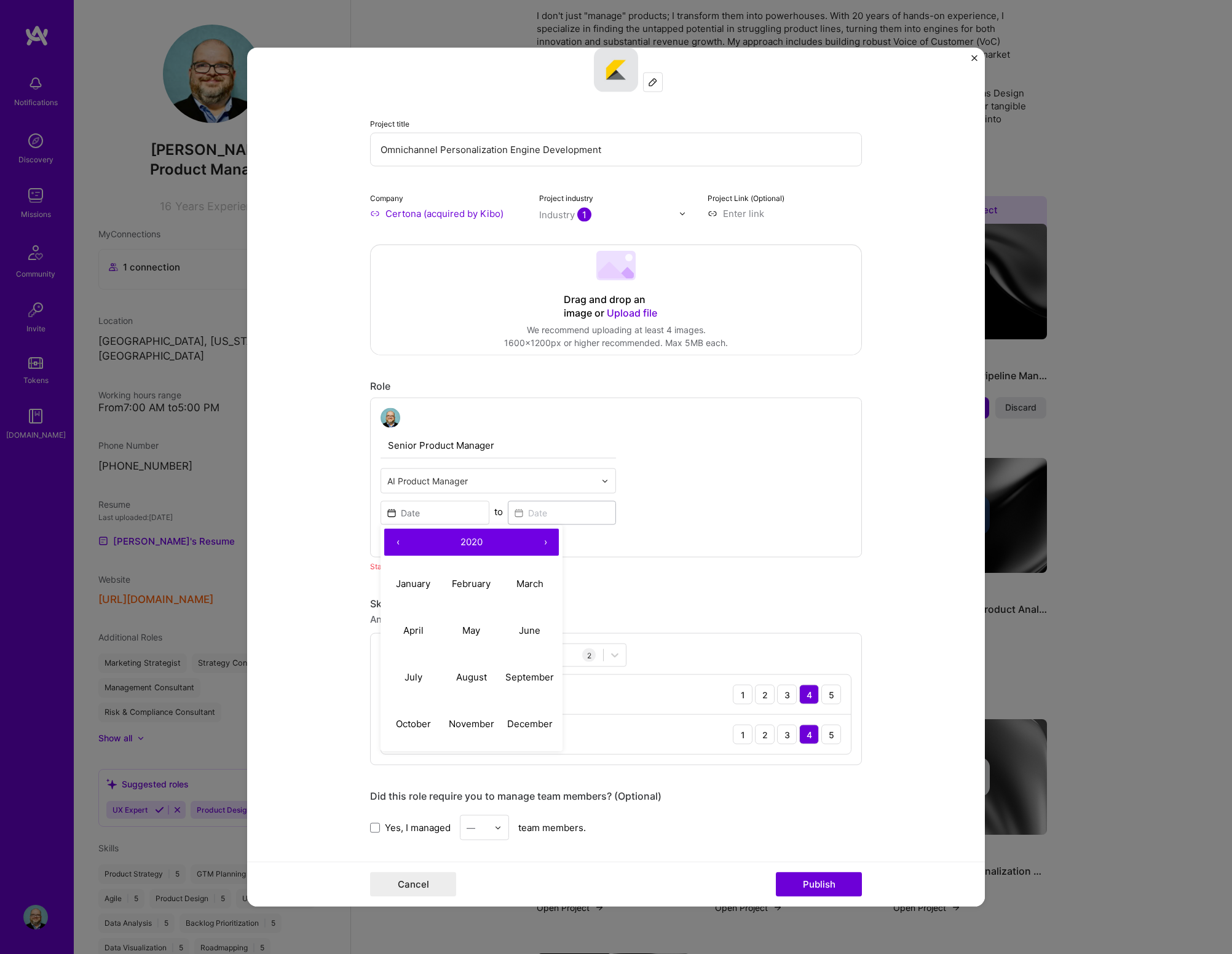
click at [395, 546] on button "‹" at bounding box center [397, 542] width 27 height 27
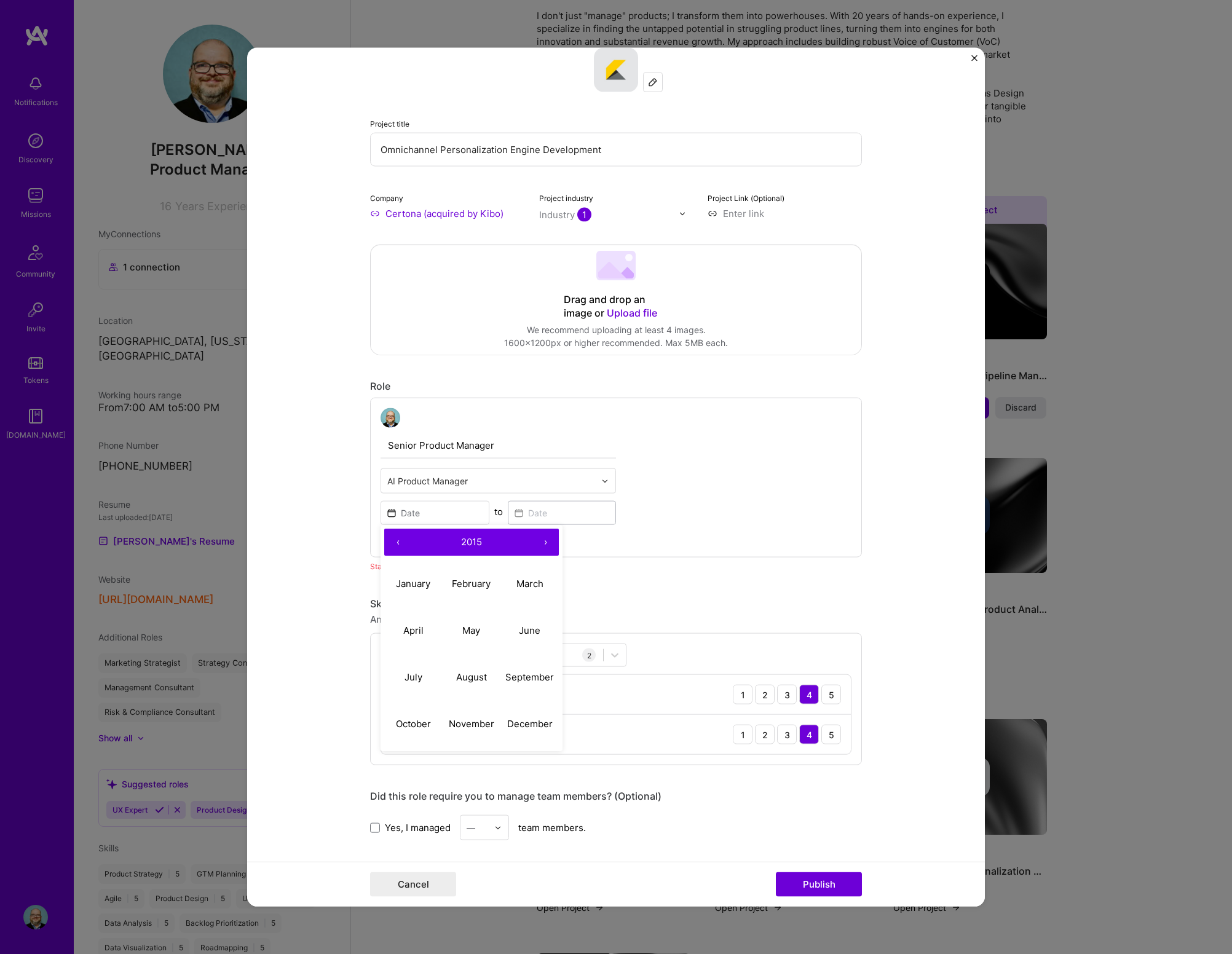
click at [395, 546] on button "‹" at bounding box center [397, 542] width 27 height 27
click at [410, 571] on abbr "October" at bounding box center [413, 723] width 35 height 12
type input "[DATE]"
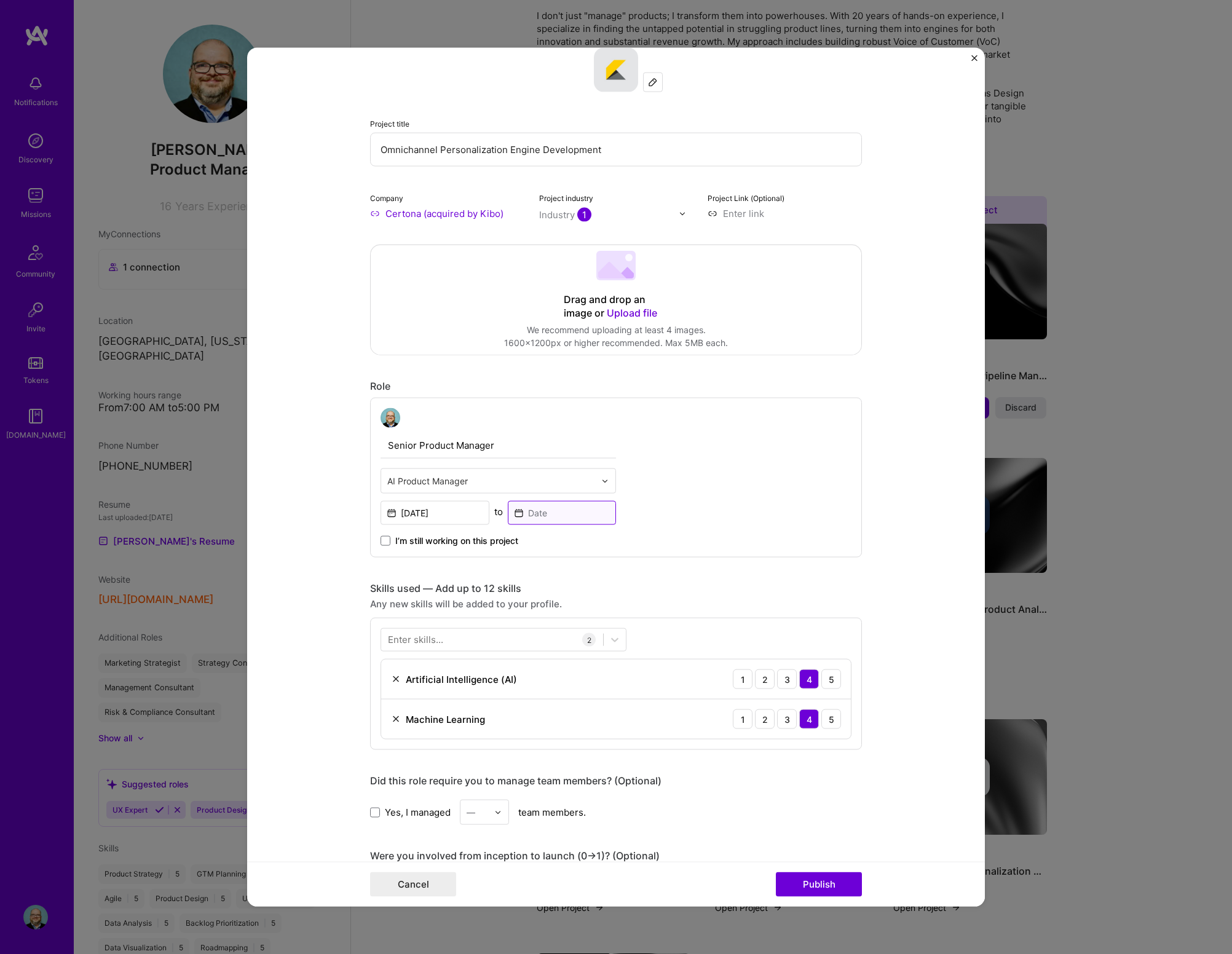
click at [525, 512] on input at bounding box center [562, 513] width 109 height 24
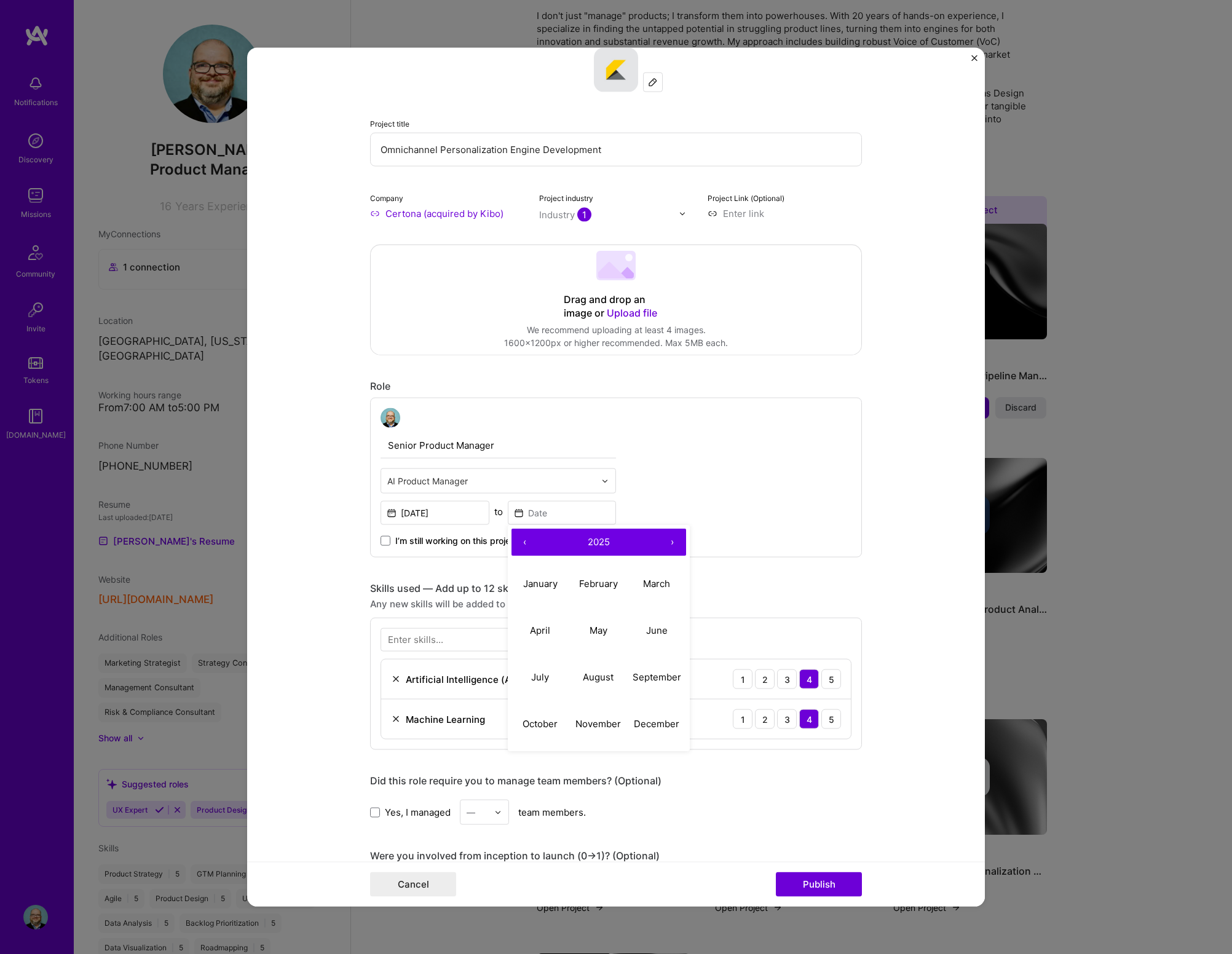
click at [518, 546] on button "‹" at bounding box center [525, 542] width 27 height 27
click at [520, 544] on button "‹" at bounding box center [525, 542] width 27 height 27
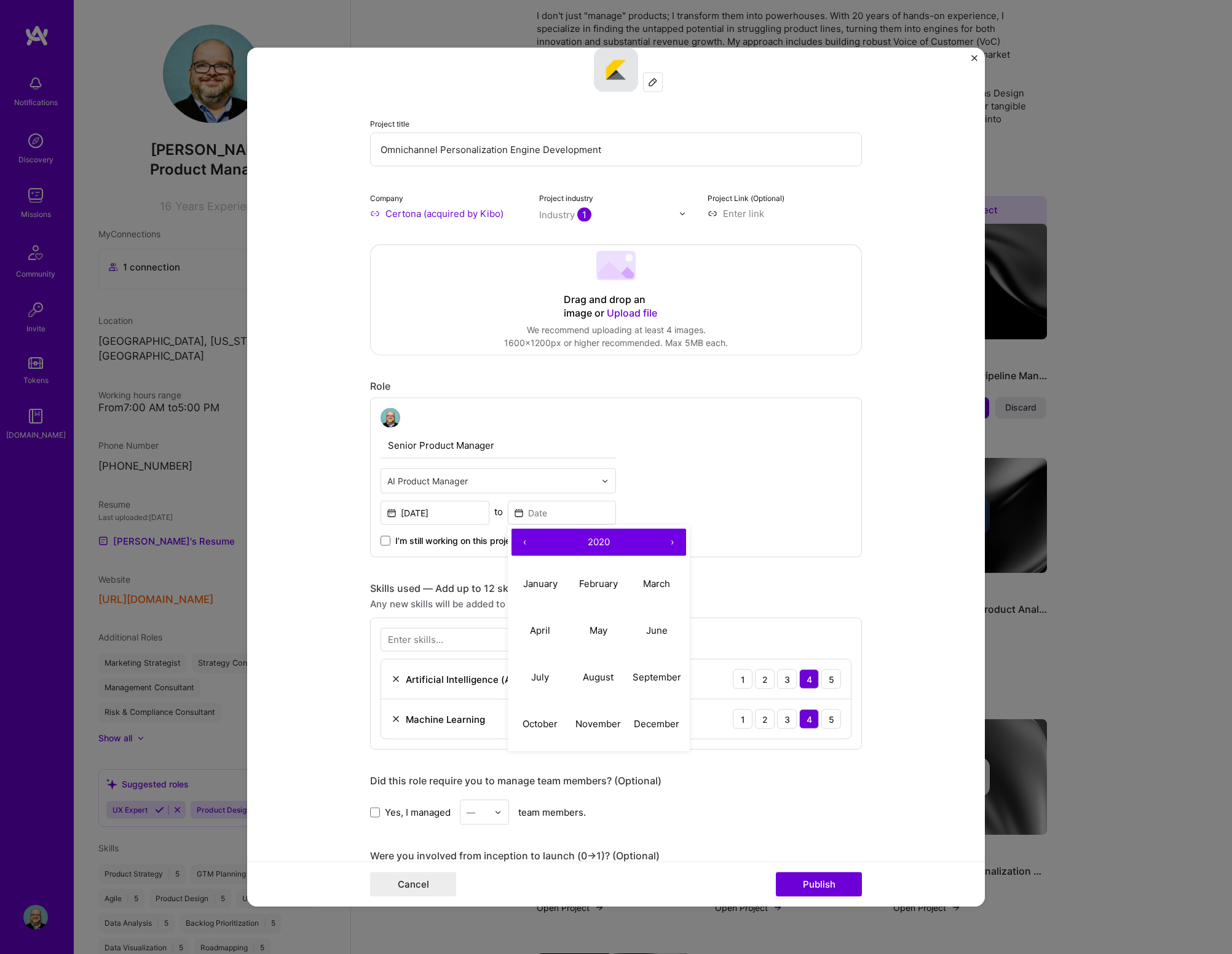
click at [520, 544] on button "‹" at bounding box center [525, 542] width 27 height 27
click at [636, 571] on abbr "September" at bounding box center [657, 676] width 49 height 12
type input "[DATE]"
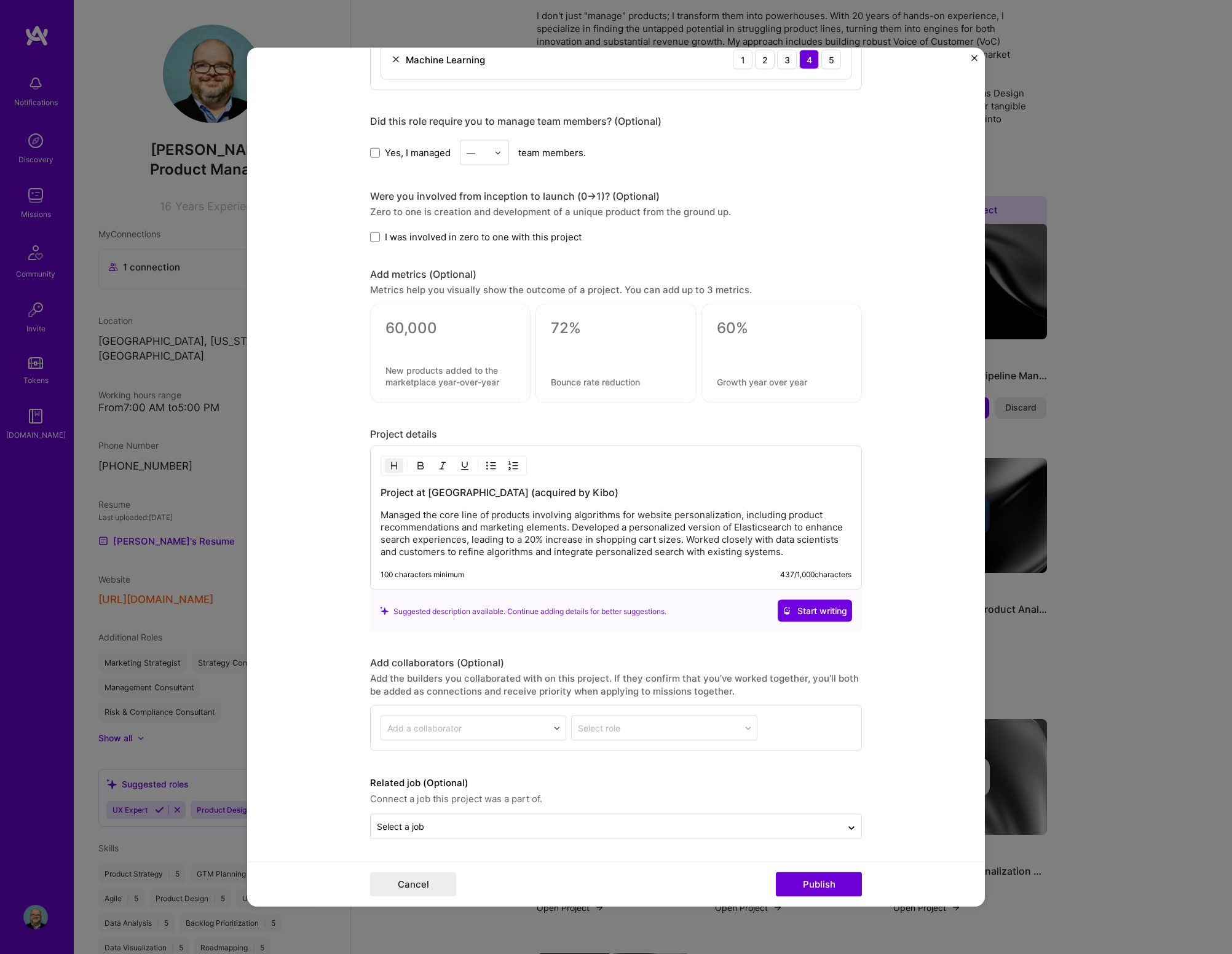
scroll to position [740, 0]
click at [813, 571] on button "Publish" at bounding box center [818, 883] width 86 height 24
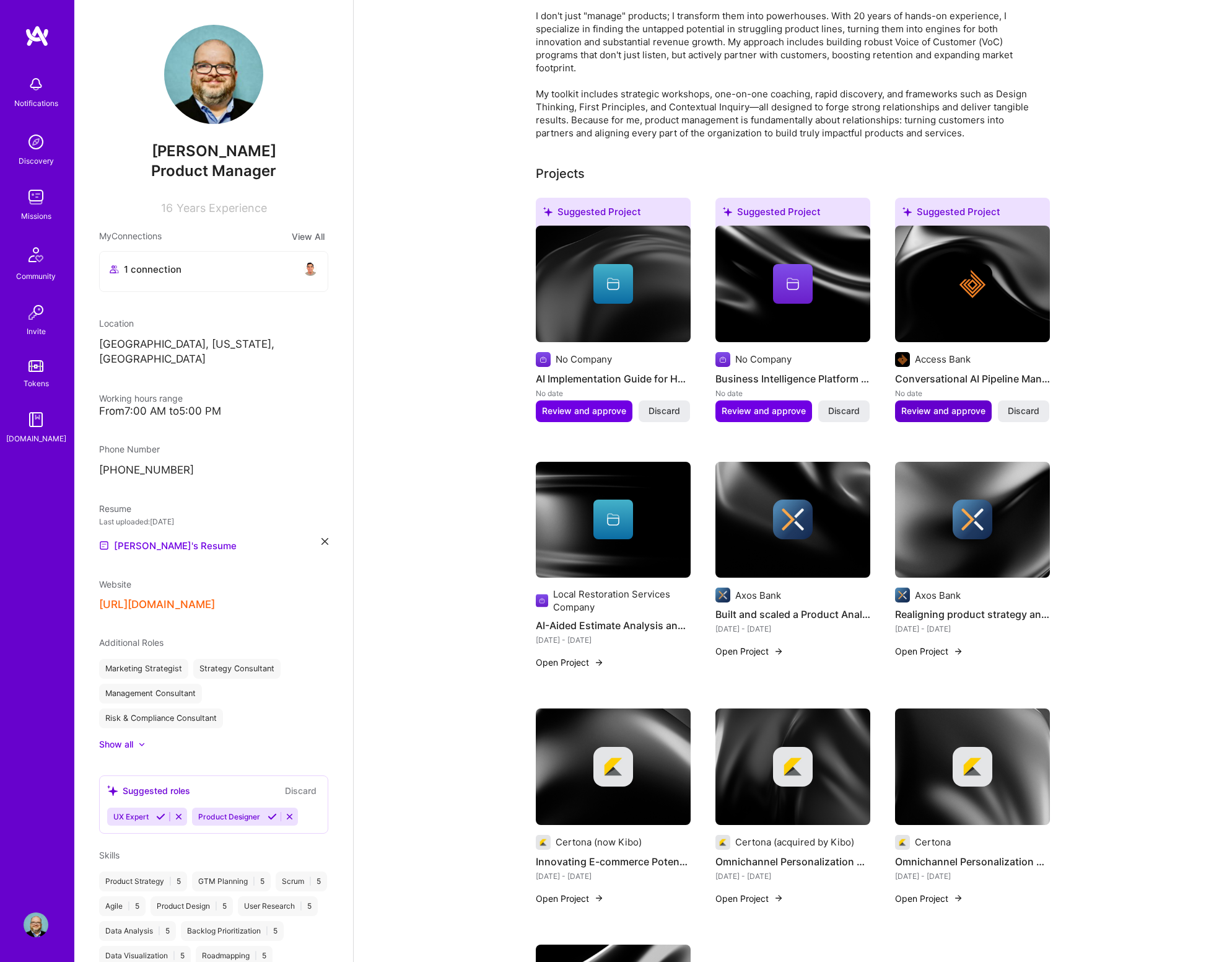
click at [951, 417] on span "Review and approve" at bounding box center [943, 410] width 84 height 13
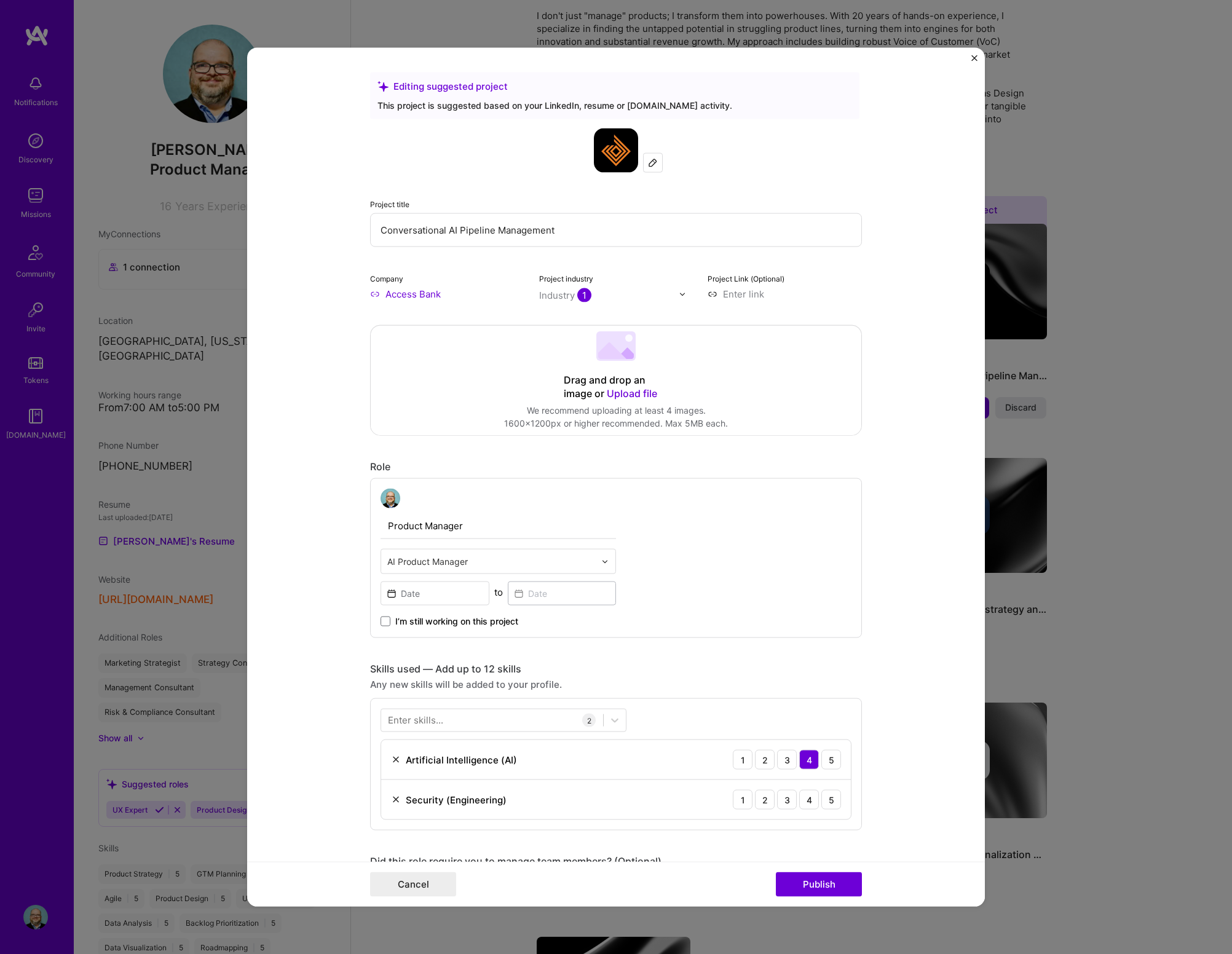
drag, startPoint x: 463, startPoint y: 528, endPoint x: 374, endPoint y: 521, distance: 89.3
click at [374, 521] on div "Product Manager AI Product Manager to I’m still working on this project" at bounding box center [616, 558] width 492 height 159
type input "VP of Product Management"
click at [444, 297] on input "Access Bank" at bounding box center [447, 293] width 154 height 13
drag, startPoint x: 444, startPoint y: 297, endPoint x: 357, endPoint y: 292, distance: 87.1
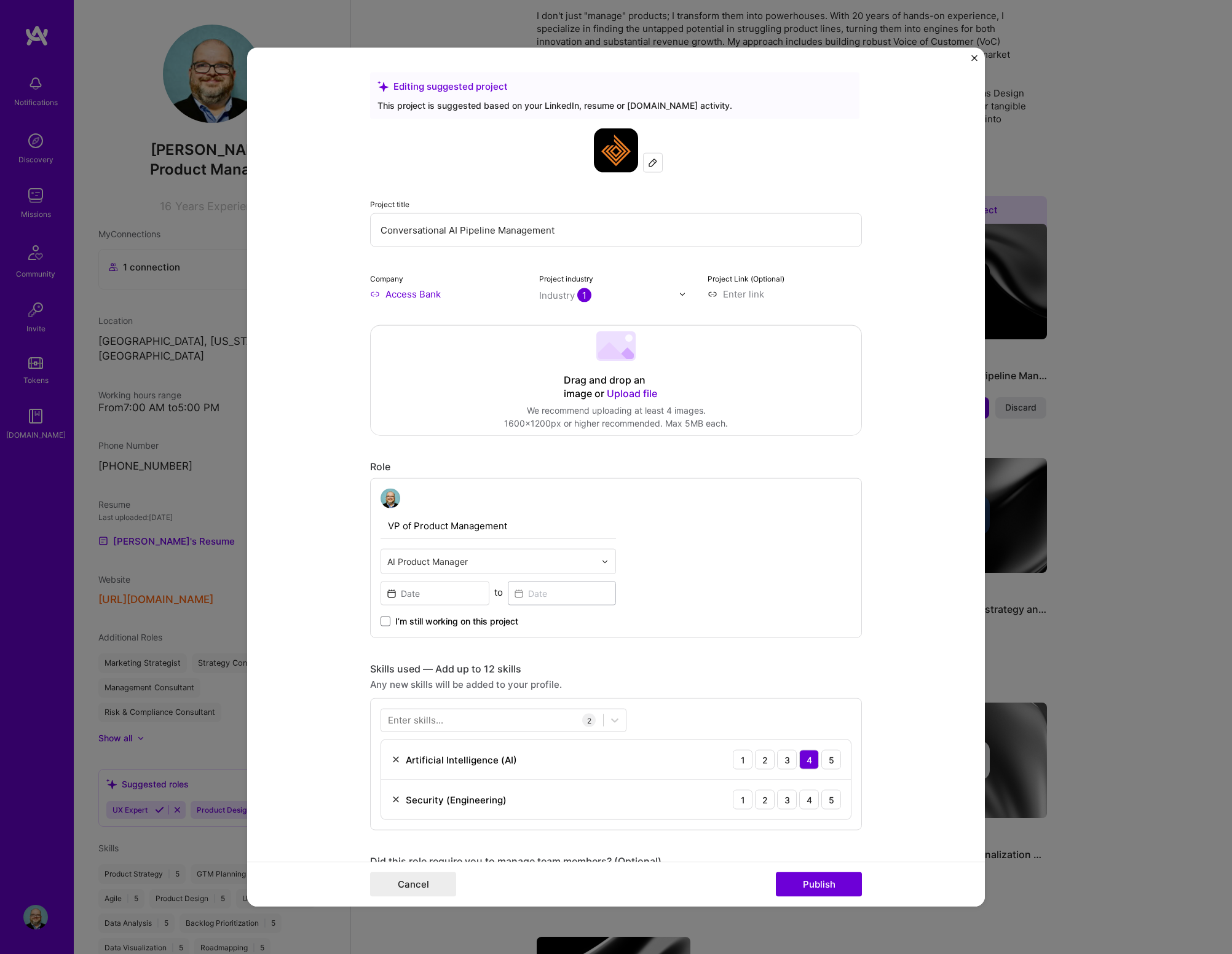
click at [358, 292] on form "Editing suggested project This project is suggested based on your LinkedIn, res…" at bounding box center [615, 477] width 737 height 859
click at [444, 321] on span "Axos Bank" at bounding box center [429, 318] width 46 height 13
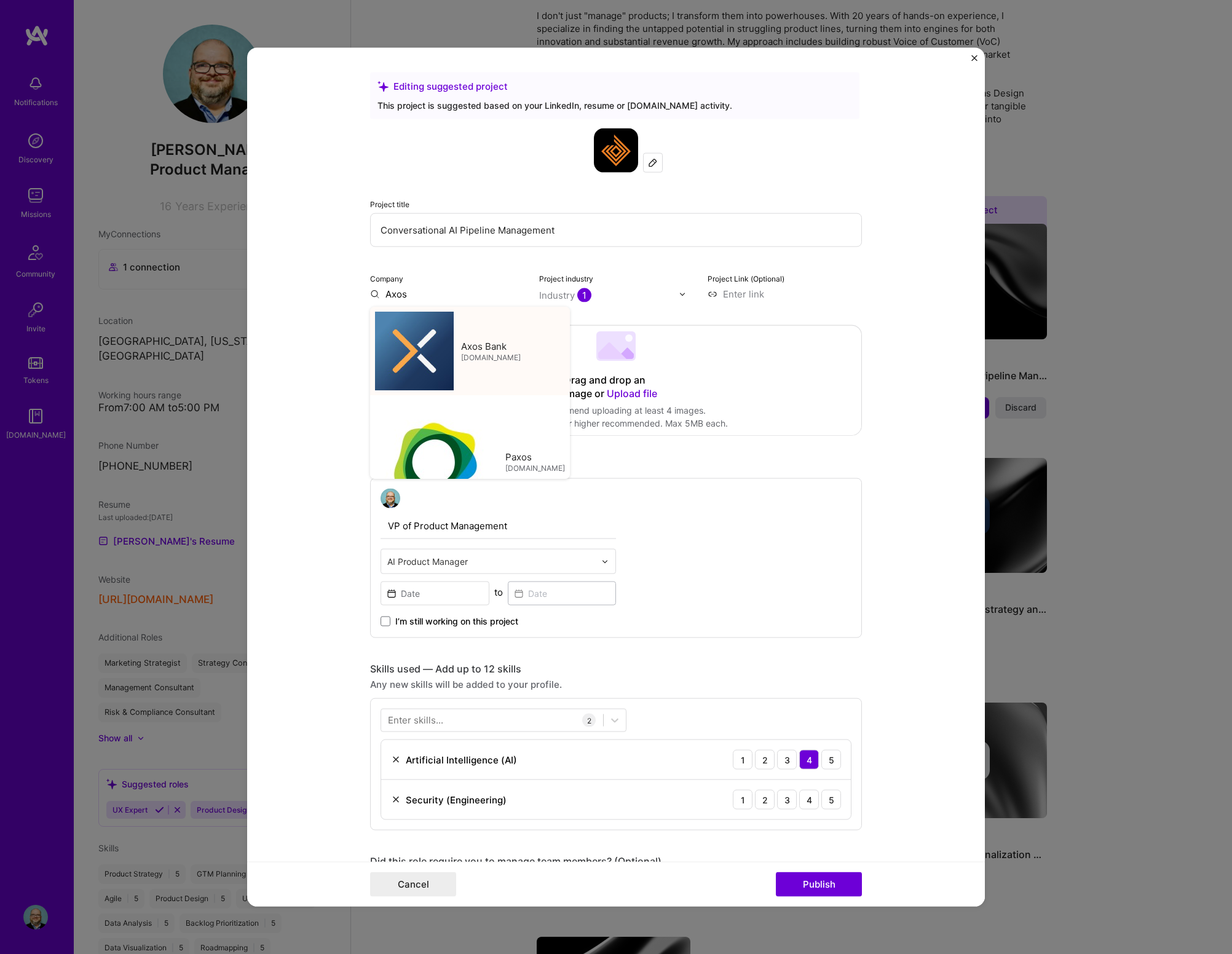
type input "Axos Bank"
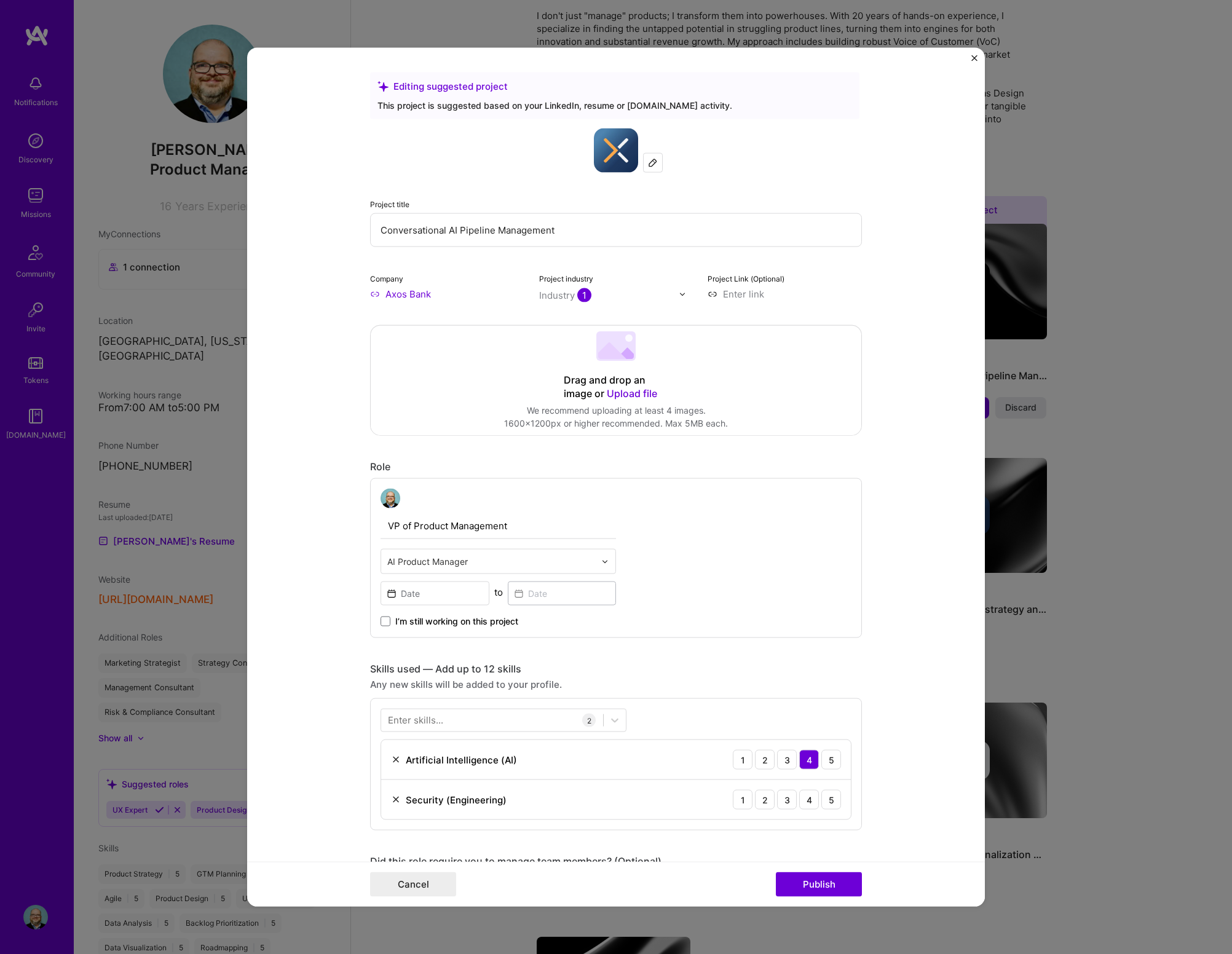
click at [565, 294] on div "Industry 1" at bounding box center [565, 294] width 52 height 13
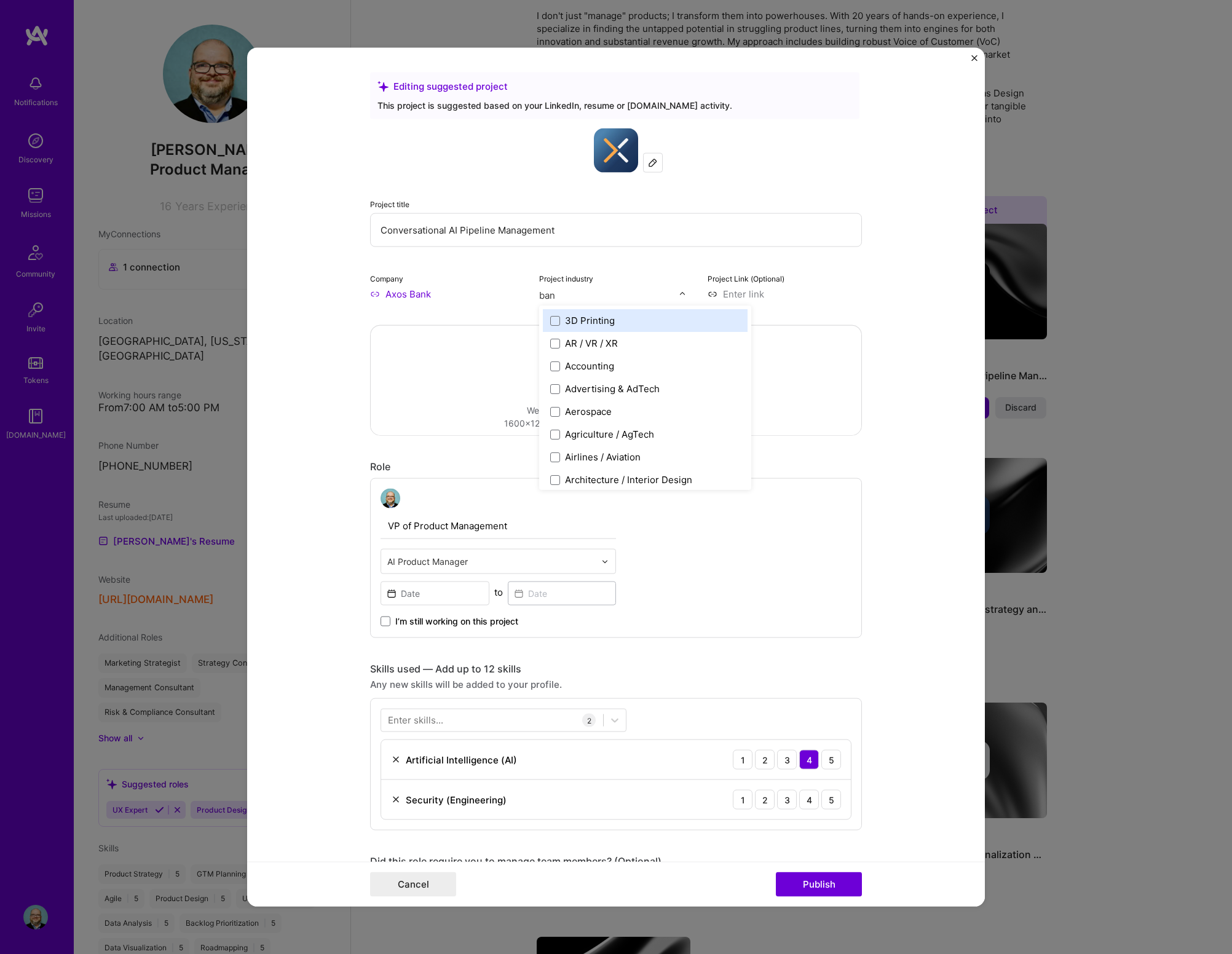
type input "bank"
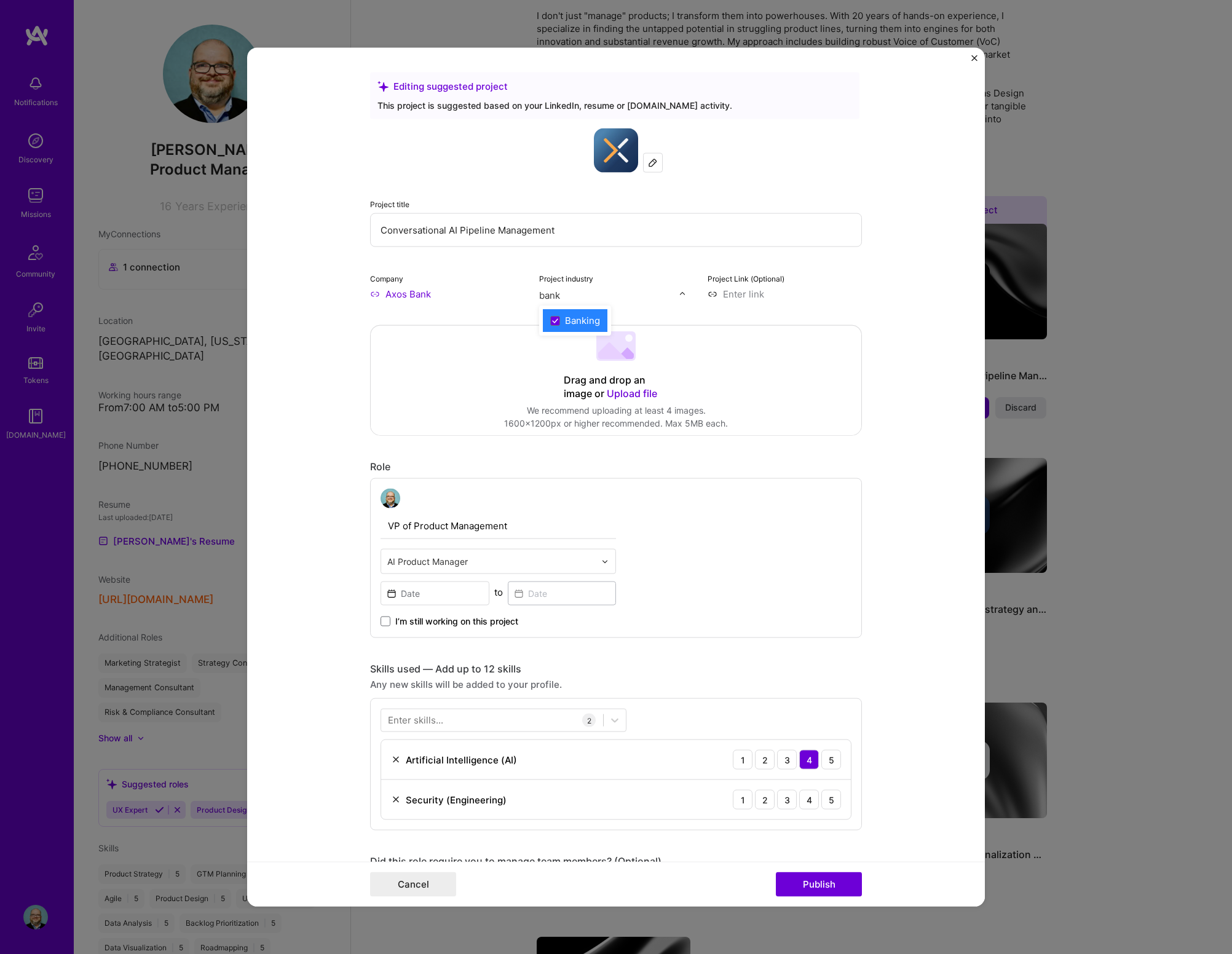
click at [593, 322] on div "Banking" at bounding box center [582, 320] width 35 height 13
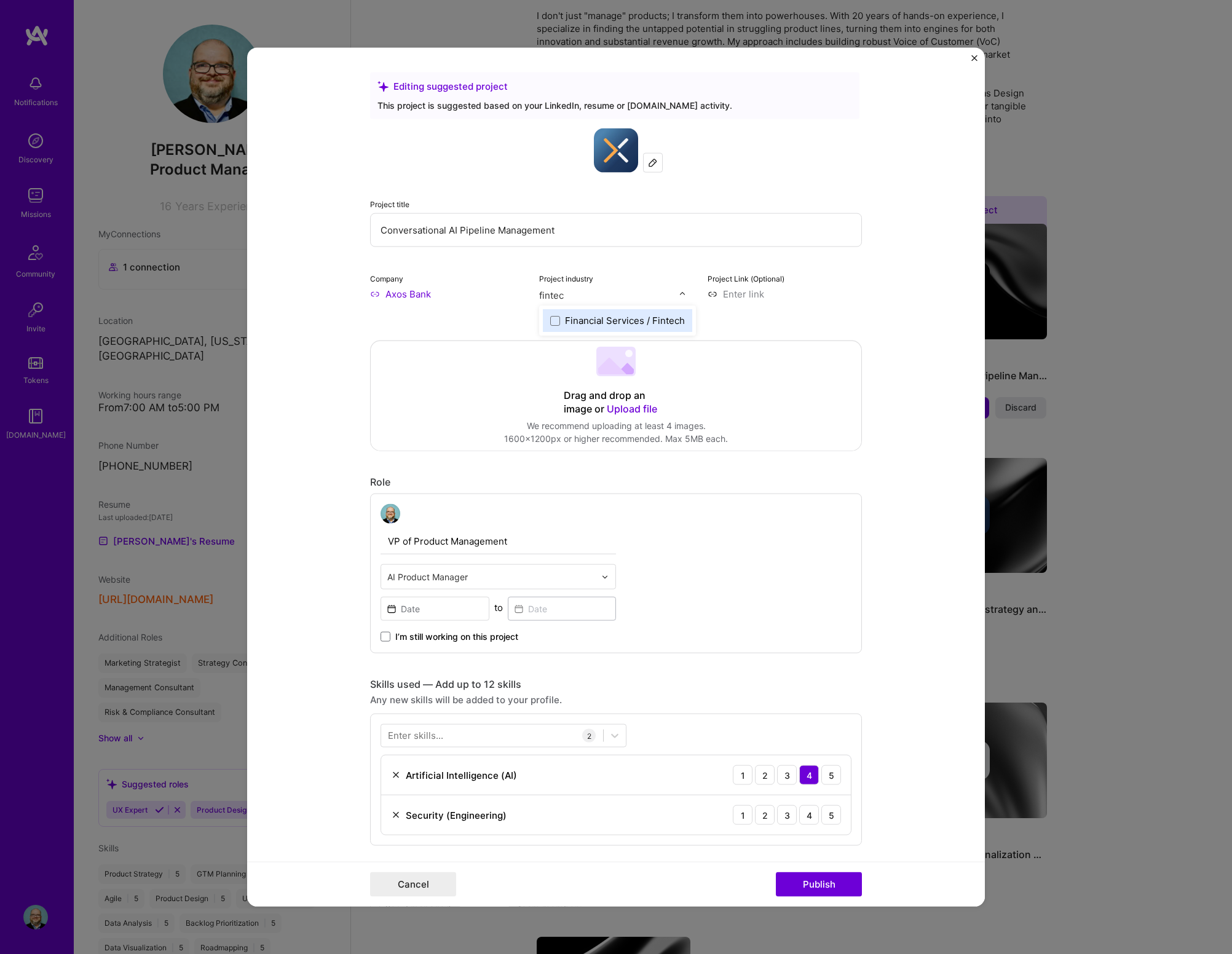
type input "fintech"
click at [591, 322] on div "Financial Services / Fintech" at bounding box center [624, 320] width 120 height 13
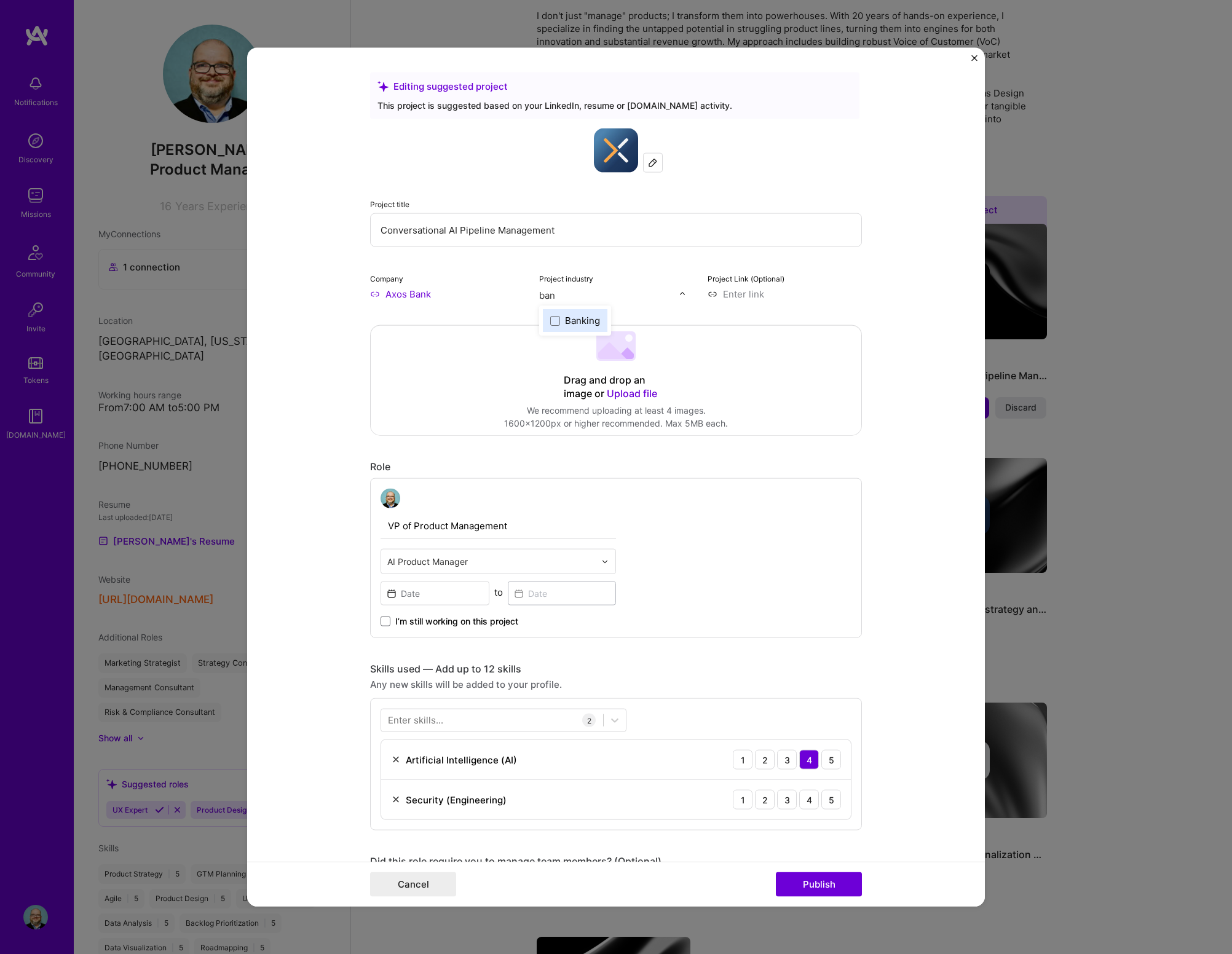
type input "bank"
click at [551, 321] on span at bounding box center [555, 321] width 10 height 10
click at [489, 303] on div "Editing suggested project This project is suggested based on your LinkedIn, res…" at bounding box center [616, 820] width 492 height 1494
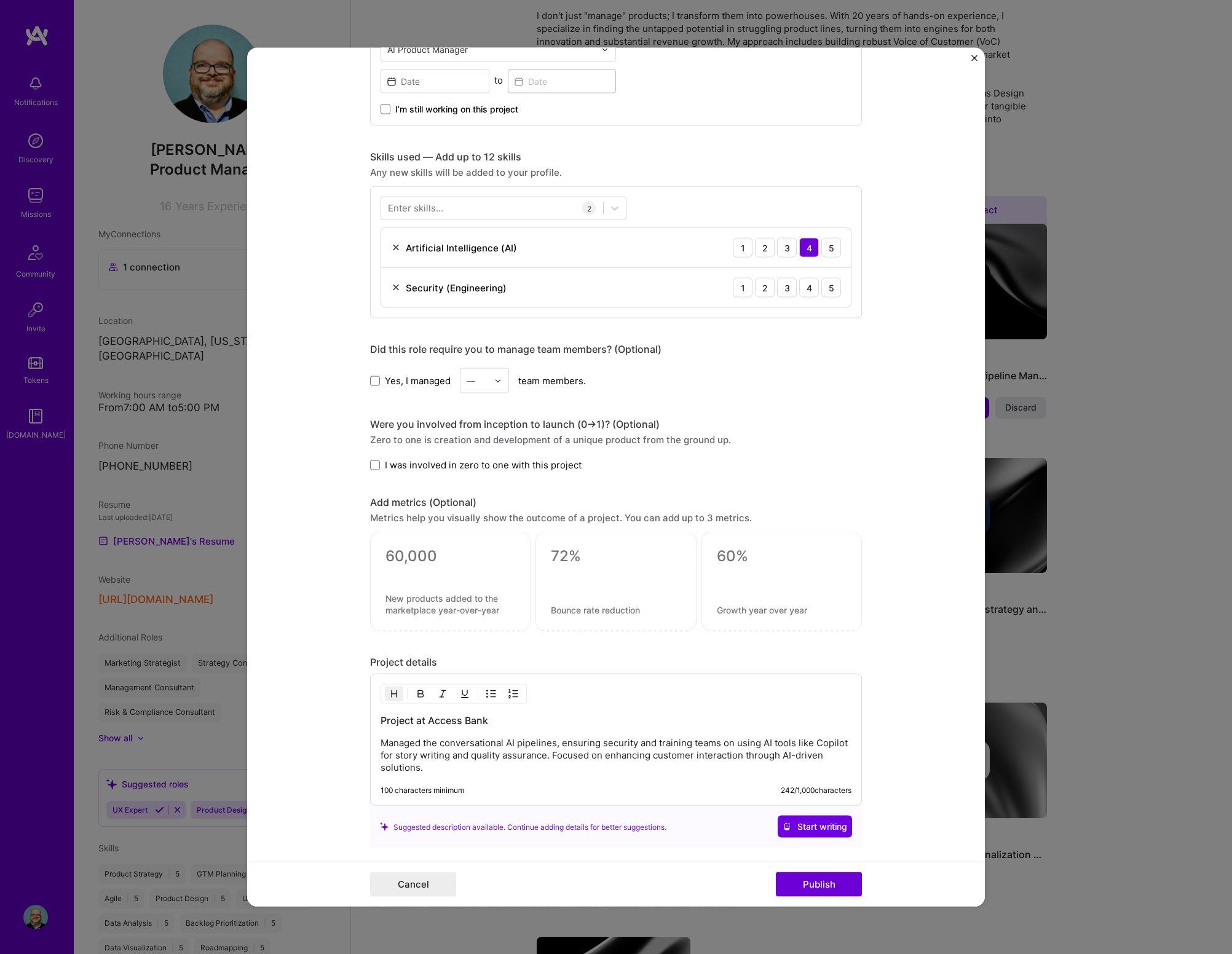
scroll to position [314, 0]
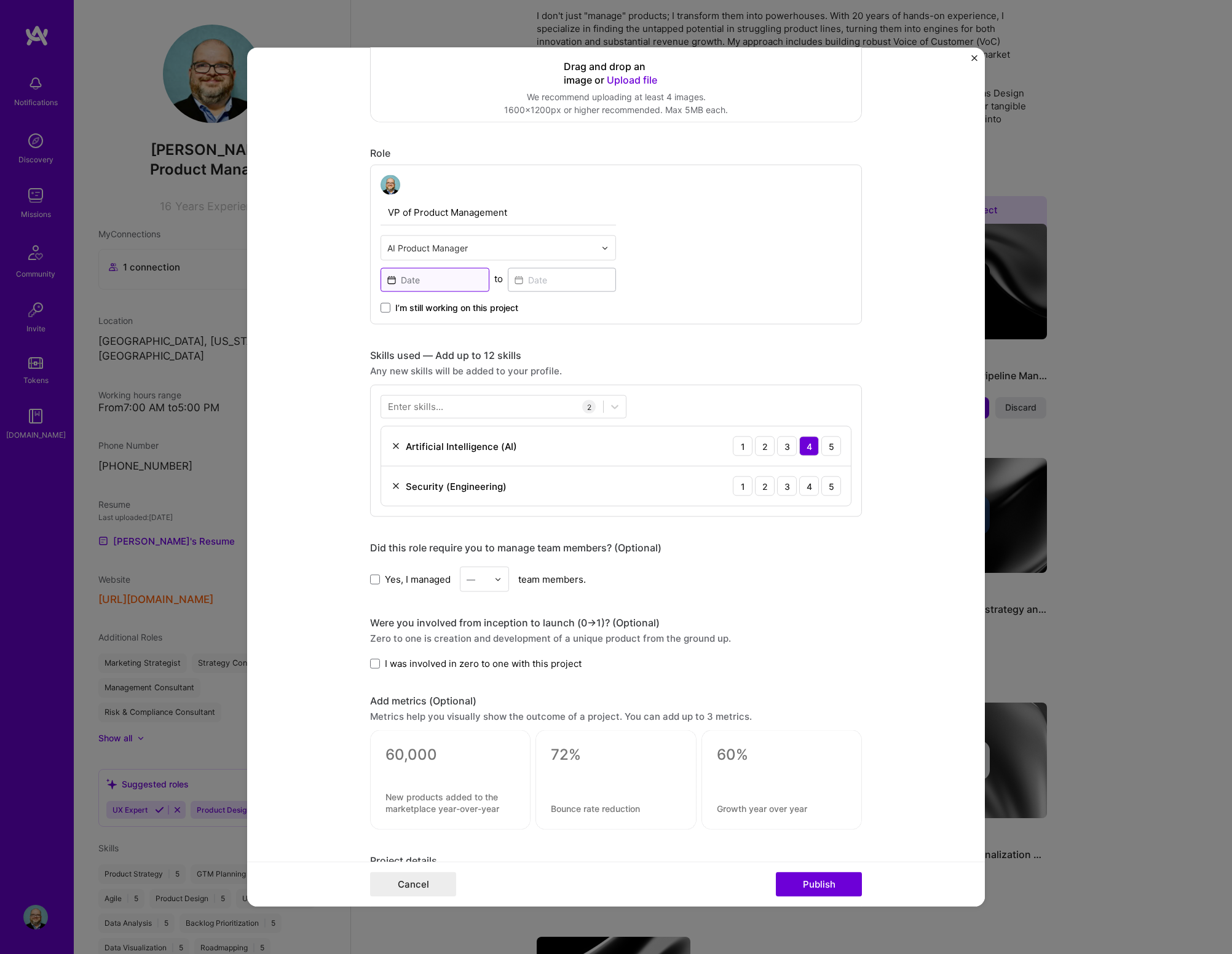
click at [401, 280] on input at bounding box center [435, 280] width 109 height 24
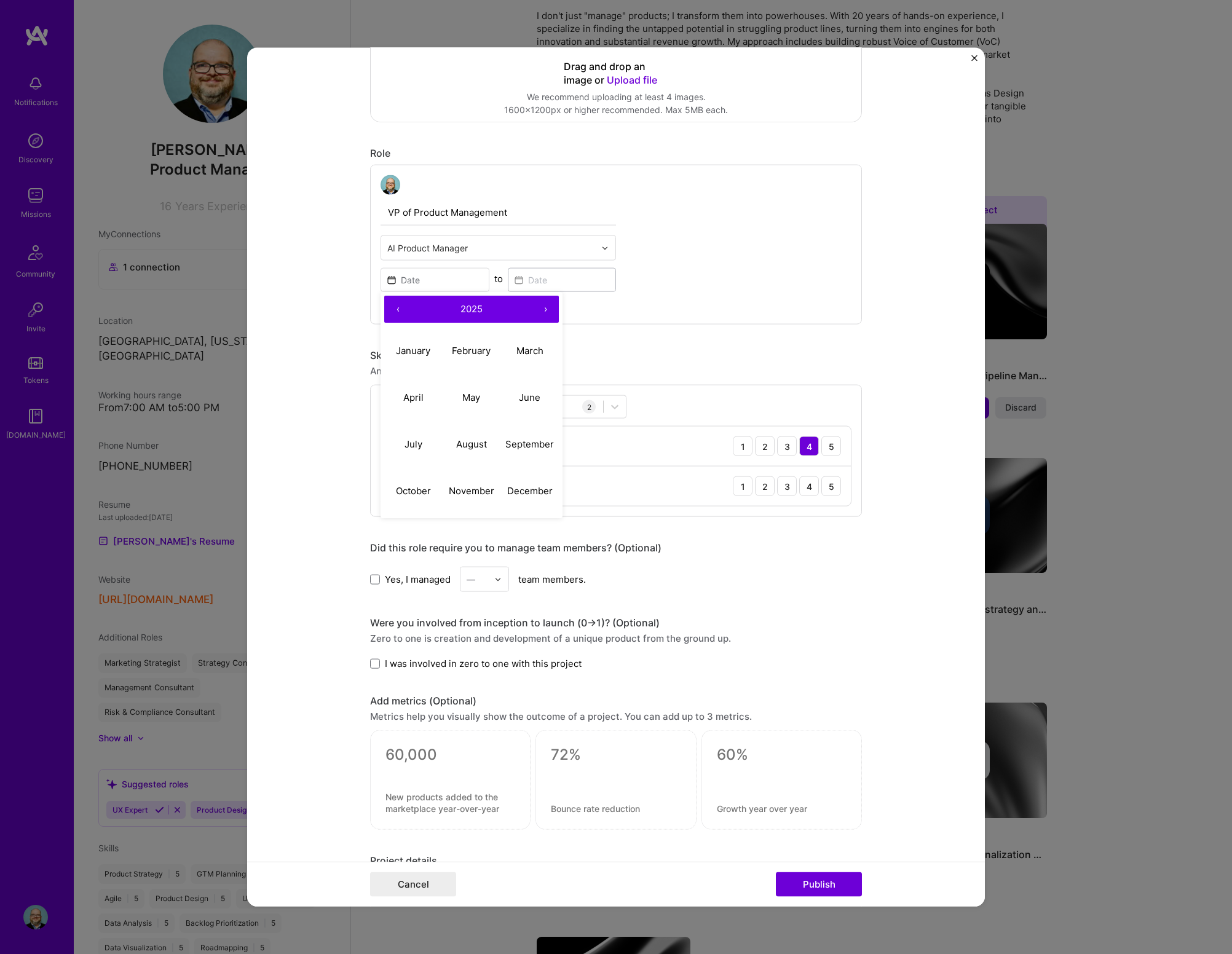
click at [394, 307] on button "‹" at bounding box center [397, 309] width 27 height 27
click at [484, 357] on button "February" at bounding box center [471, 351] width 58 height 47
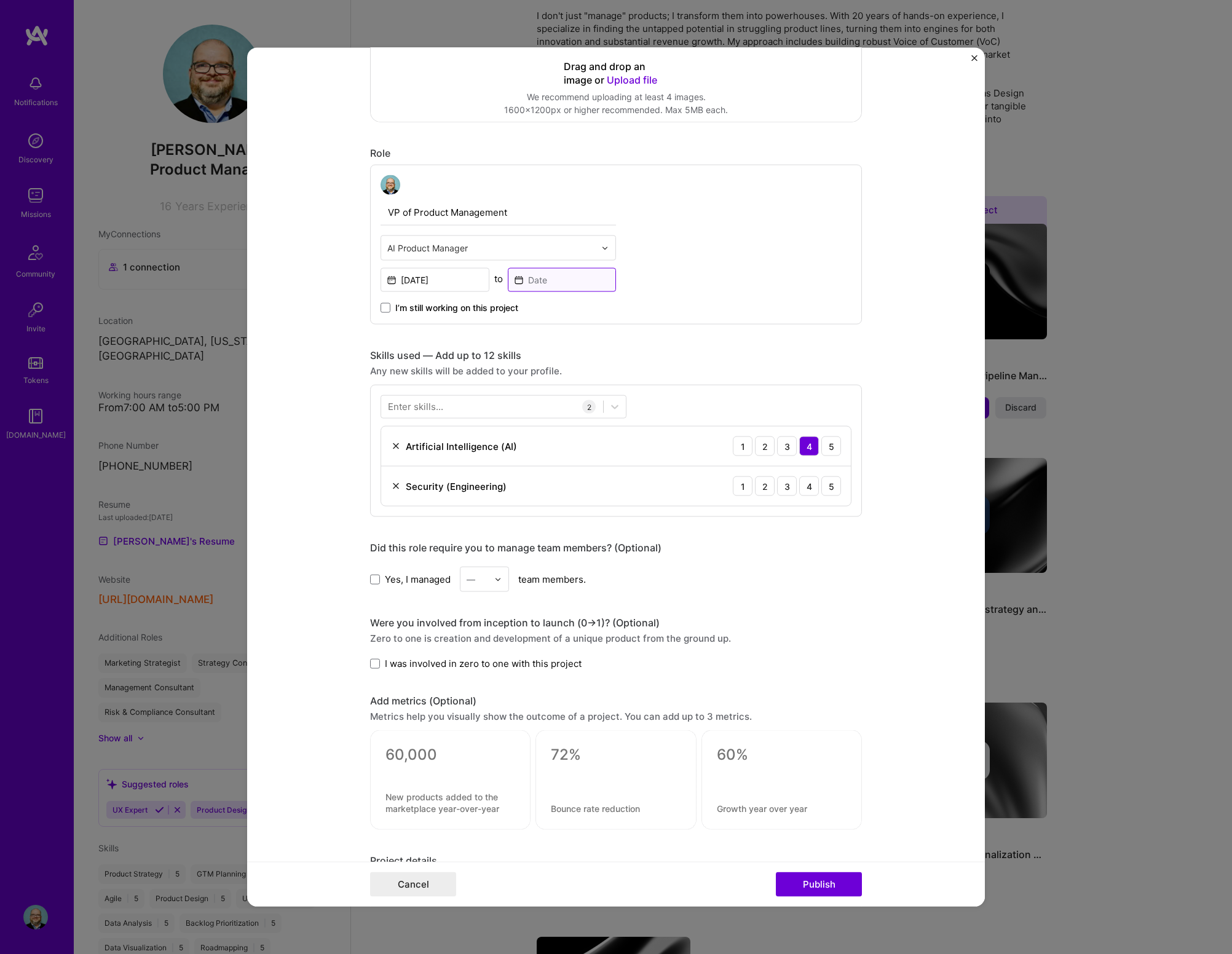
click at [527, 287] on input at bounding box center [562, 280] width 109 height 24
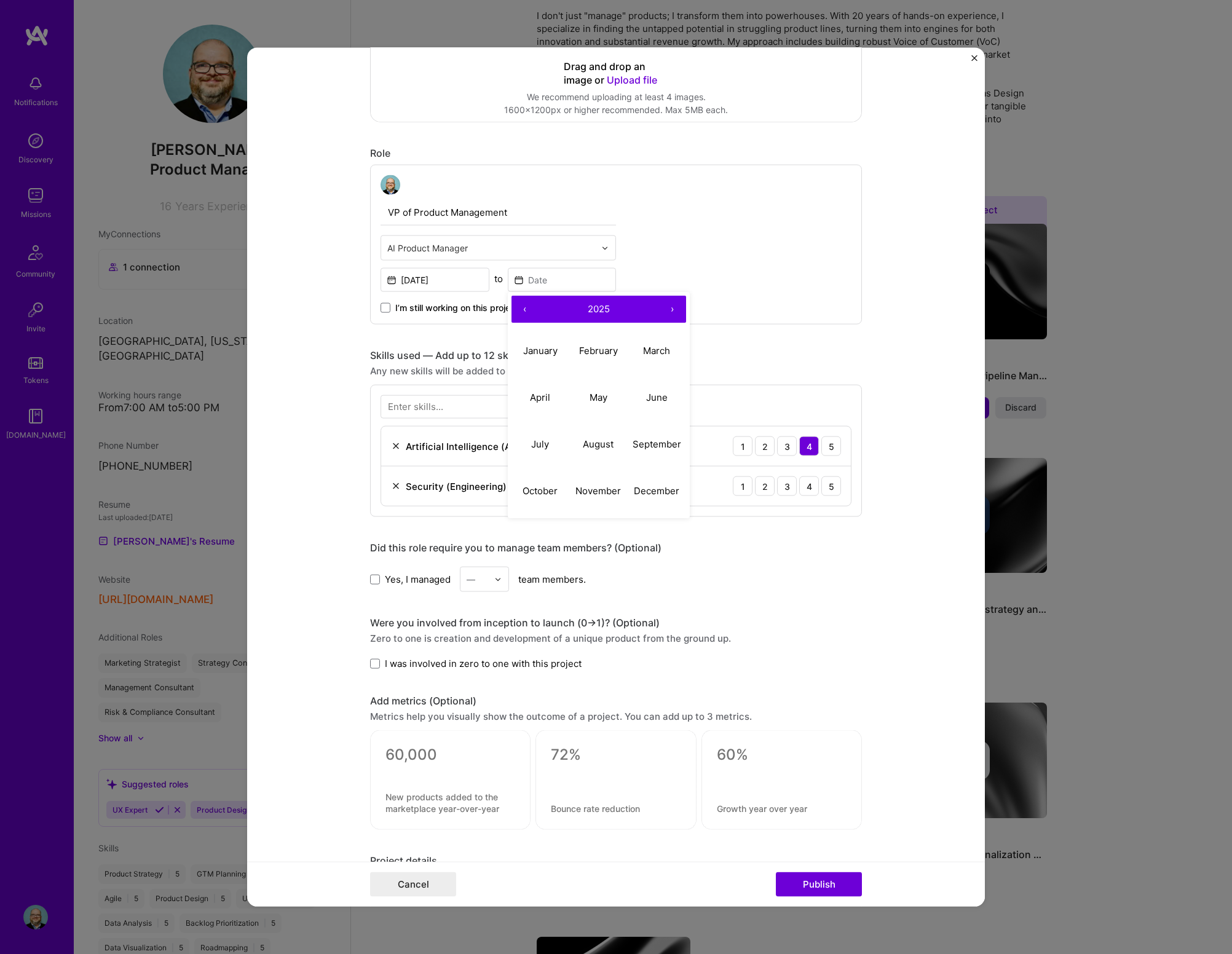
click at [520, 312] on button "‹" at bounding box center [525, 309] width 27 height 27
click at [520, 310] on button "‹" at bounding box center [525, 309] width 27 height 27
click at [455, 279] on input "[DATE]" at bounding box center [435, 280] width 109 height 24
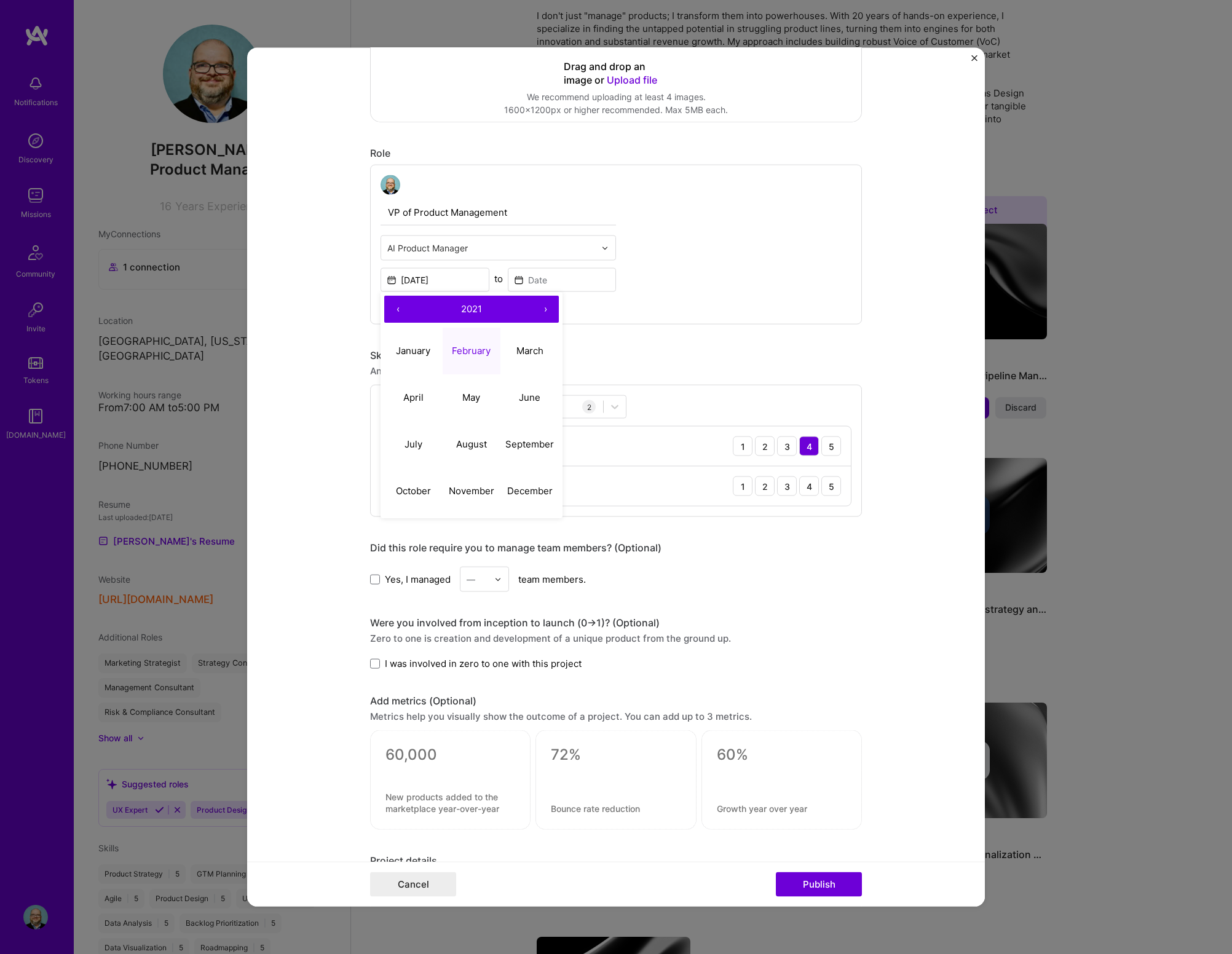
click at [393, 310] on button "‹" at bounding box center [397, 309] width 27 height 27
click at [461, 352] on abbr "February" at bounding box center [471, 350] width 39 height 12
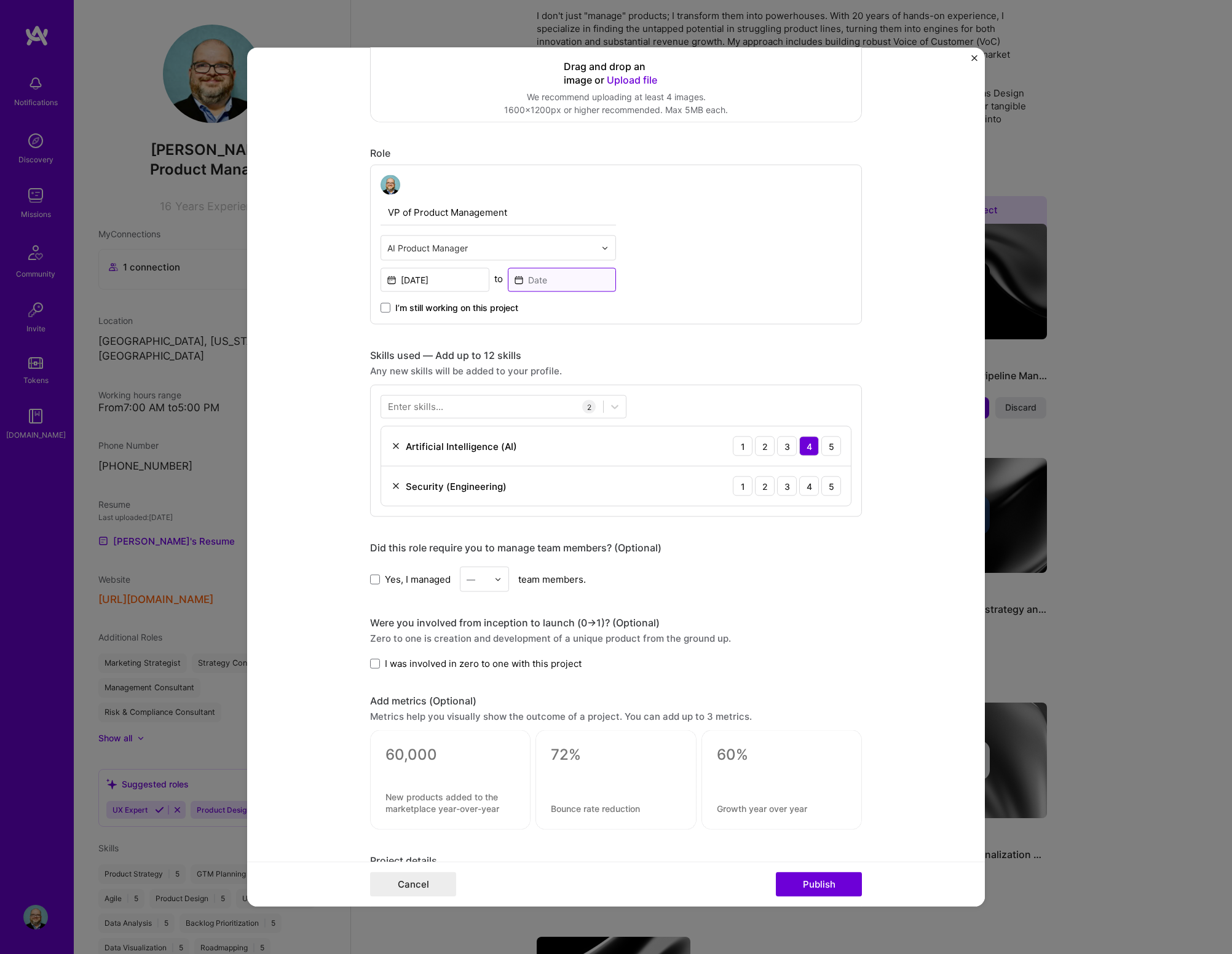
click at [525, 284] on input at bounding box center [562, 280] width 109 height 24
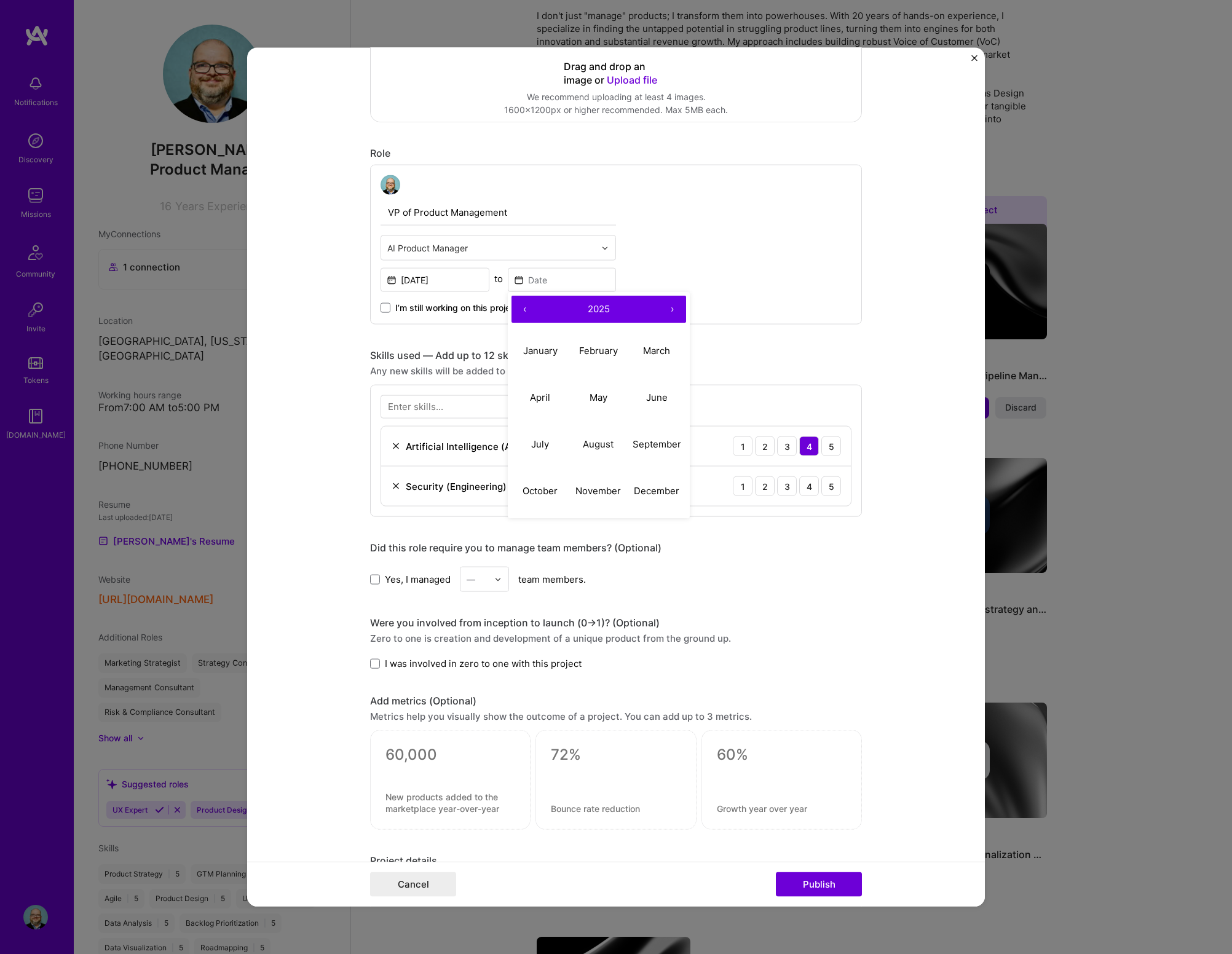
click at [517, 309] on button "‹" at bounding box center [525, 309] width 27 height 27
click at [516, 309] on button "‹" at bounding box center [525, 309] width 27 height 27
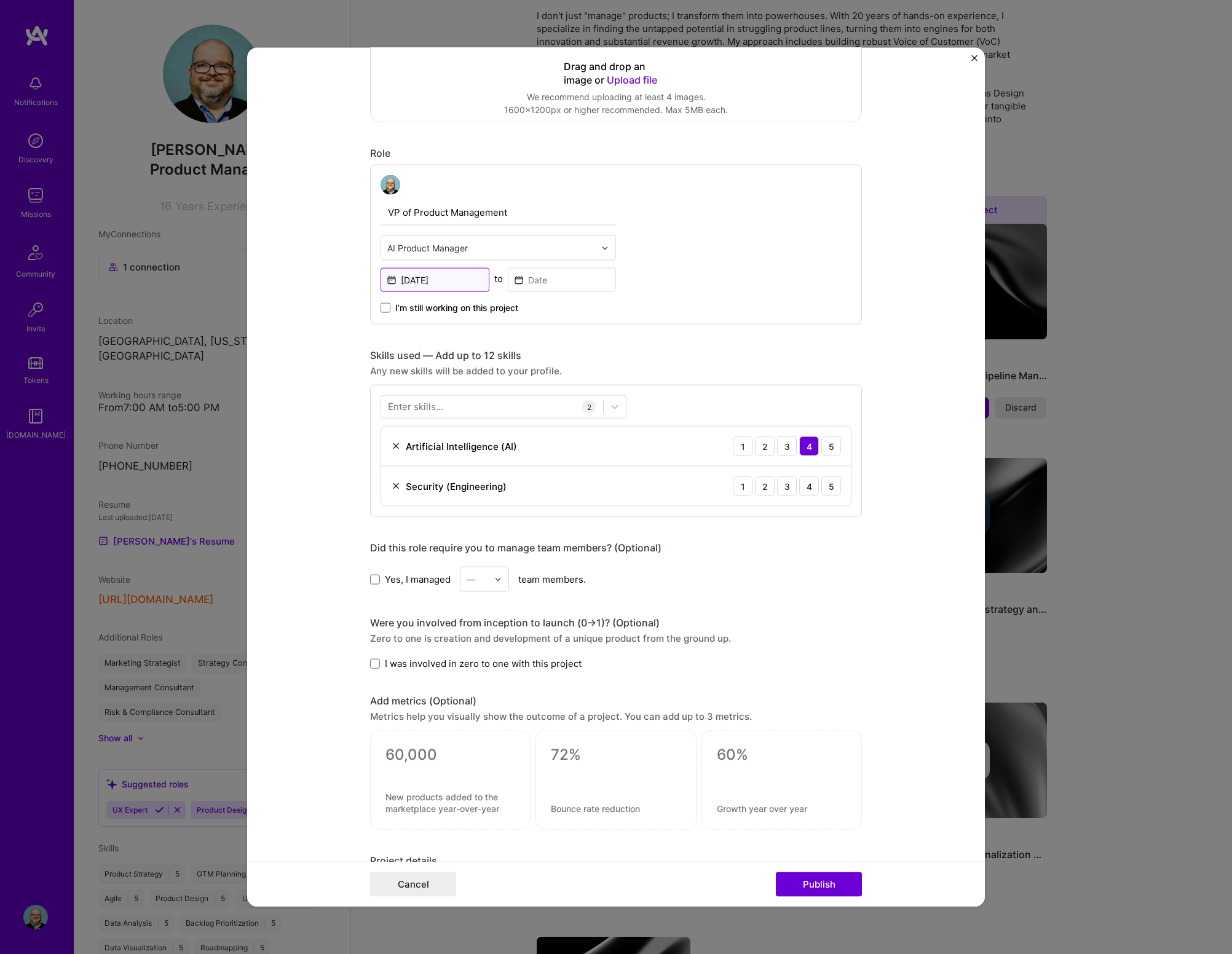
click at [446, 282] on input "[DATE]" at bounding box center [435, 280] width 109 height 24
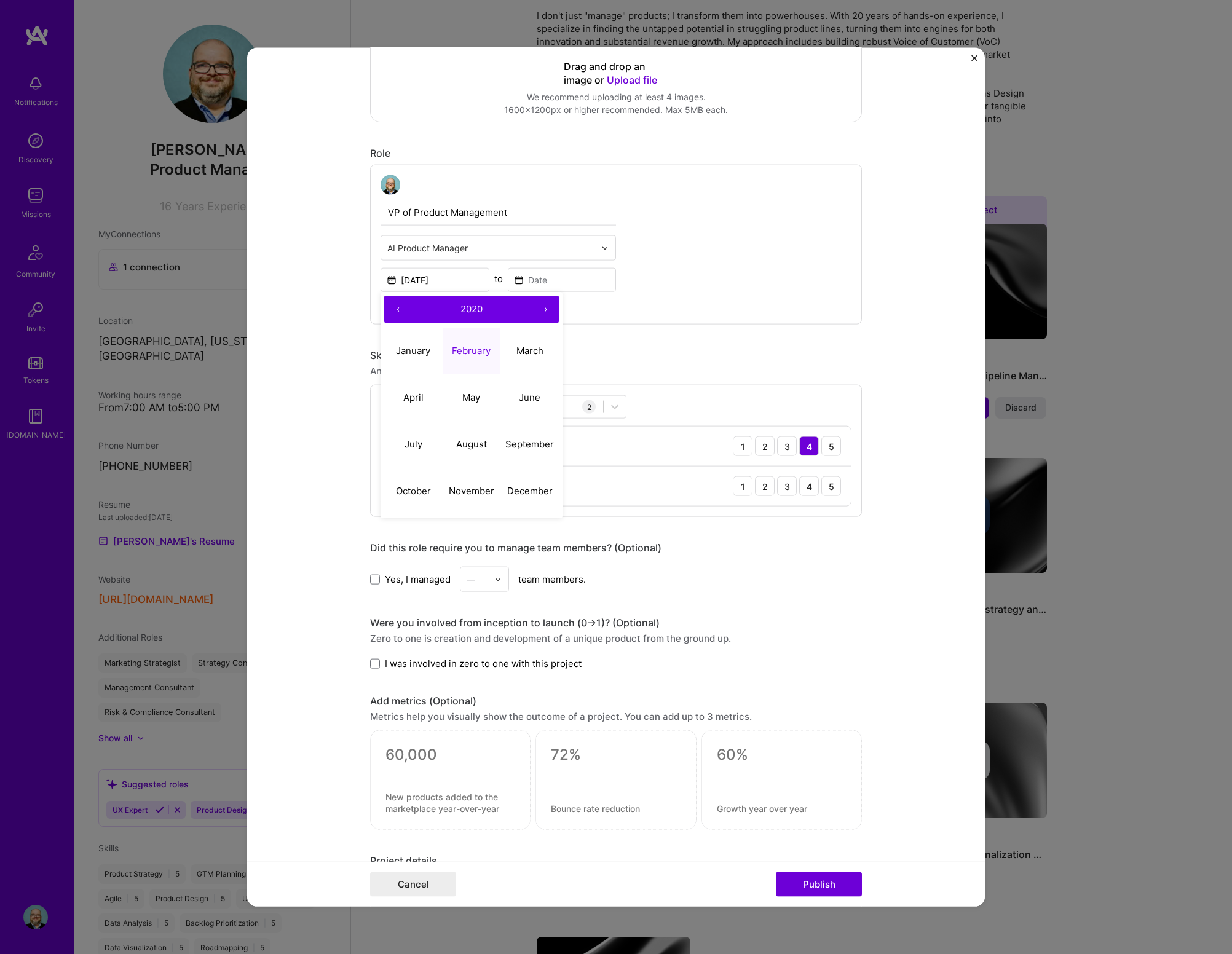
click at [543, 309] on button "›" at bounding box center [545, 309] width 27 height 27
click at [518, 356] on abbr "March" at bounding box center [530, 350] width 27 height 12
type input "[DATE]"
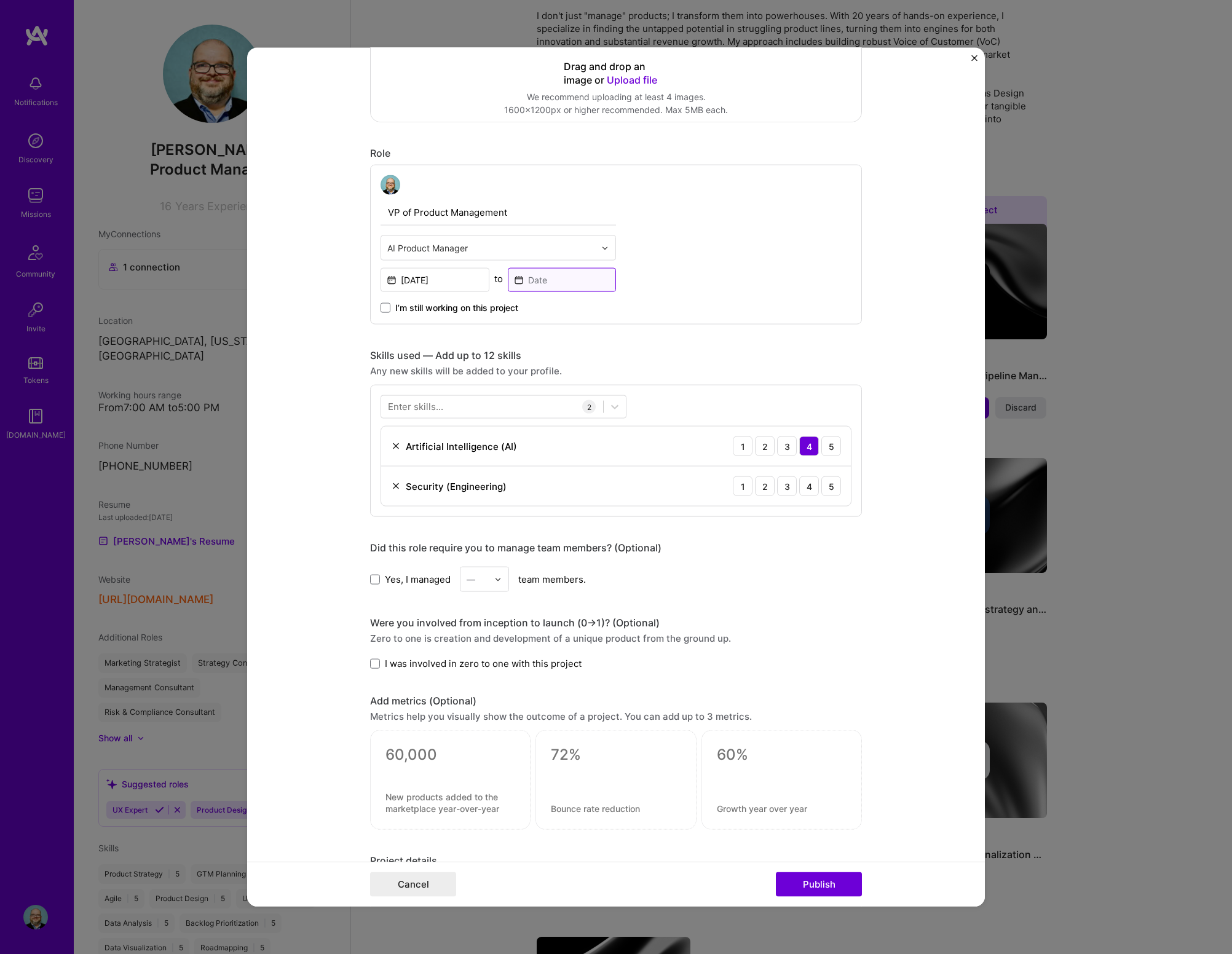
click at [528, 284] on input at bounding box center [562, 280] width 109 height 24
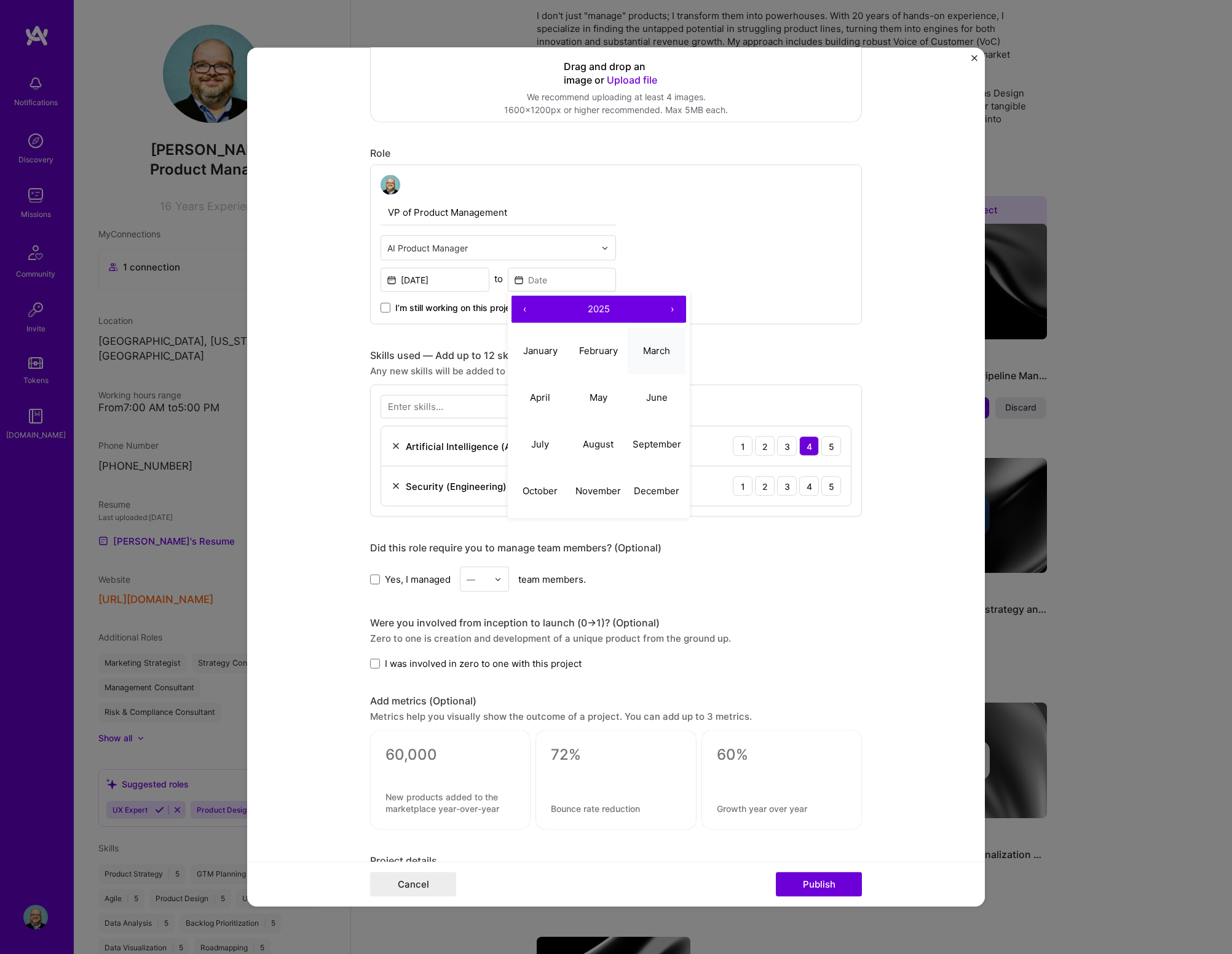
click at [648, 349] on abbr "March" at bounding box center [657, 350] width 27 height 12
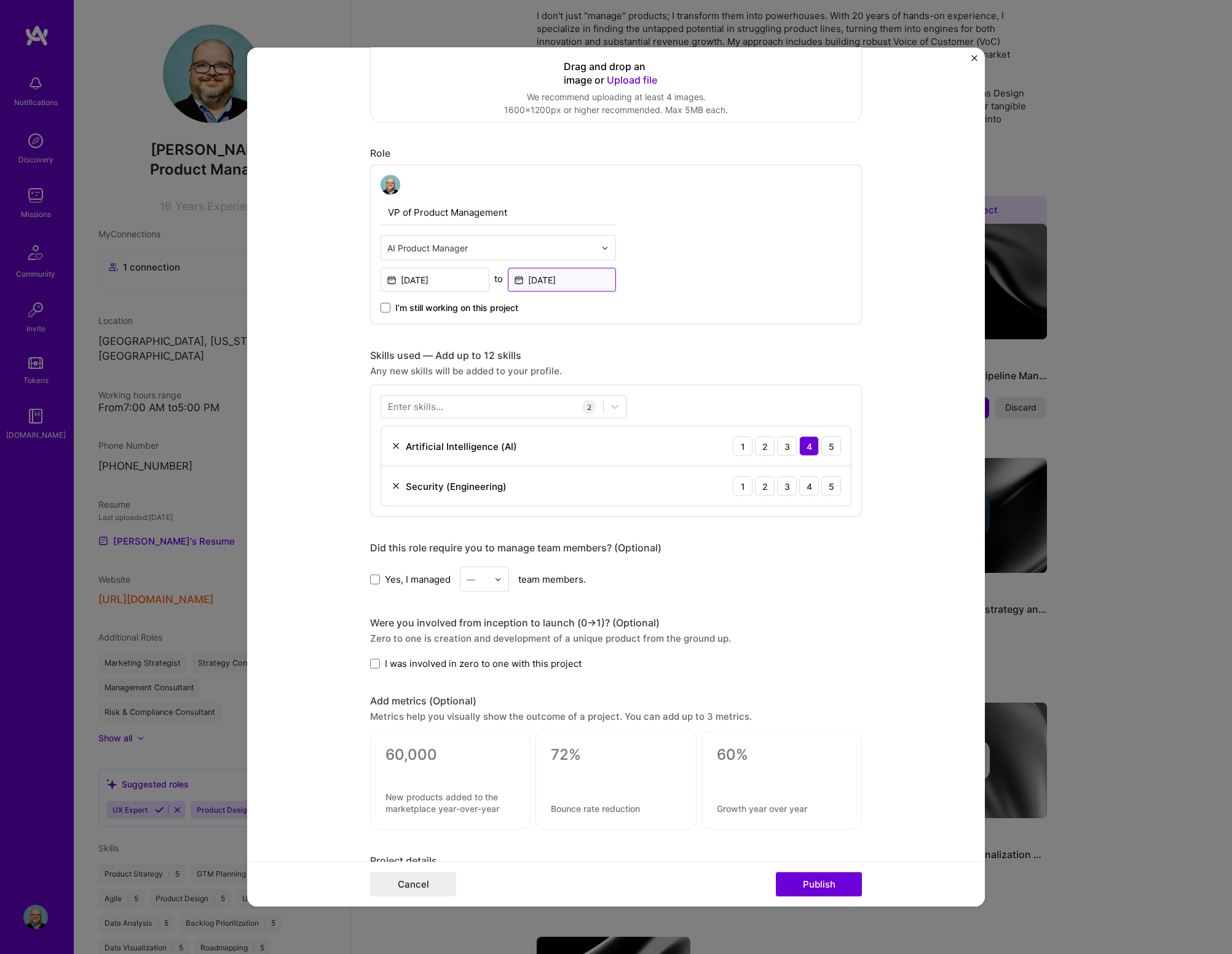
click at [555, 281] on input "[DATE]" at bounding box center [562, 280] width 109 height 24
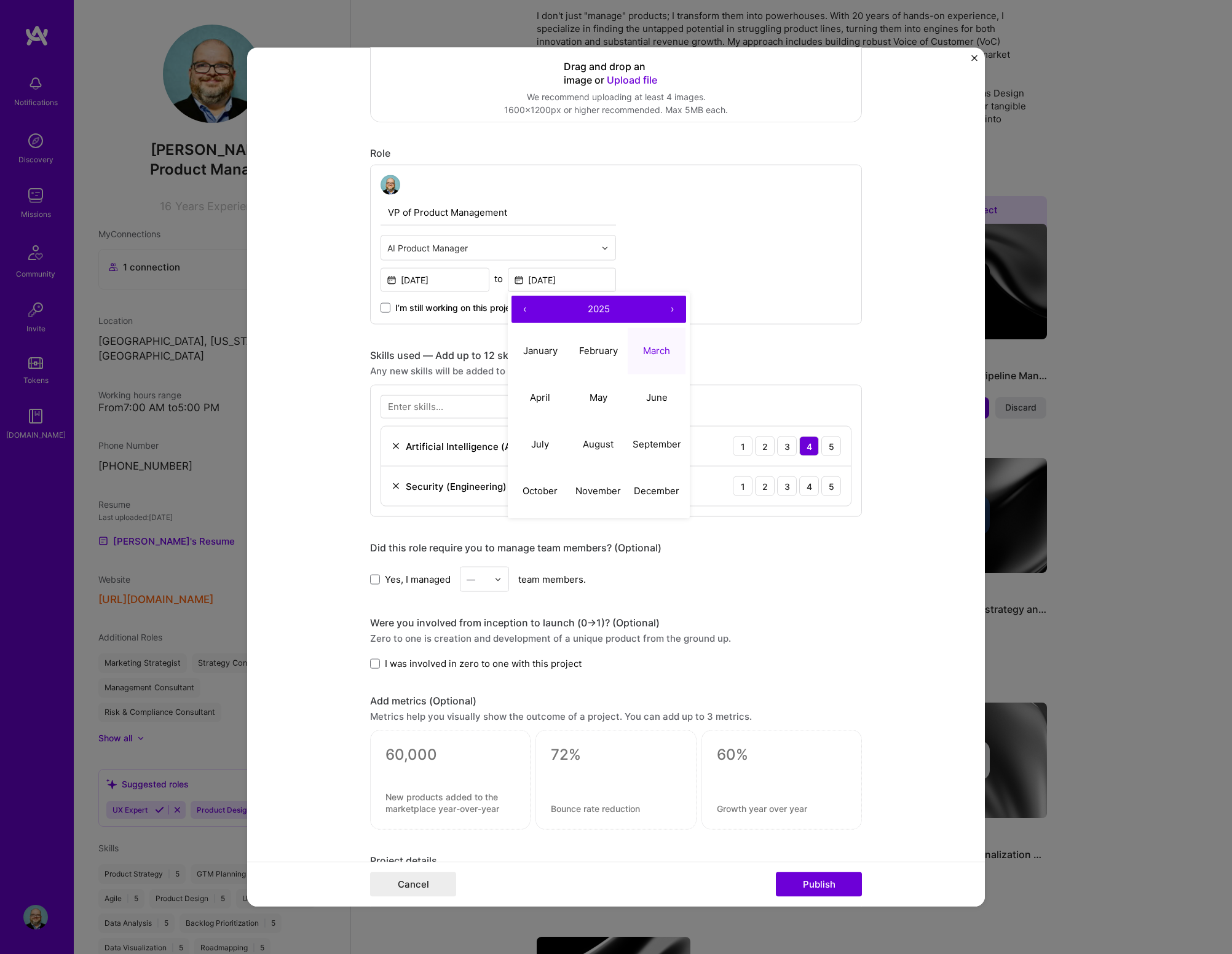
click at [520, 310] on button "‹" at bounding box center [525, 309] width 27 height 27
click at [643, 346] on abbr "March" at bounding box center [657, 350] width 27 height 12
type input "[DATE]"
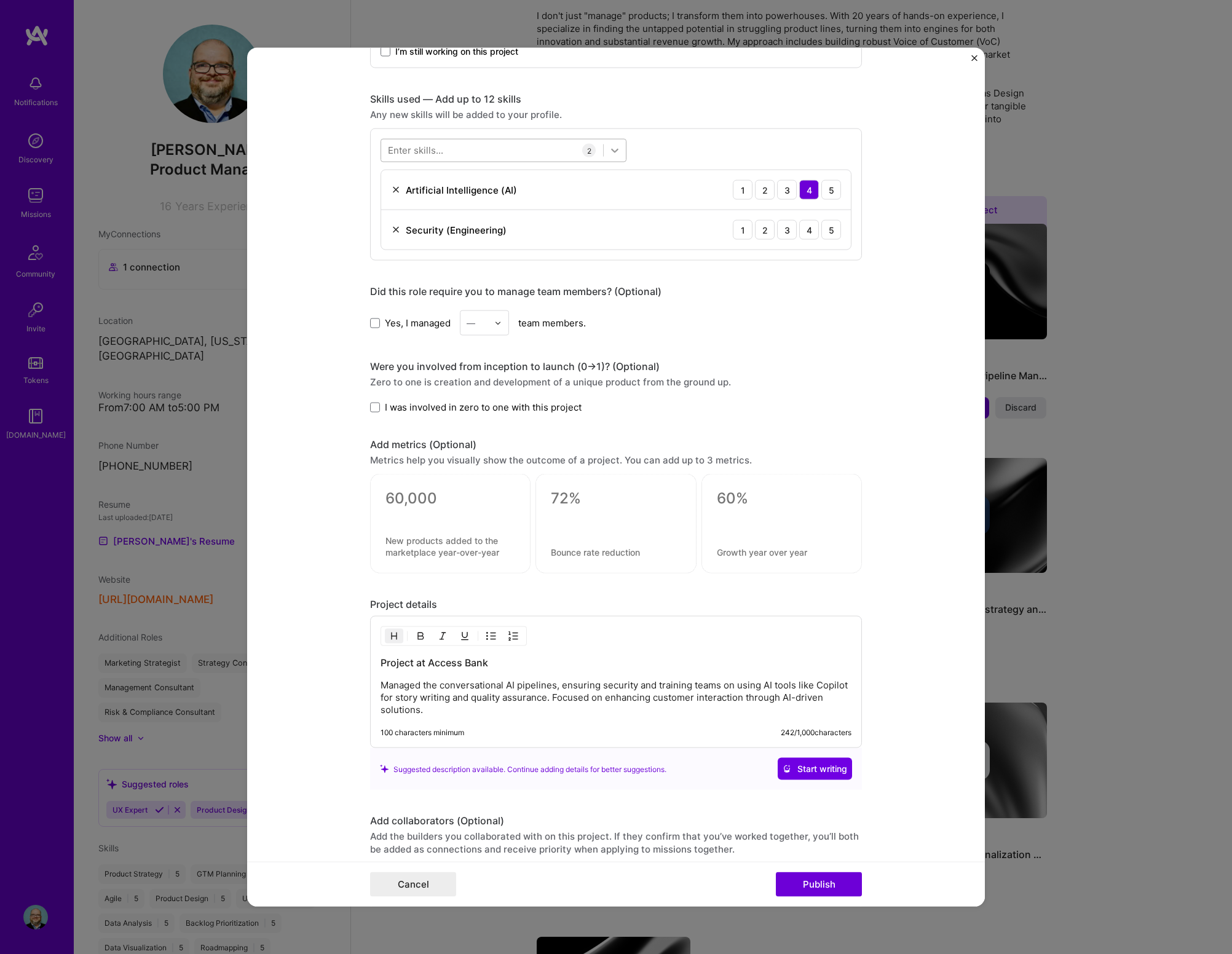
scroll to position [570, 0]
click at [392, 230] on img at bounding box center [395, 229] width 10 height 10
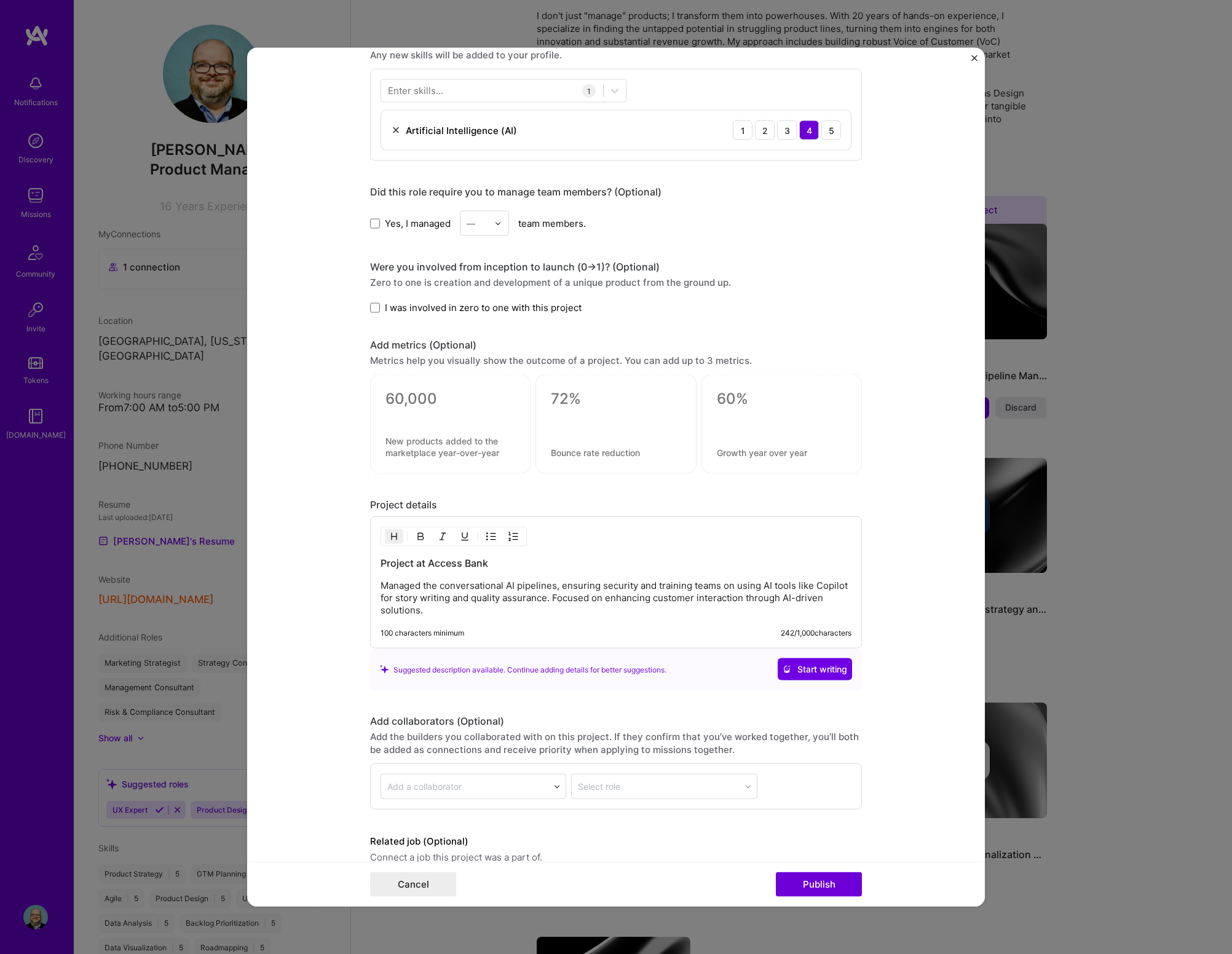
scroll to position [688, 0]
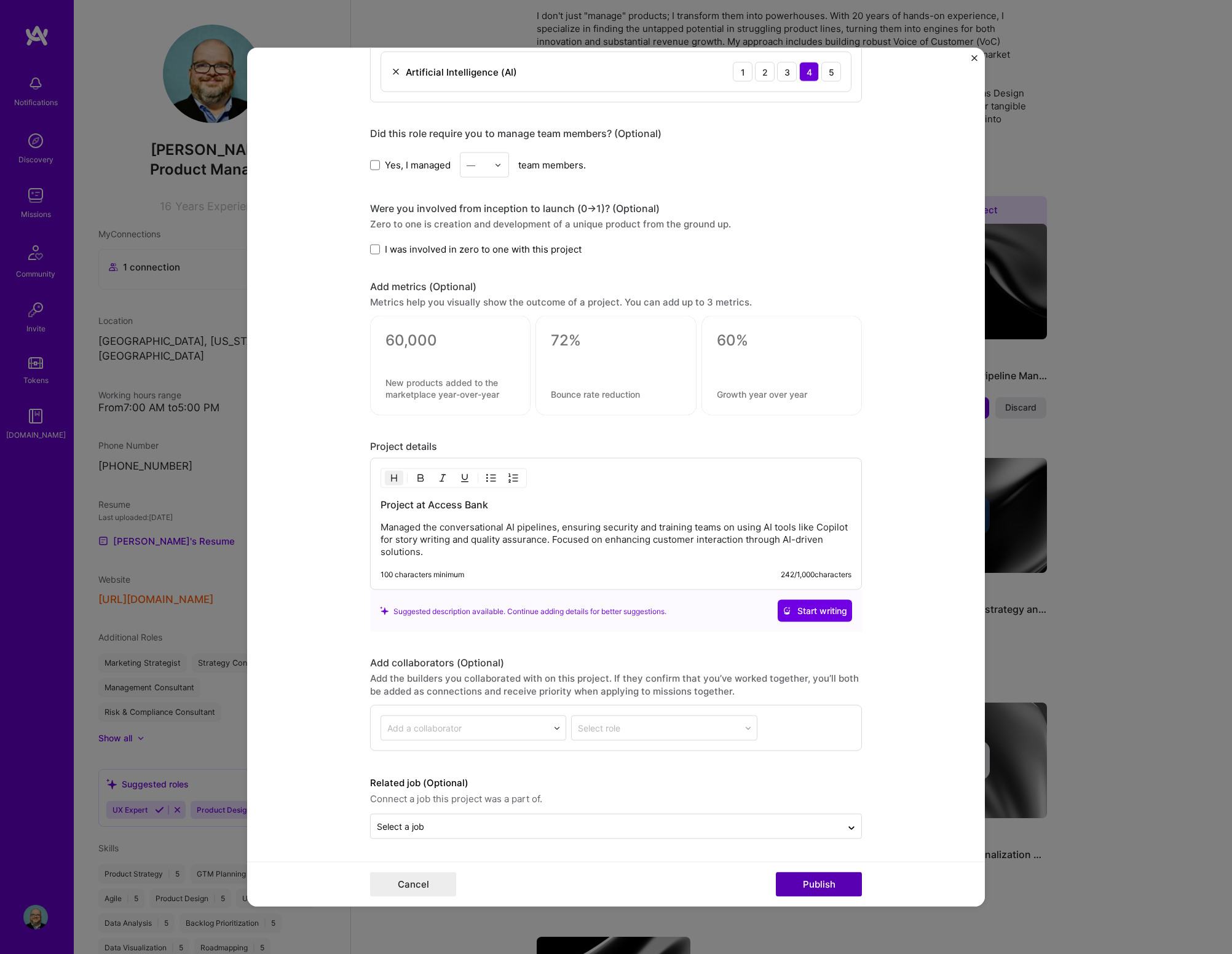
click at [802, 571] on button "Publish" at bounding box center [818, 883] width 86 height 24
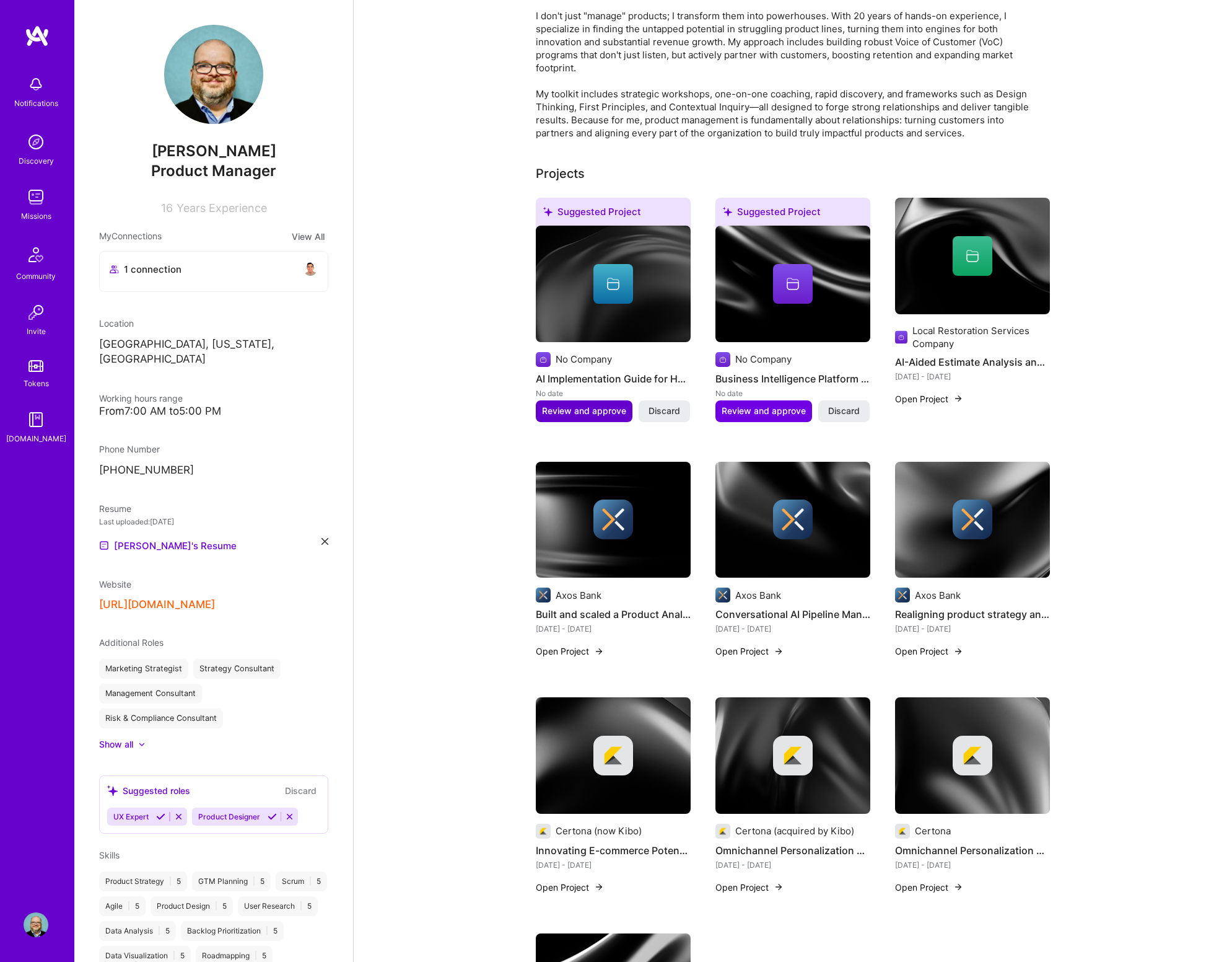
click at [574, 413] on span "Review and approve" at bounding box center [584, 410] width 84 height 13
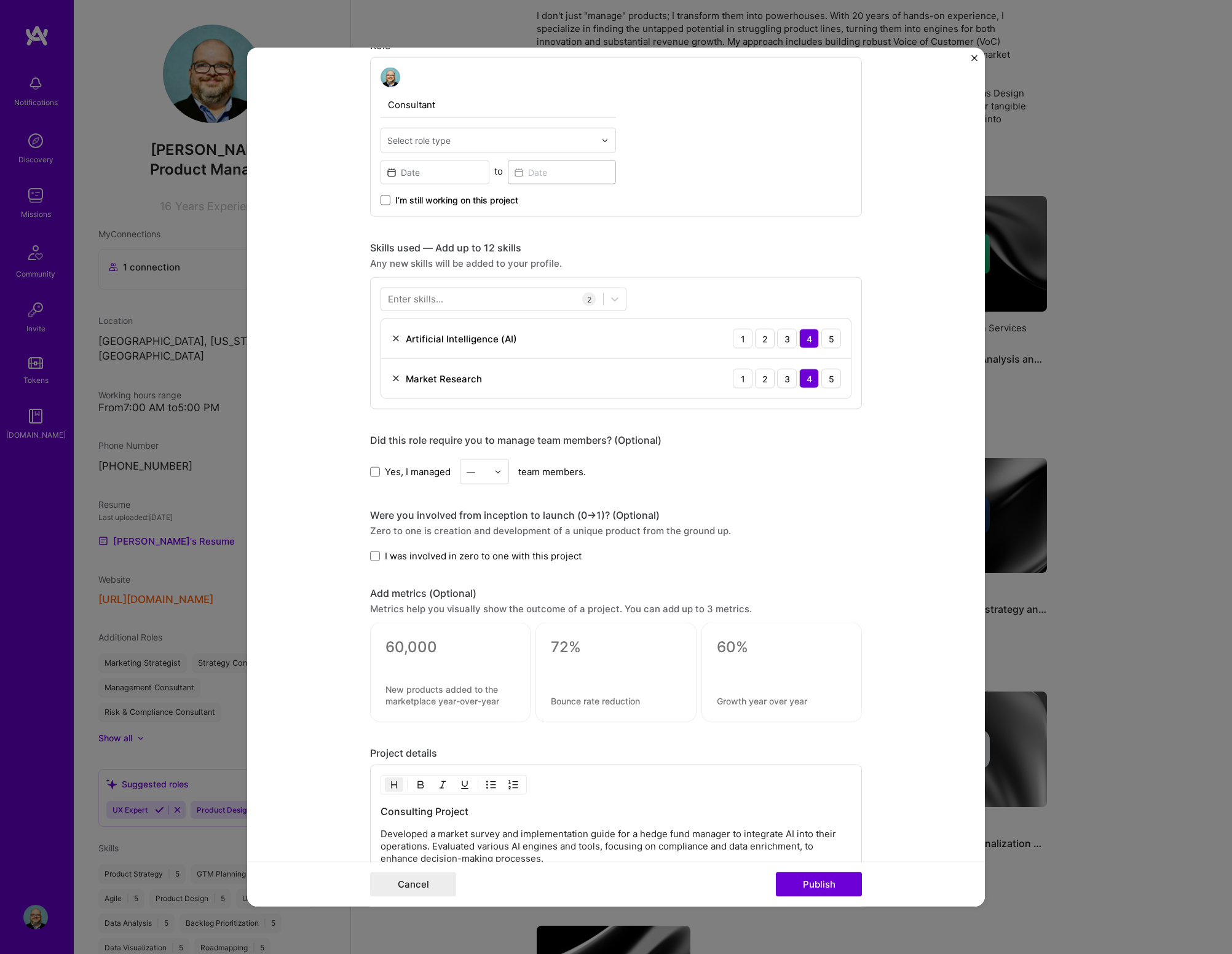
scroll to position [0, 0]
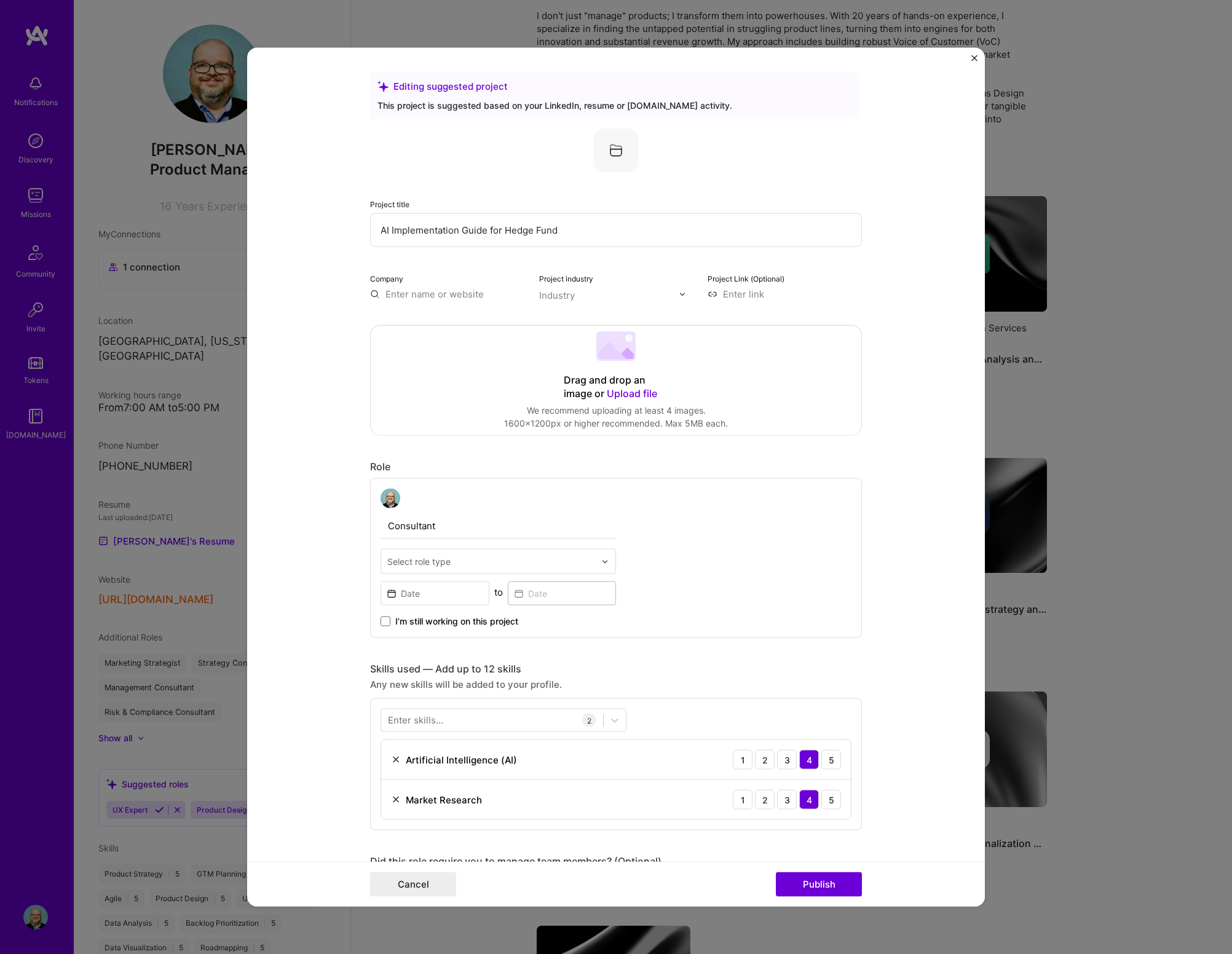
drag, startPoint x: 435, startPoint y: 527, endPoint x: 372, endPoint y: 519, distance: 63.5
click at [372, 519] on div "Consultant Select role type to I’m still working on this project" at bounding box center [616, 558] width 492 height 159
click at [412, 562] on div "Select role type" at bounding box center [419, 561] width 63 height 13
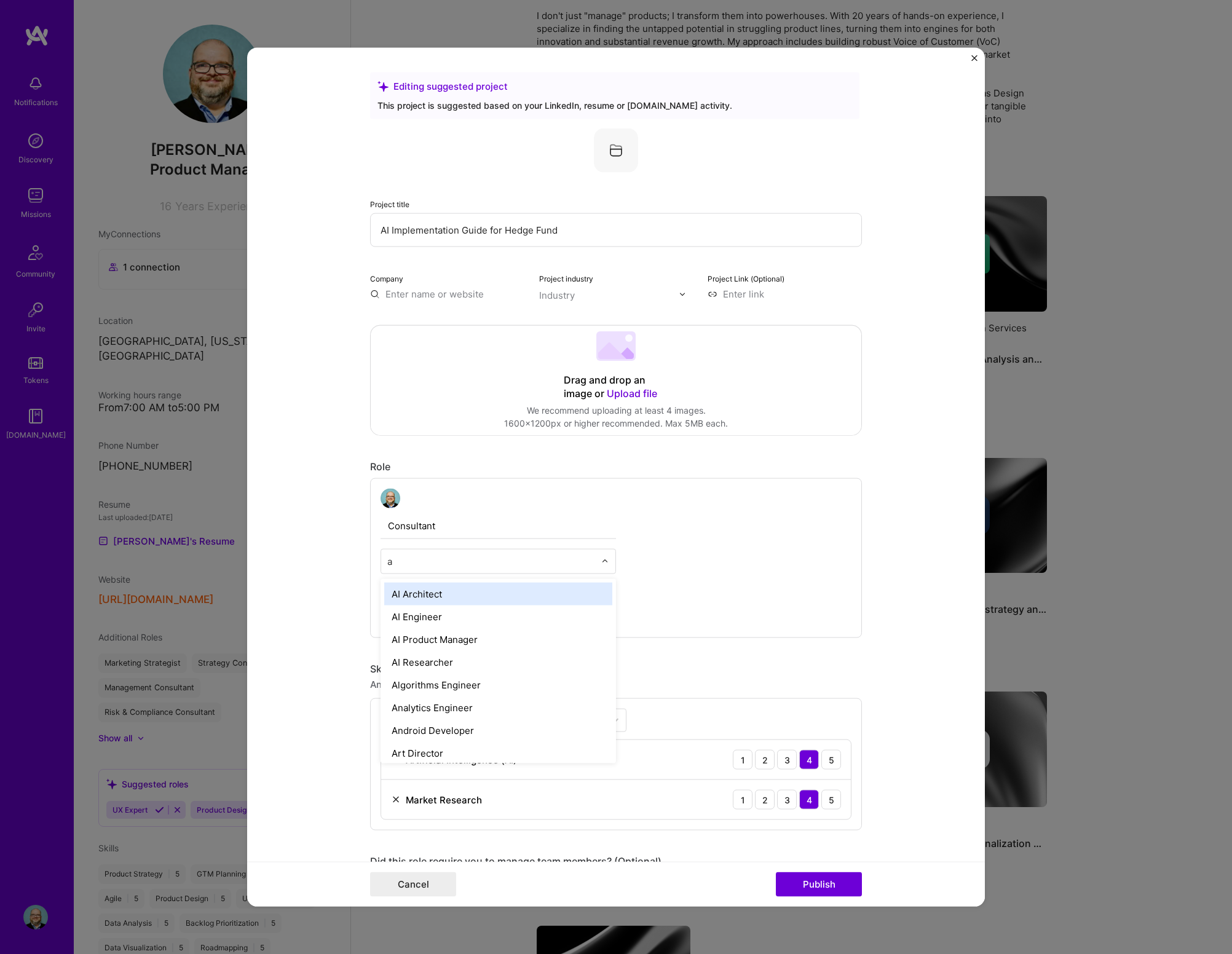
type input "ai"
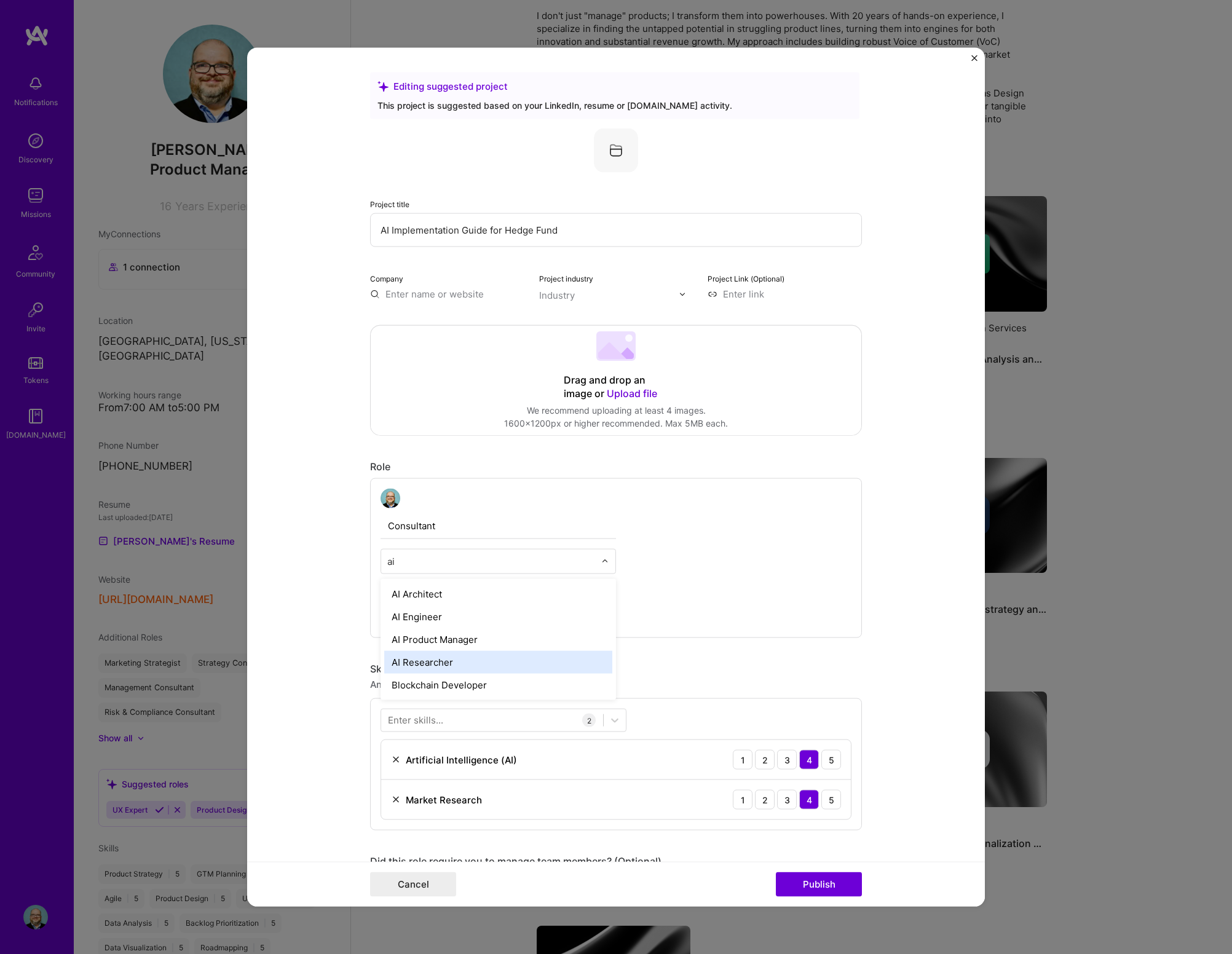
click at [447, 571] on div "AI Researcher" at bounding box center [497, 662] width 228 height 22
drag, startPoint x: 435, startPoint y: 530, endPoint x: 340, endPoint y: 521, distance: 95.4
click at [370, 520] on div "Consultant AI Researcher to I’m still working on this project" at bounding box center [616, 558] width 492 height 159
type input "Principal Consultant"
click at [421, 293] on input "text" at bounding box center [447, 293] width 154 height 13
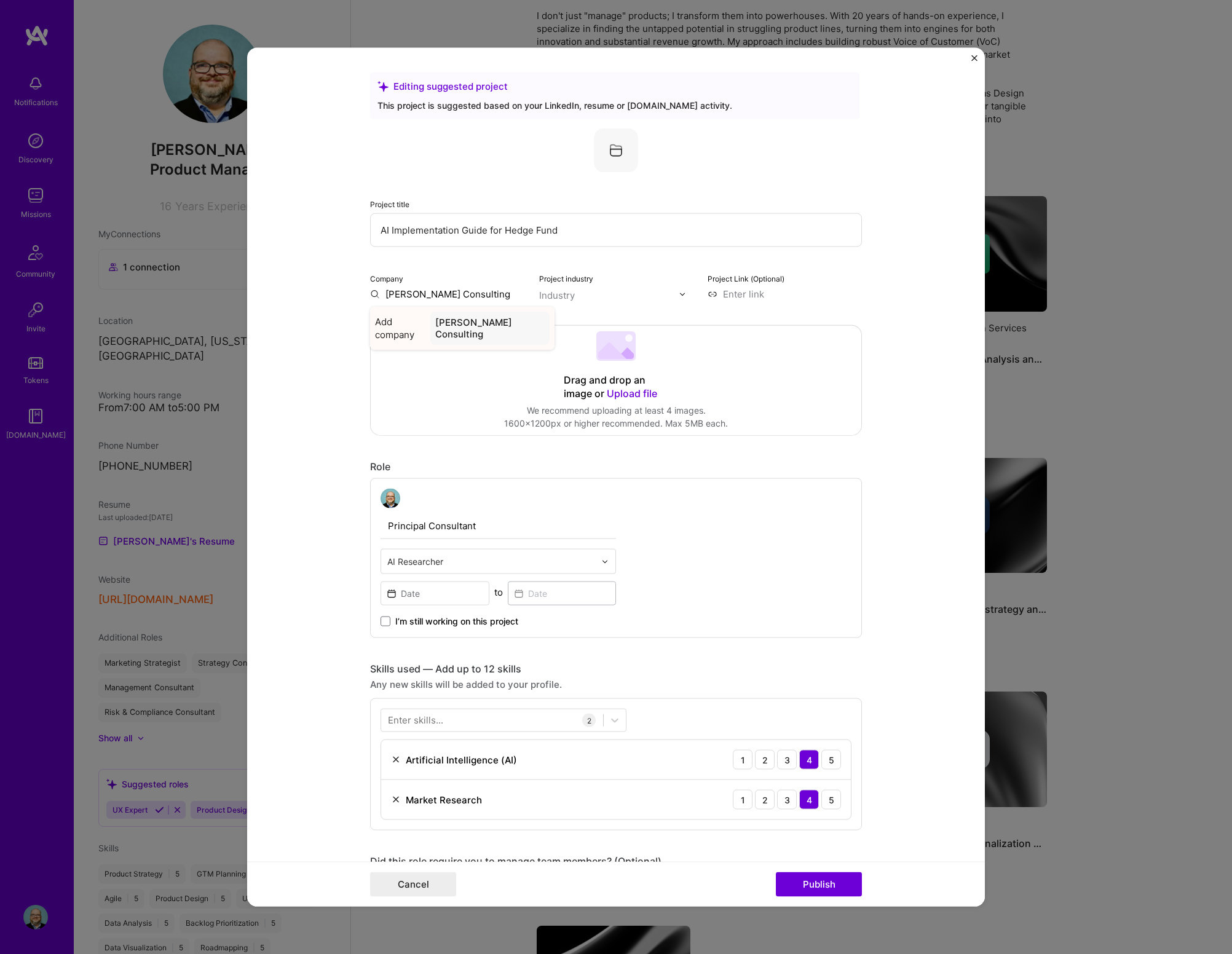
type input "[PERSON_NAME] Consulting"
click at [461, 325] on div "[PERSON_NAME] Consulting" at bounding box center [490, 328] width 120 height 33
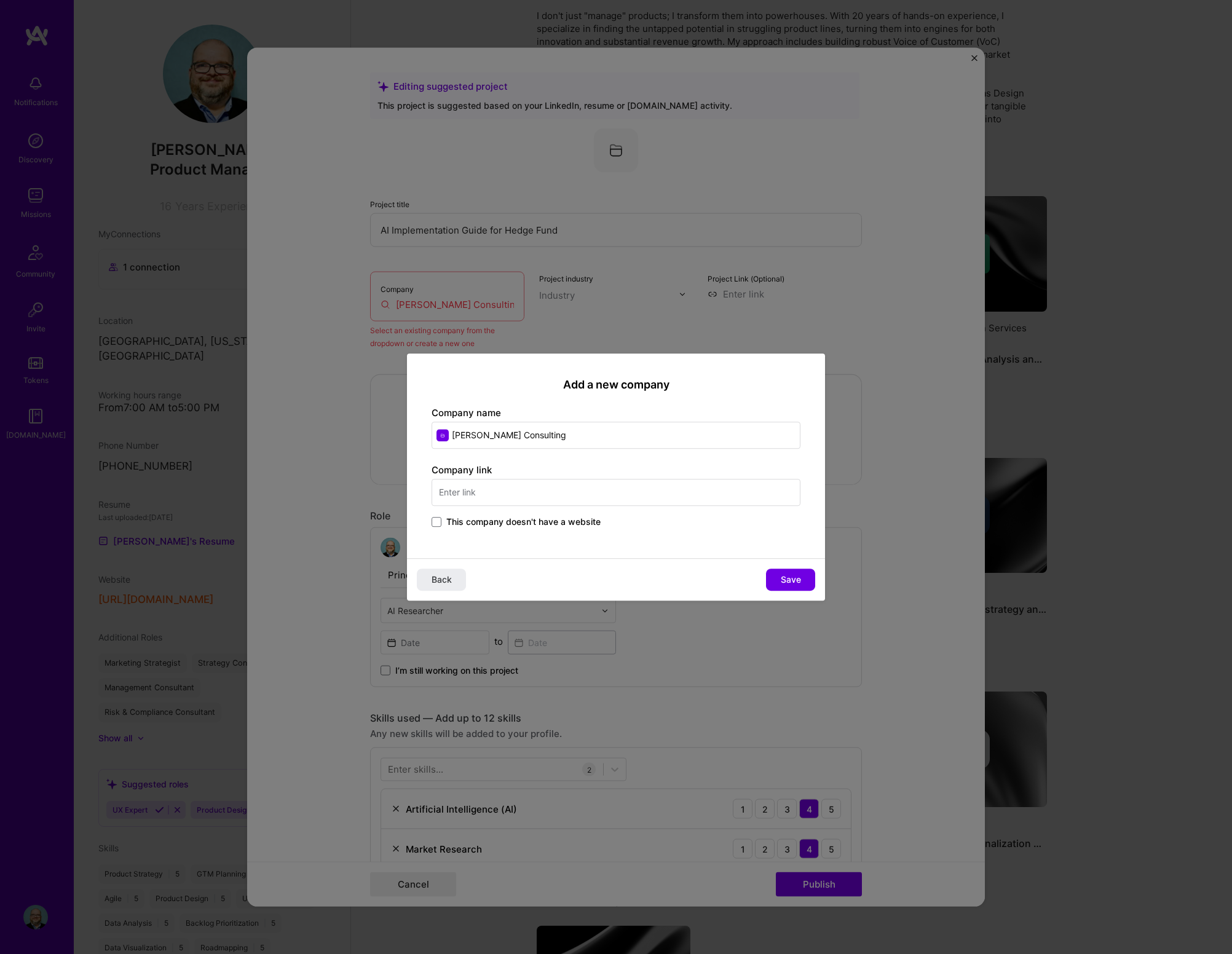
click at [463, 495] on input "text" at bounding box center [616, 493] width 369 height 27
type input "[DOMAIN_NAME]"
click at [799, 571] on span "Save" at bounding box center [790, 579] width 20 height 13
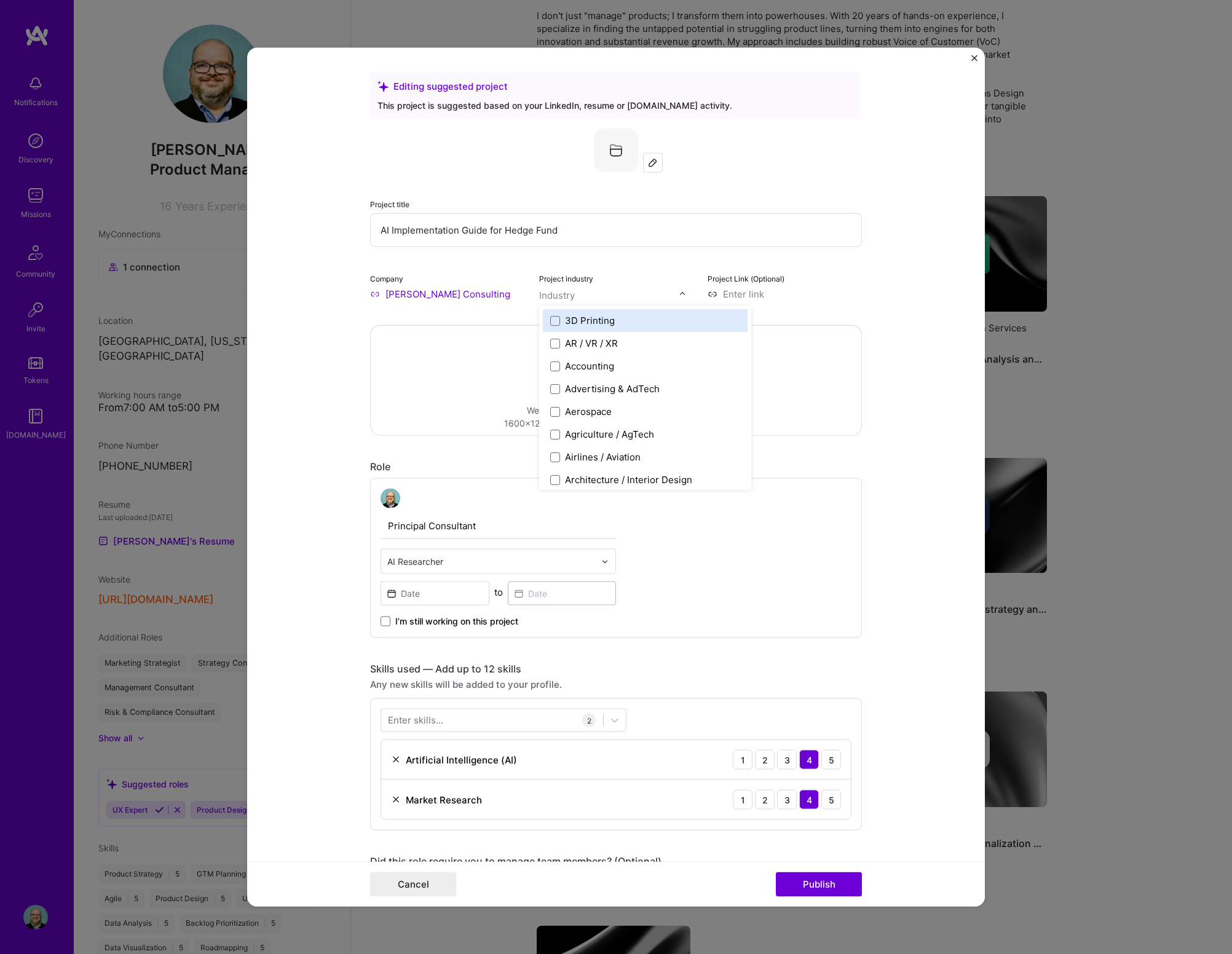
click at [623, 294] on input "text" at bounding box center [609, 294] width 140 height 13
type input "consu"
click at [553, 320] on span at bounding box center [555, 321] width 10 height 10
type input "art"
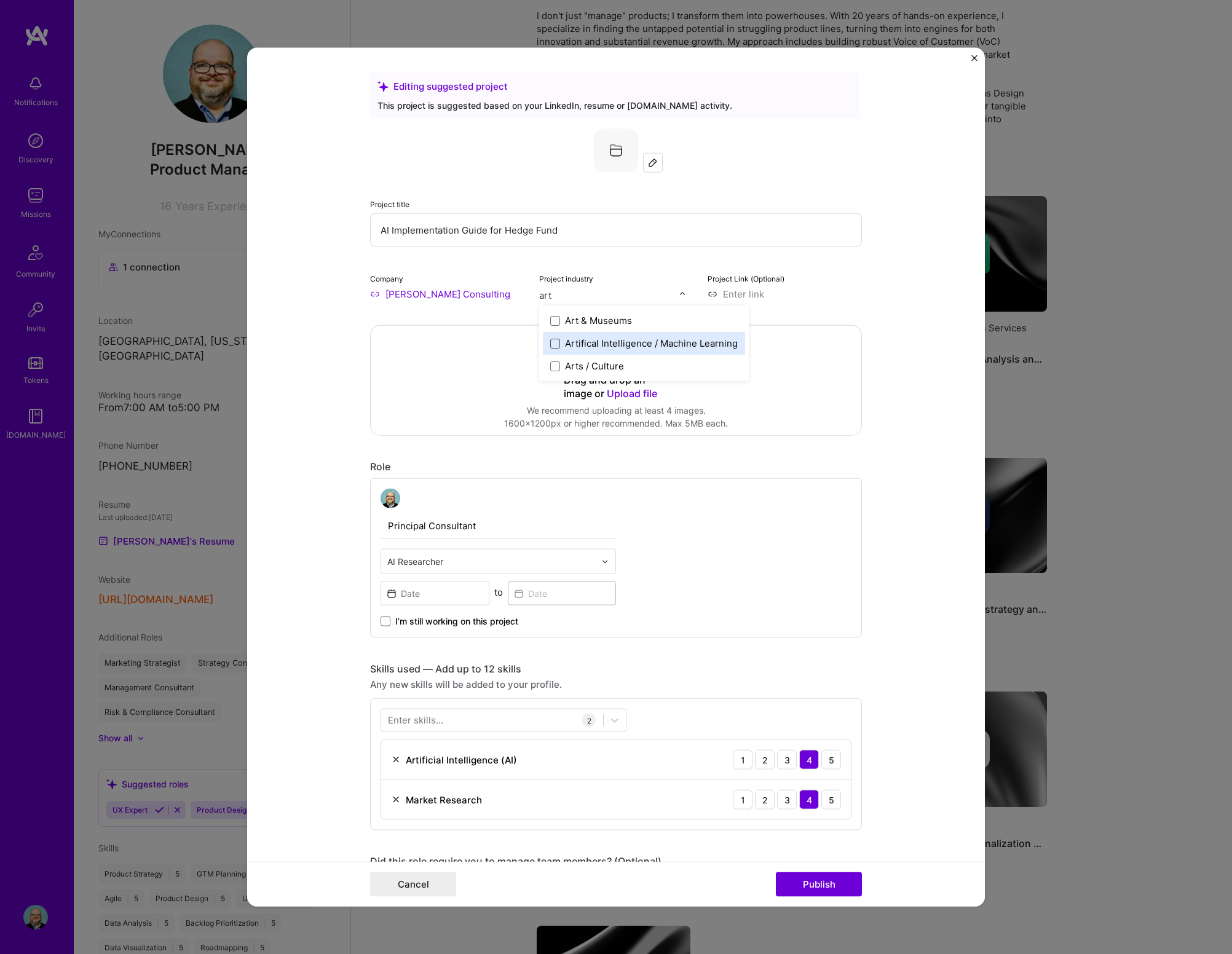
click at [551, 344] on span at bounding box center [555, 343] width 10 height 10
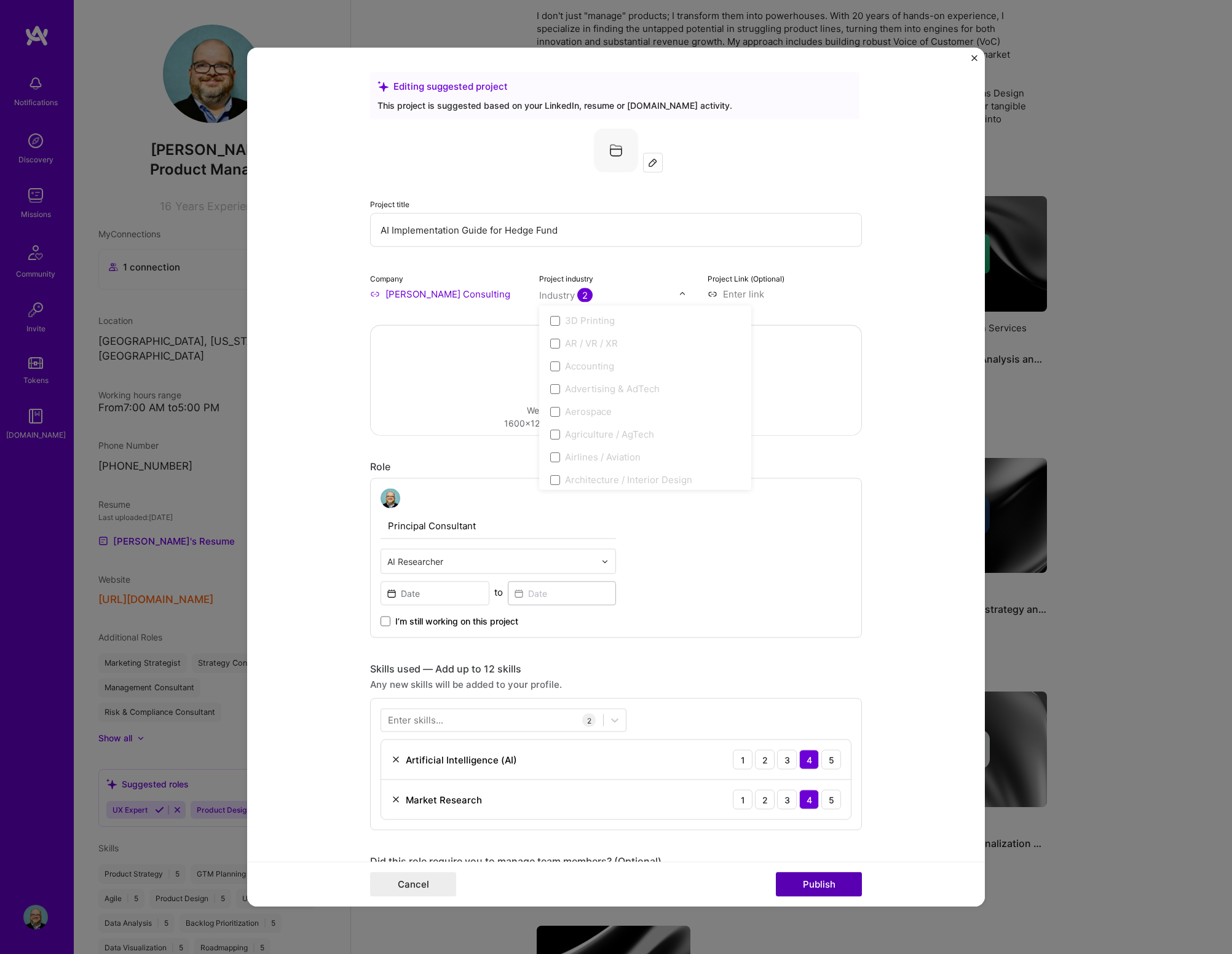
click at [821, 571] on button "Publish" at bounding box center [818, 883] width 86 height 24
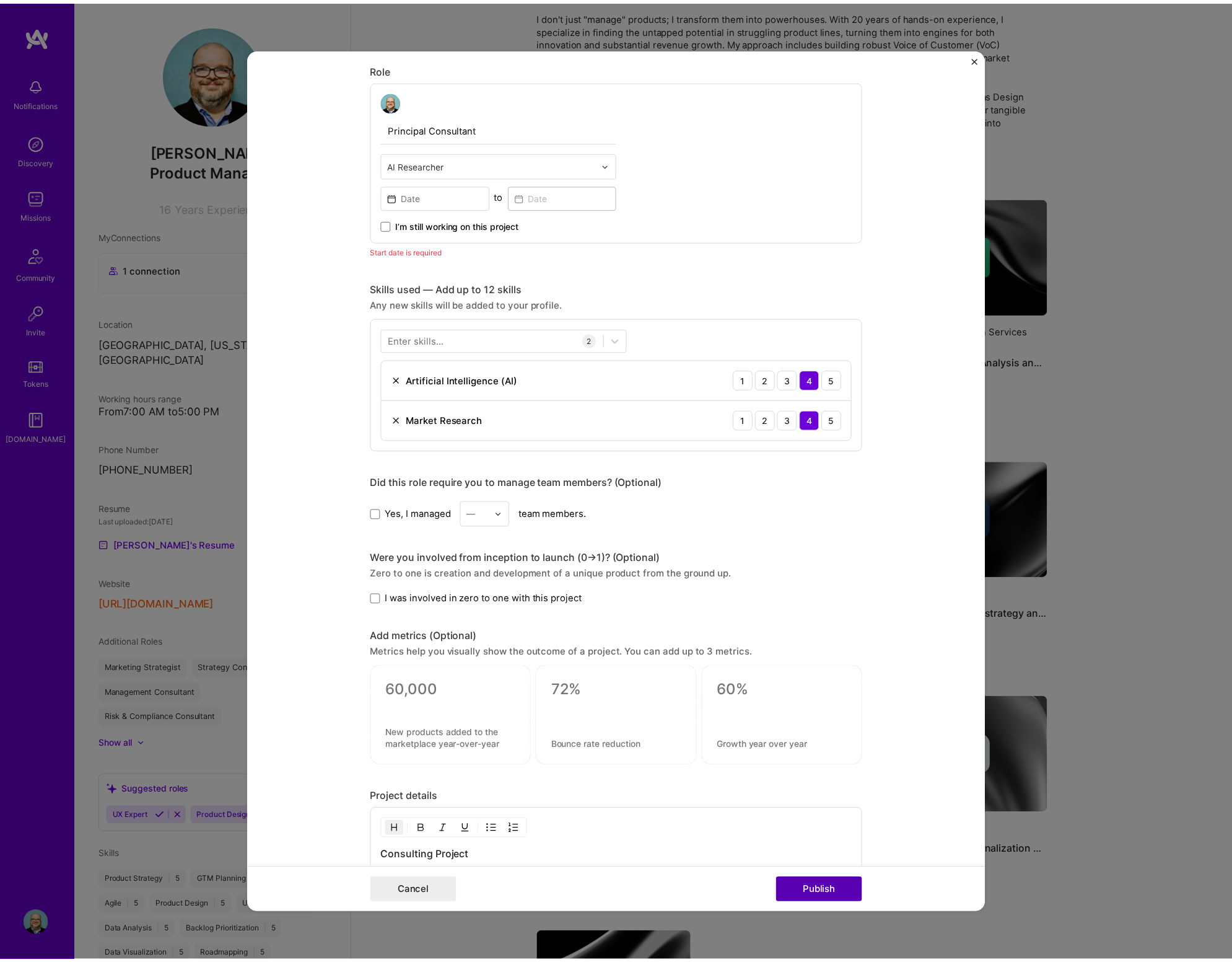
scroll to position [416, 0]
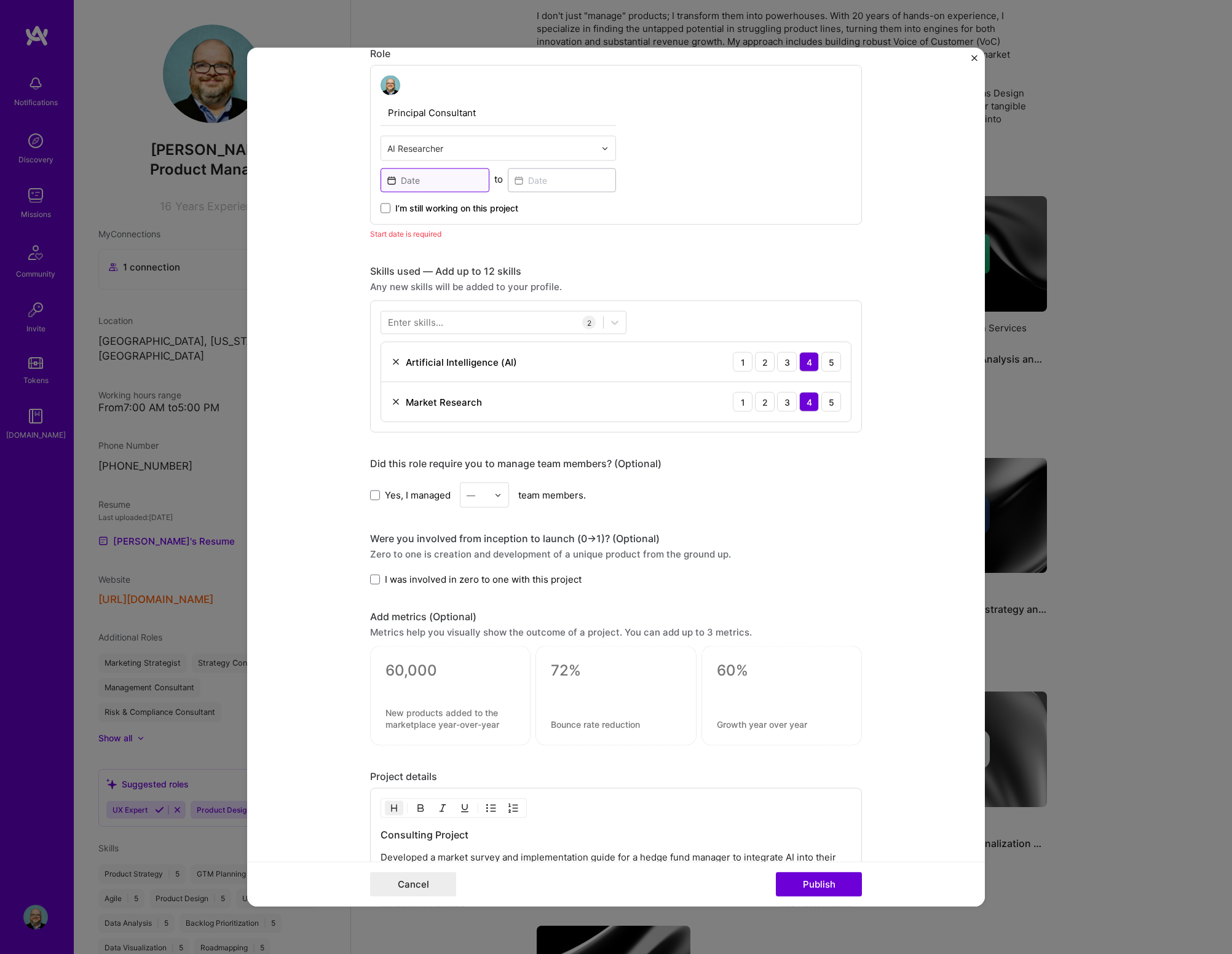
click at [426, 184] on input at bounding box center [435, 180] width 109 height 24
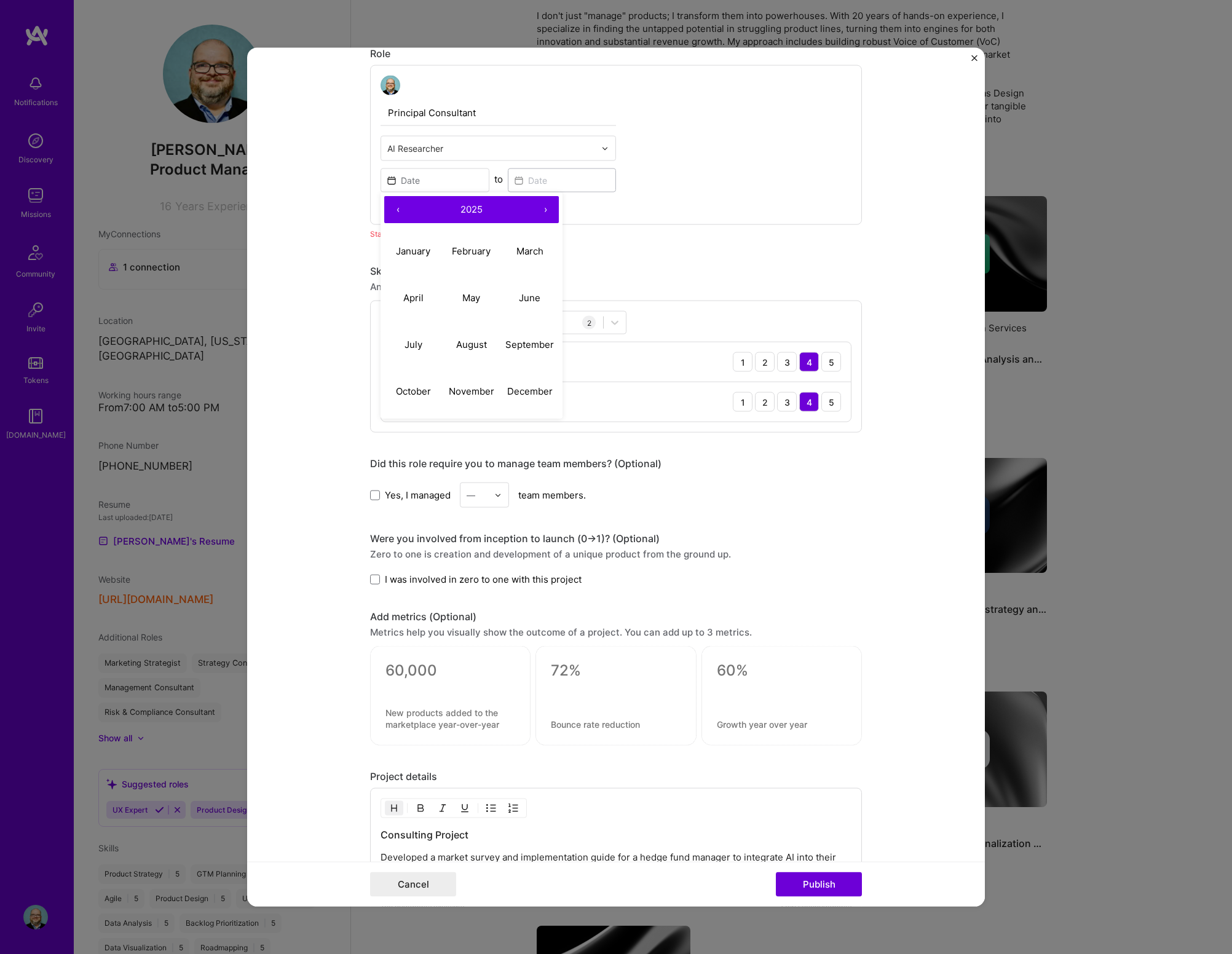
click at [396, 211] on button "‹" at bounding box center [397, 210] width 27 height 27
click at [519, 255] on abbr "March" at bounding box center [530, 251] width 27 height 12
type input "[DATE]"
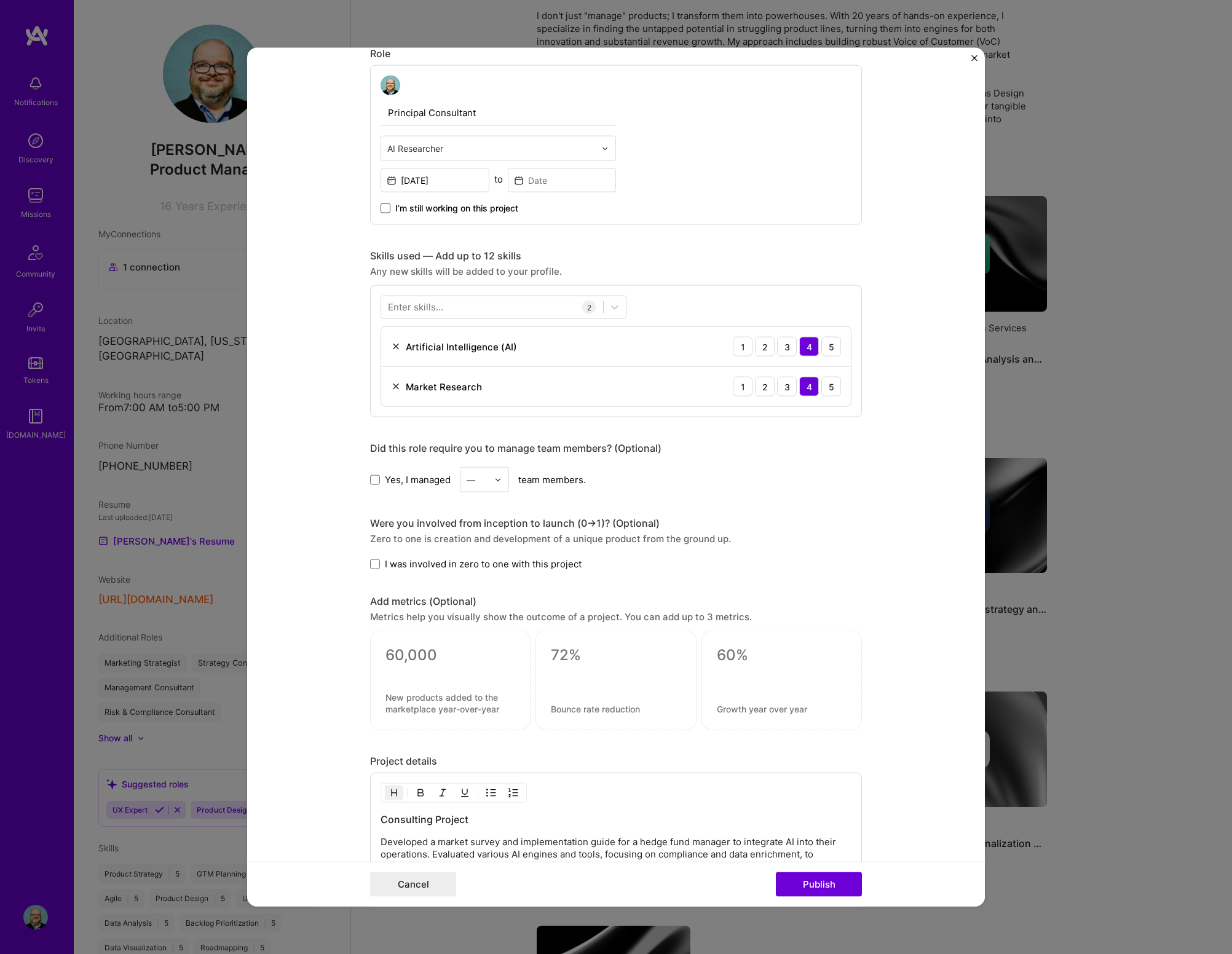
click at [384, 207] on span at bounding box center [386, 208] width 10 height 10
click at [0, 0] on input "I’m still working on this project" at bounding box center [0, 0] width 0 height 0
click at [831, 571] on button "Publish" at bounding box center [818, 883] width 86 height 24
